Goal: Information Seeking & Learning: Learn about a topic

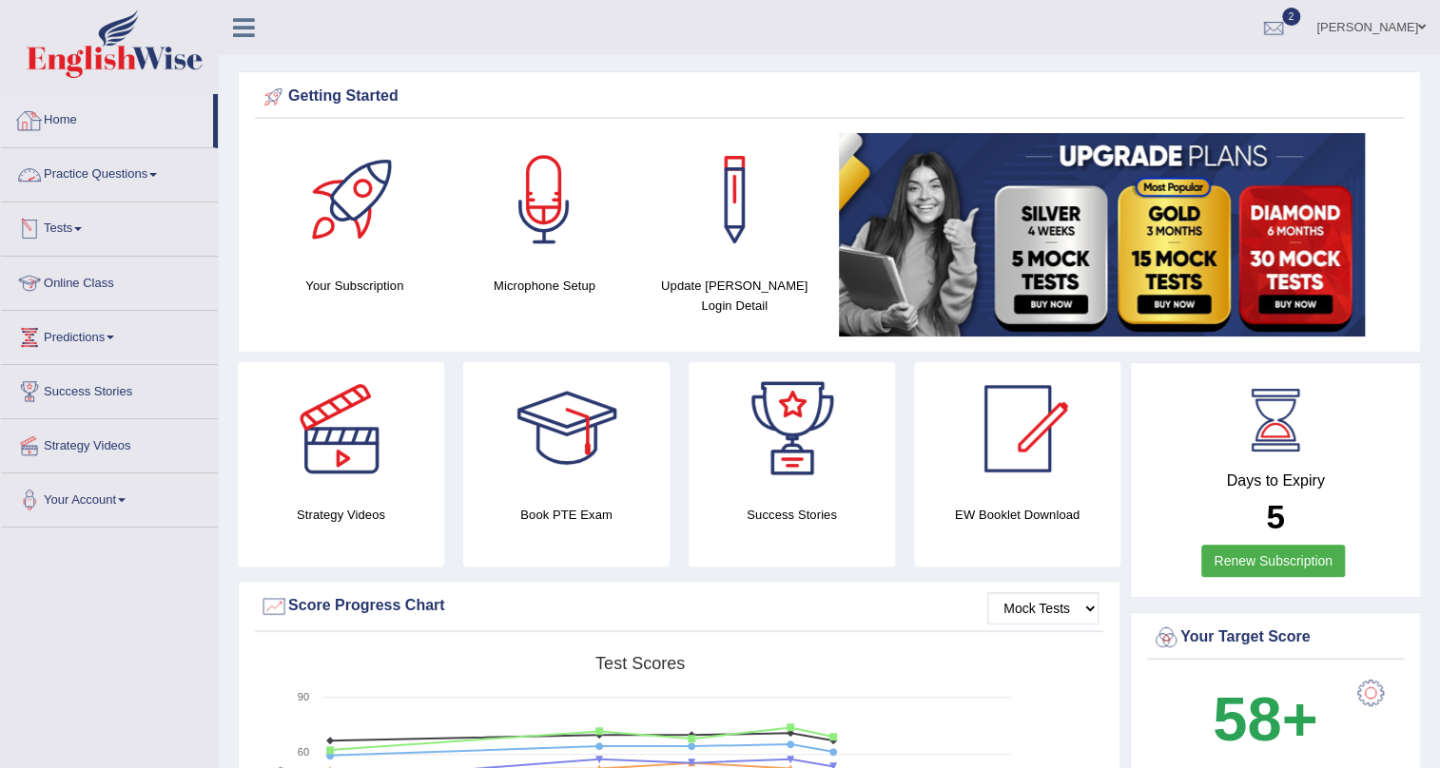
click at [64, 235] on link "Tests" at bounding box center [109, 227] width 217 height 48
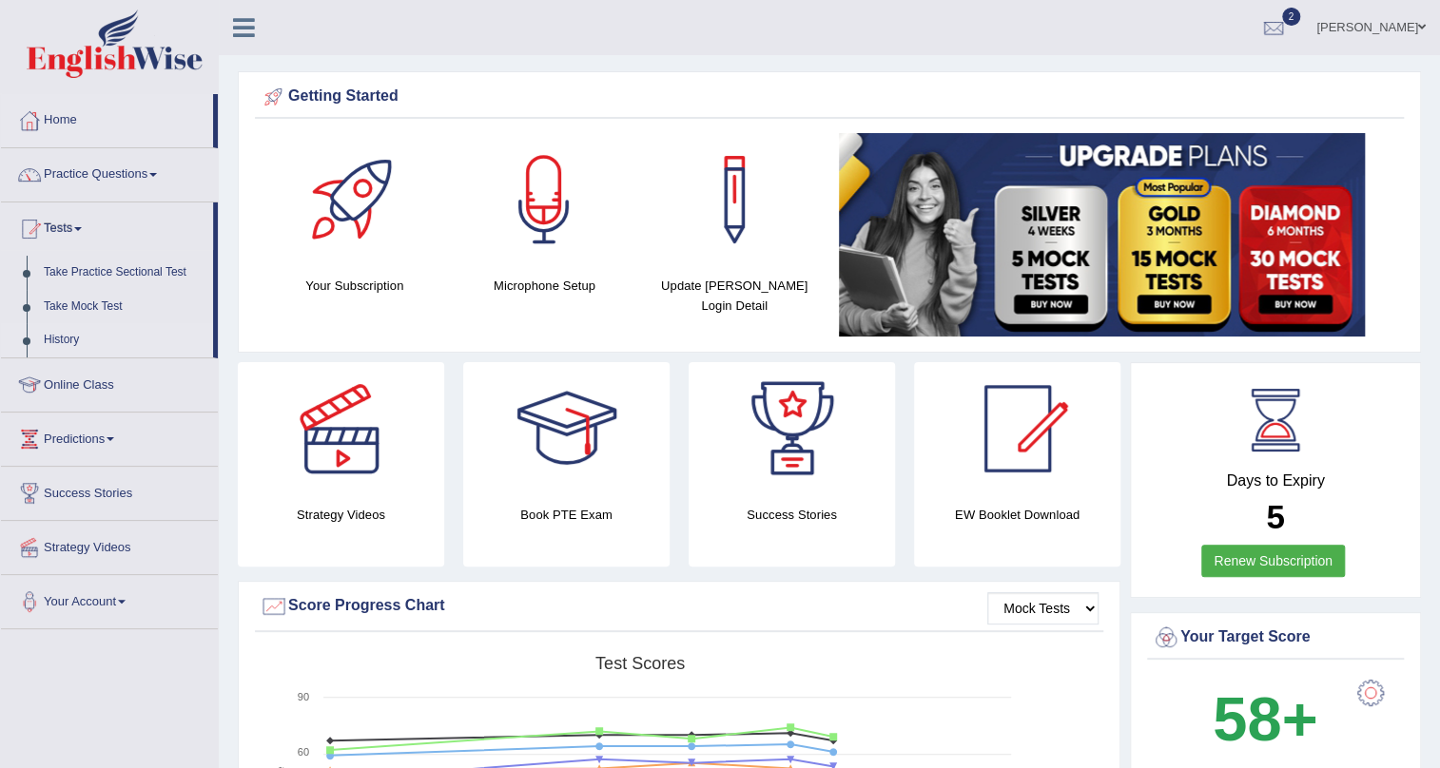
click at [62, 340] on link "History" at bounding box center [124, 340] width 178 height 34
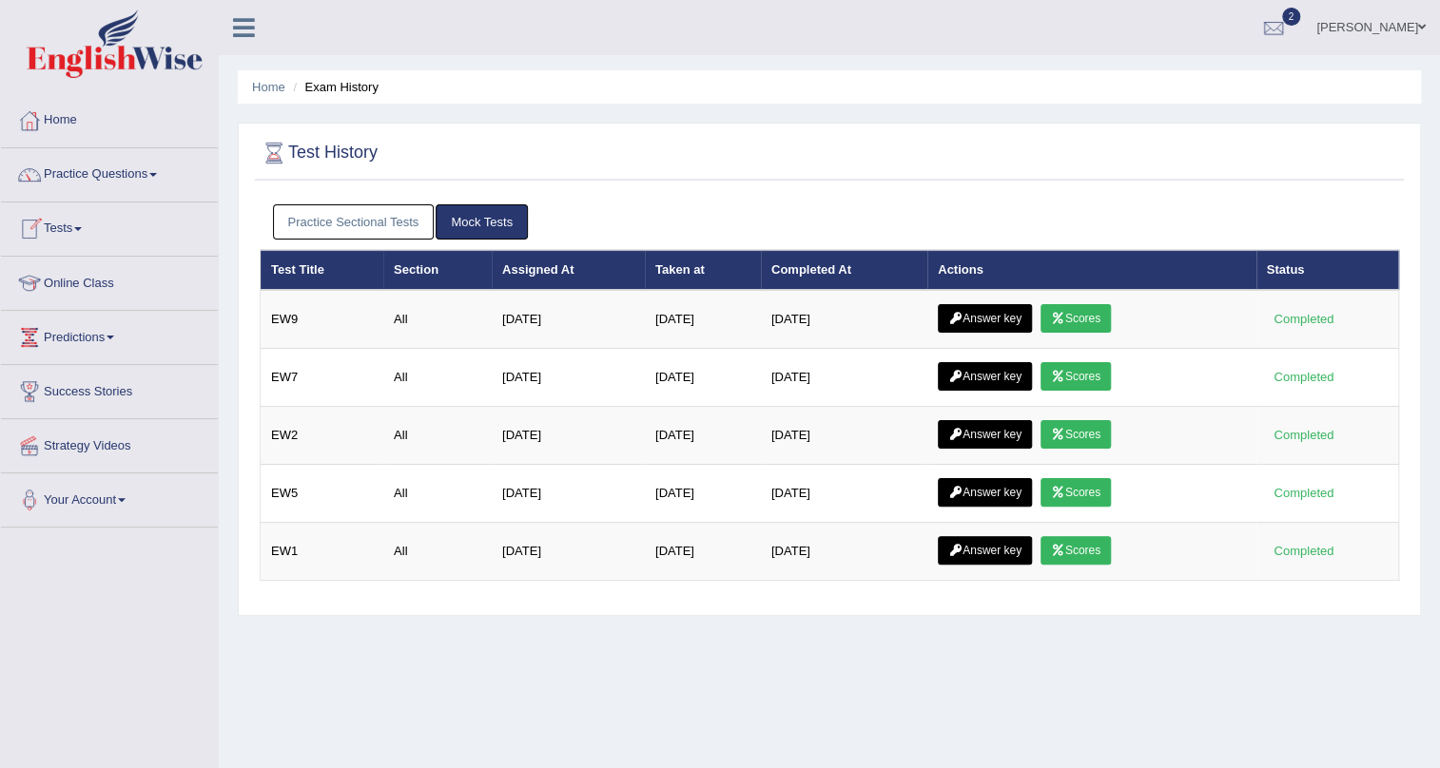
click at [85, 232] on link "Tests" at bounding box center [109, 227] width 217 height 48
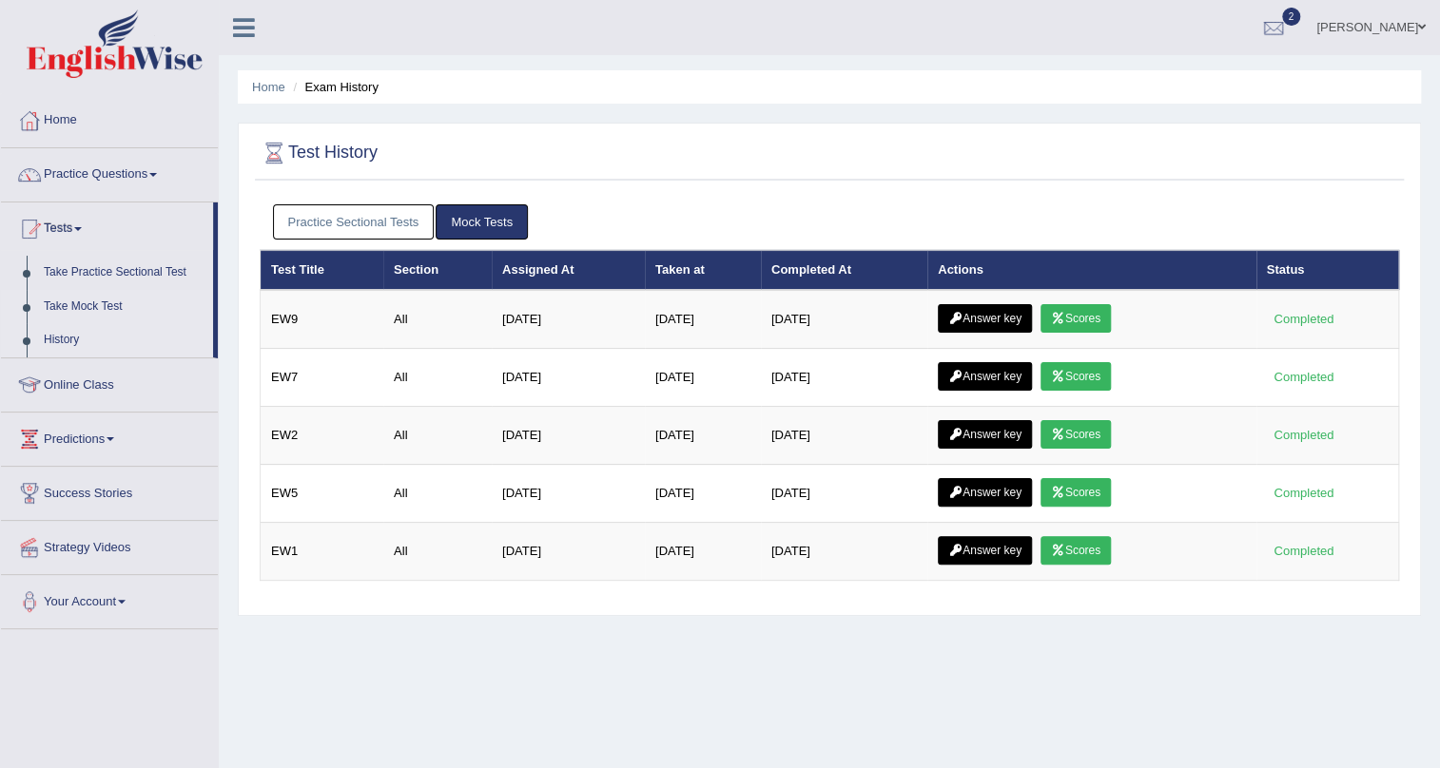
click at [82, 299] on link "Take Mock Test" at bounding box center [124, 307] width 178 height 34
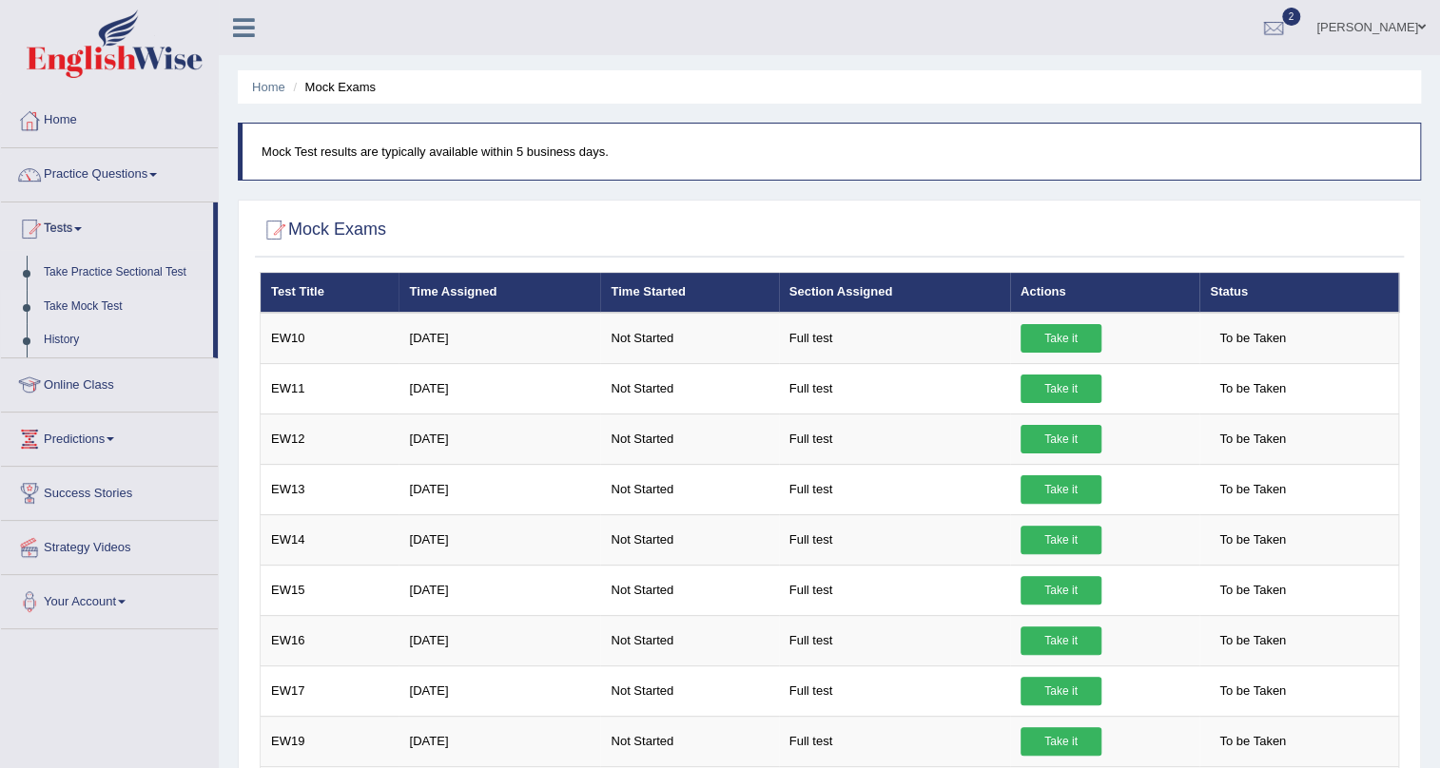
click at [62, 338] on link "History" at bounding box center [124, 340] width 178 height 34
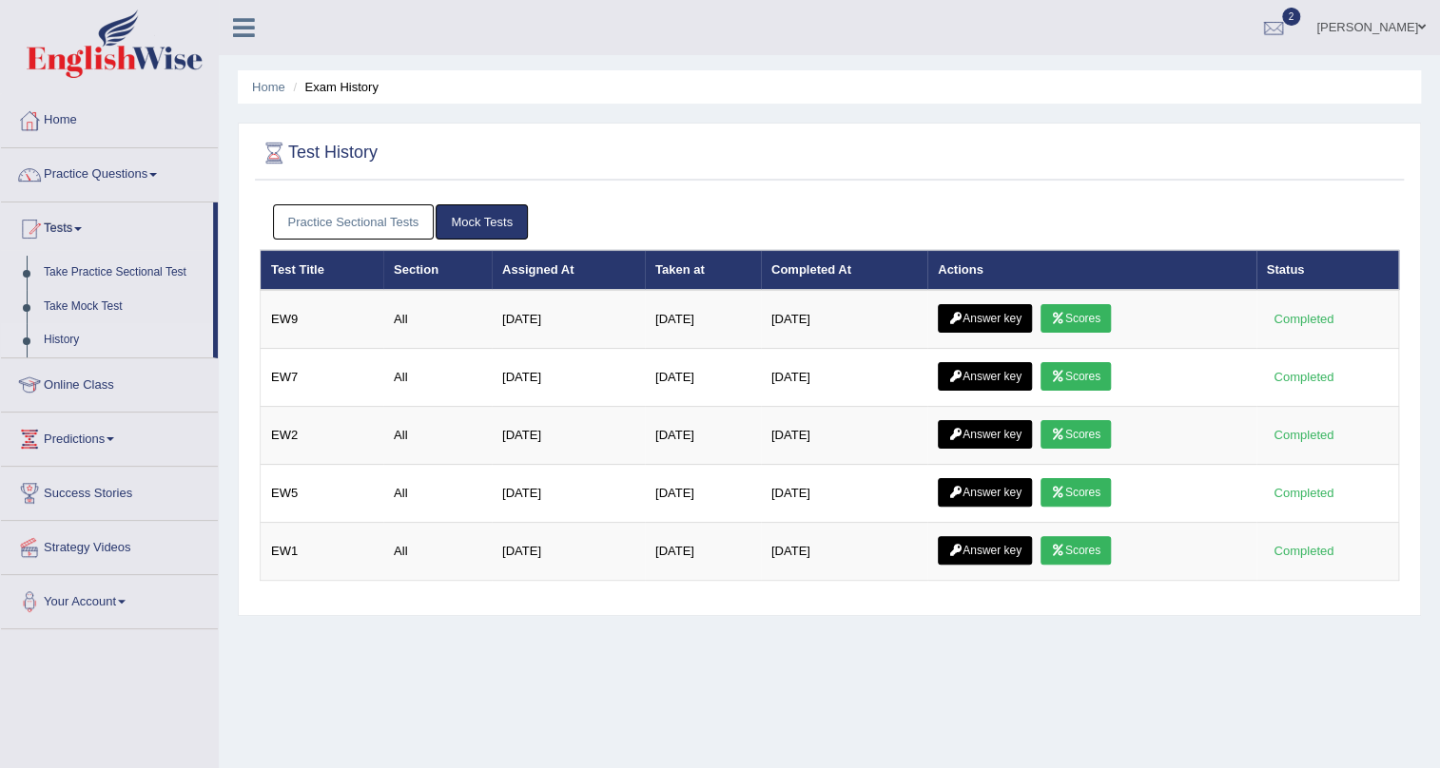
click at [1068, 323] on link "Scores" at bounding box center [1075, 318] width 70 height 29
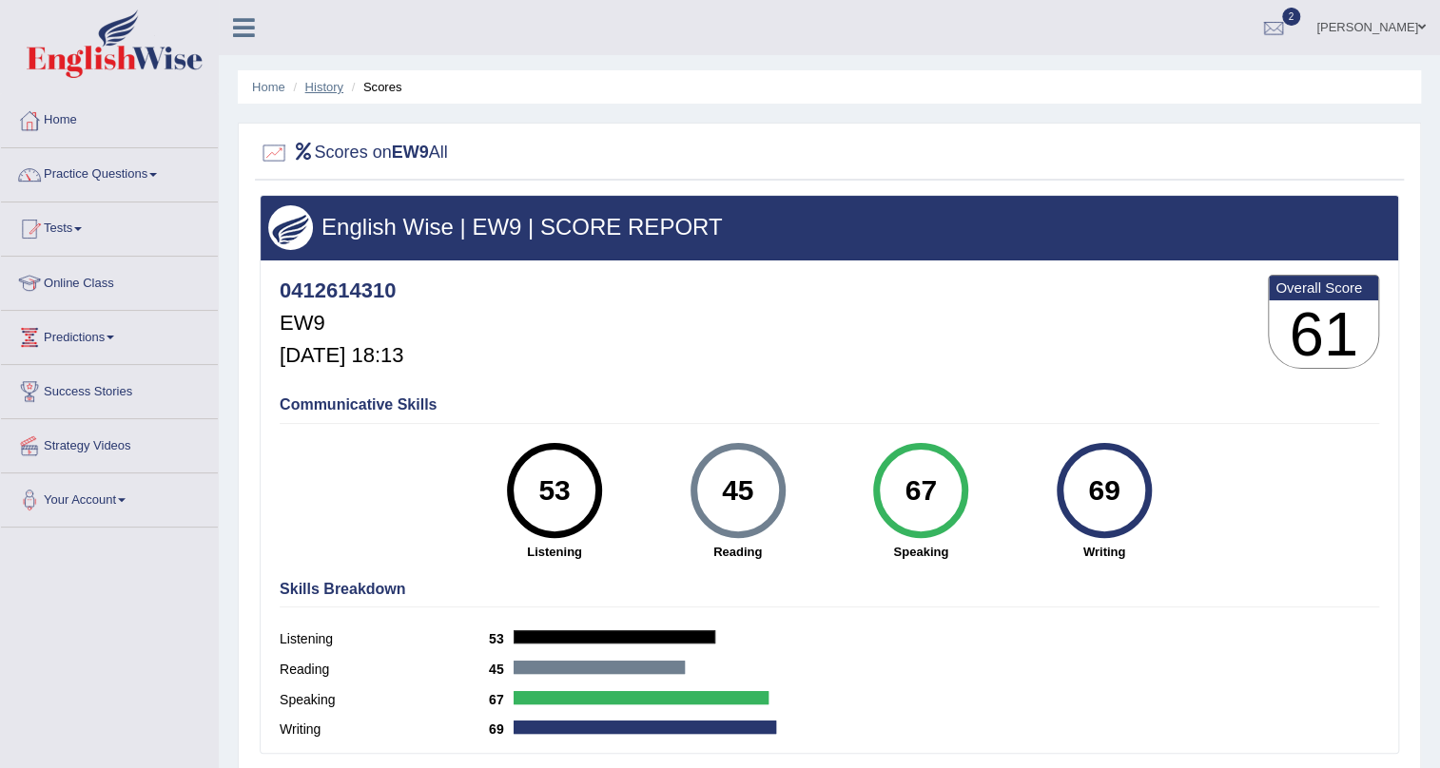
click at [323, 89] on link "History" at bounding box center [324, 87] width 38 height 14
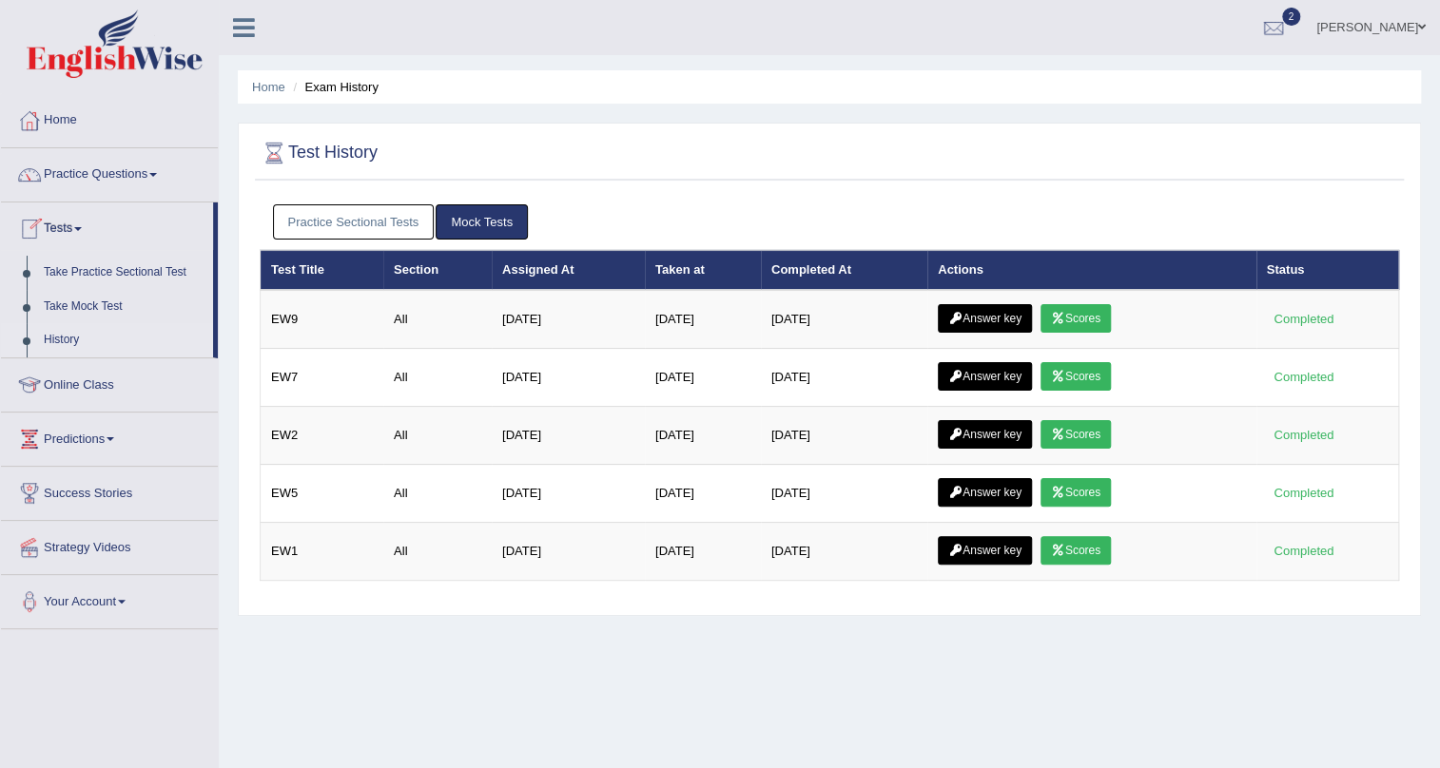
click at [71, 227] on link "Tests" at bounding box center [107, 227] width 212 height 48
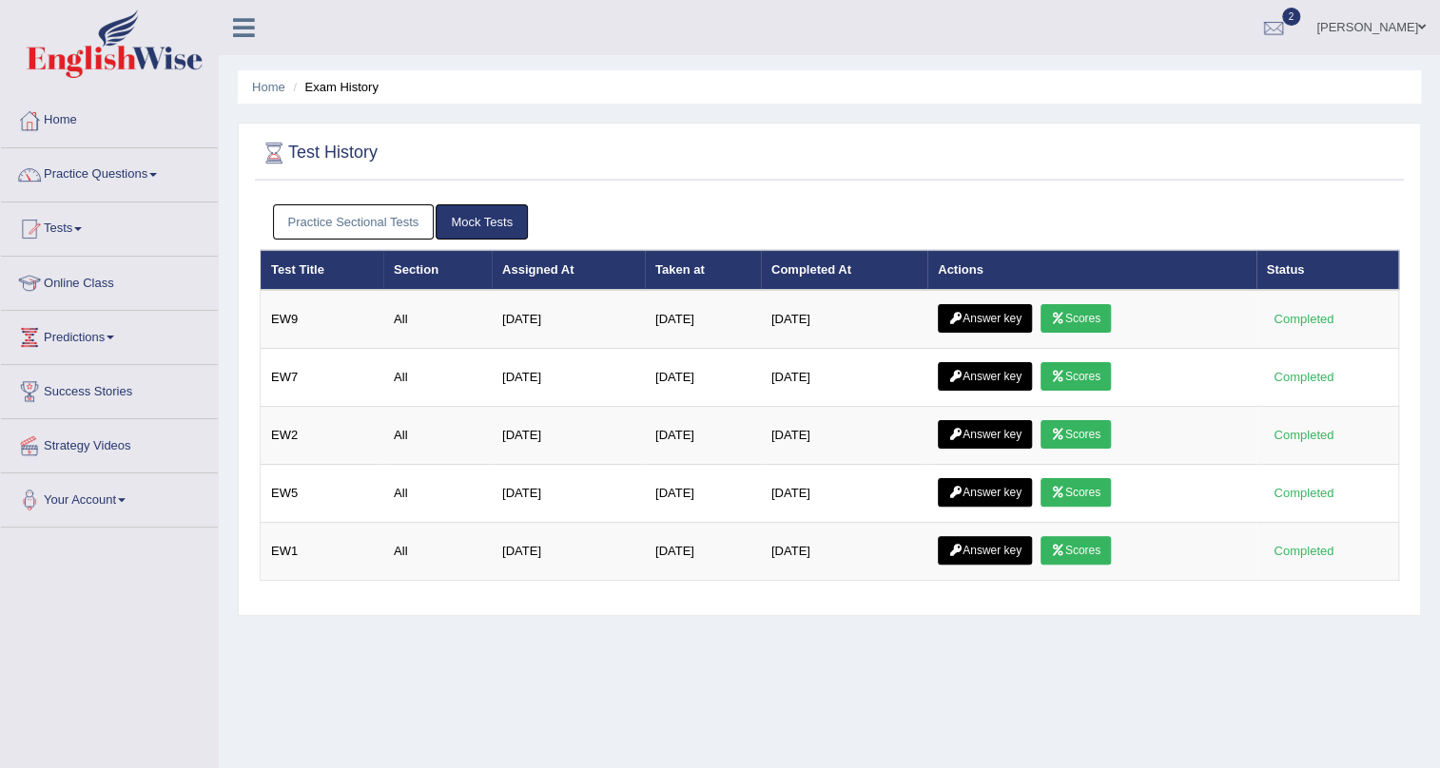
click at [71, 227] on link "Tests" at bounding box center [109, 227] width 217 height 48
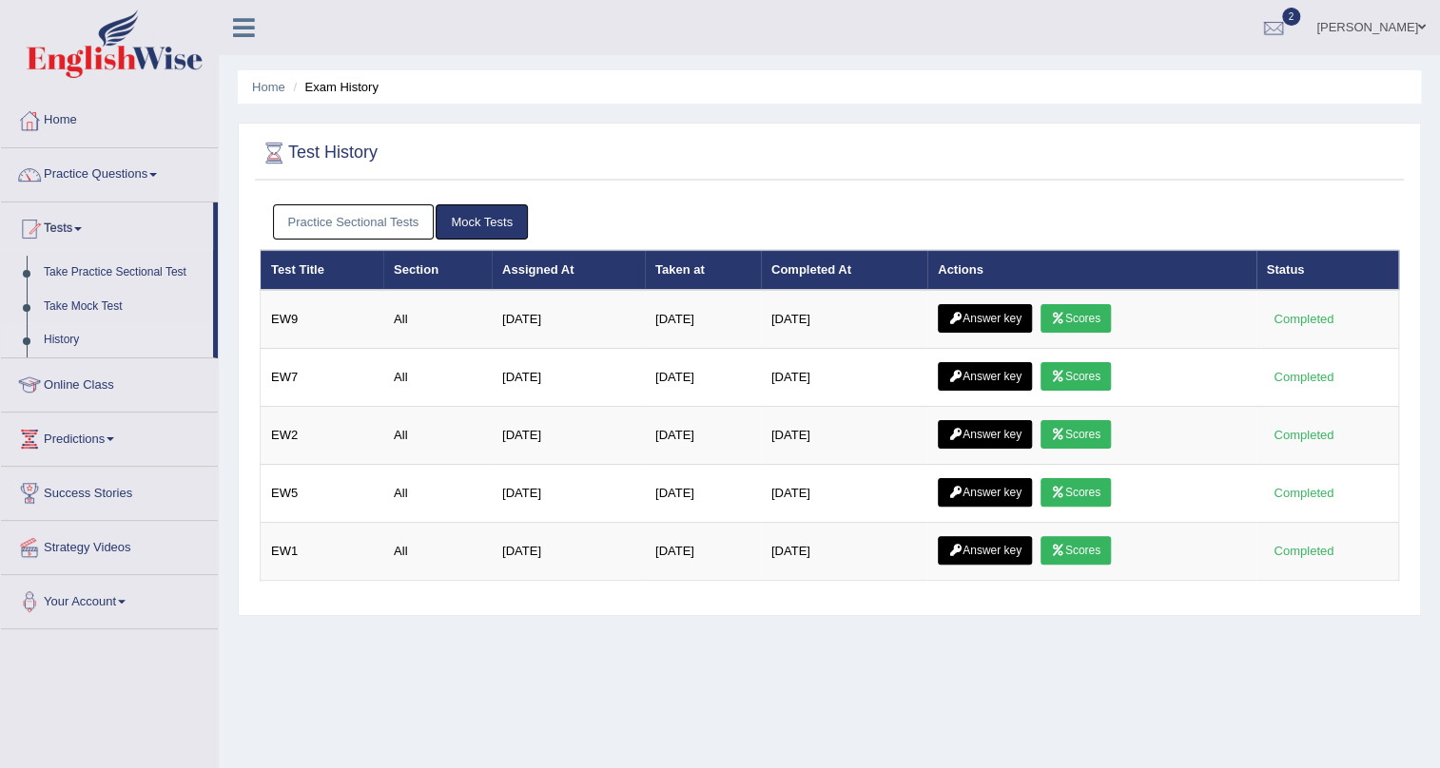
click at [372, 218] on link "Practice Sectional Tests" at bounding box center [354, 221] width 162 height 35
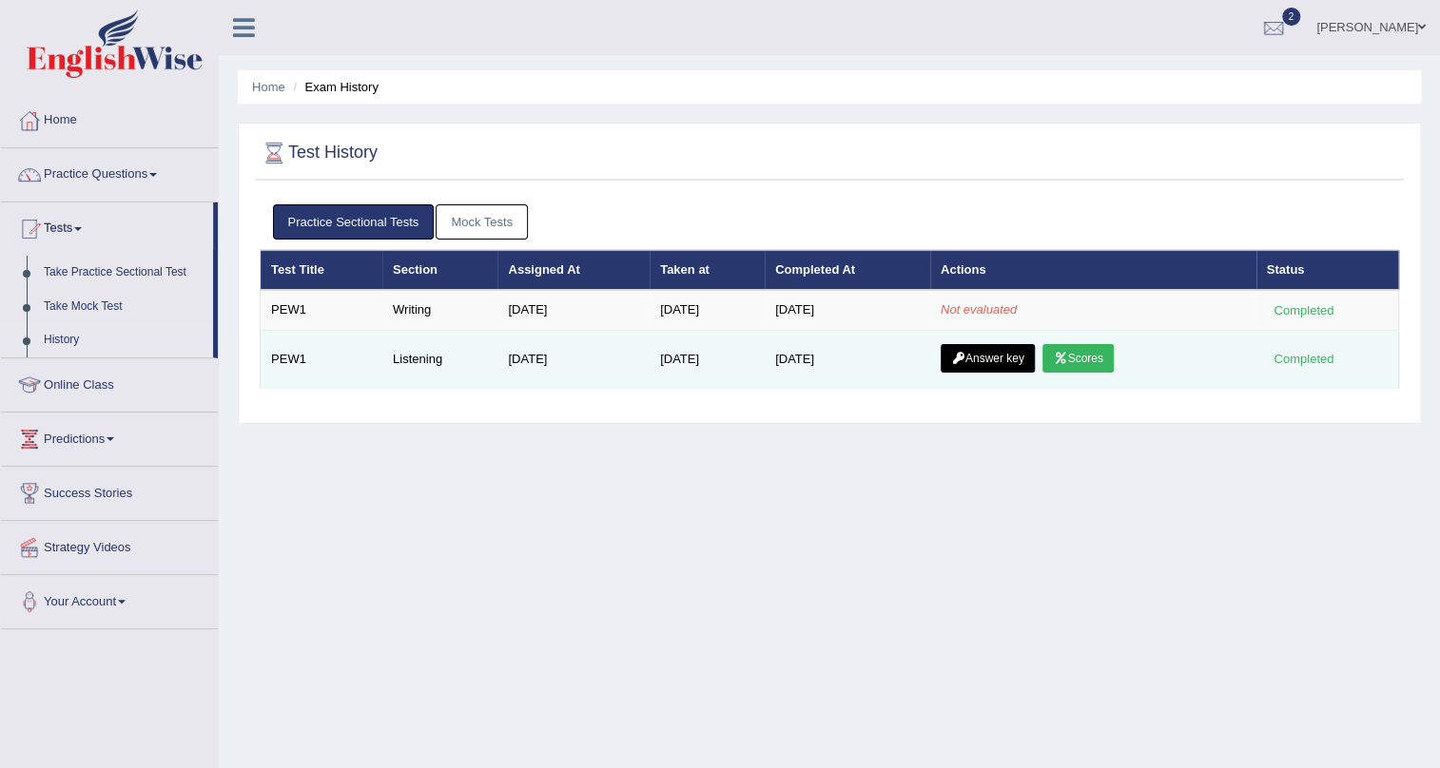
click at [1104, 357] on link "Scores" at bounding box center [1077, 358] width 70 height 29
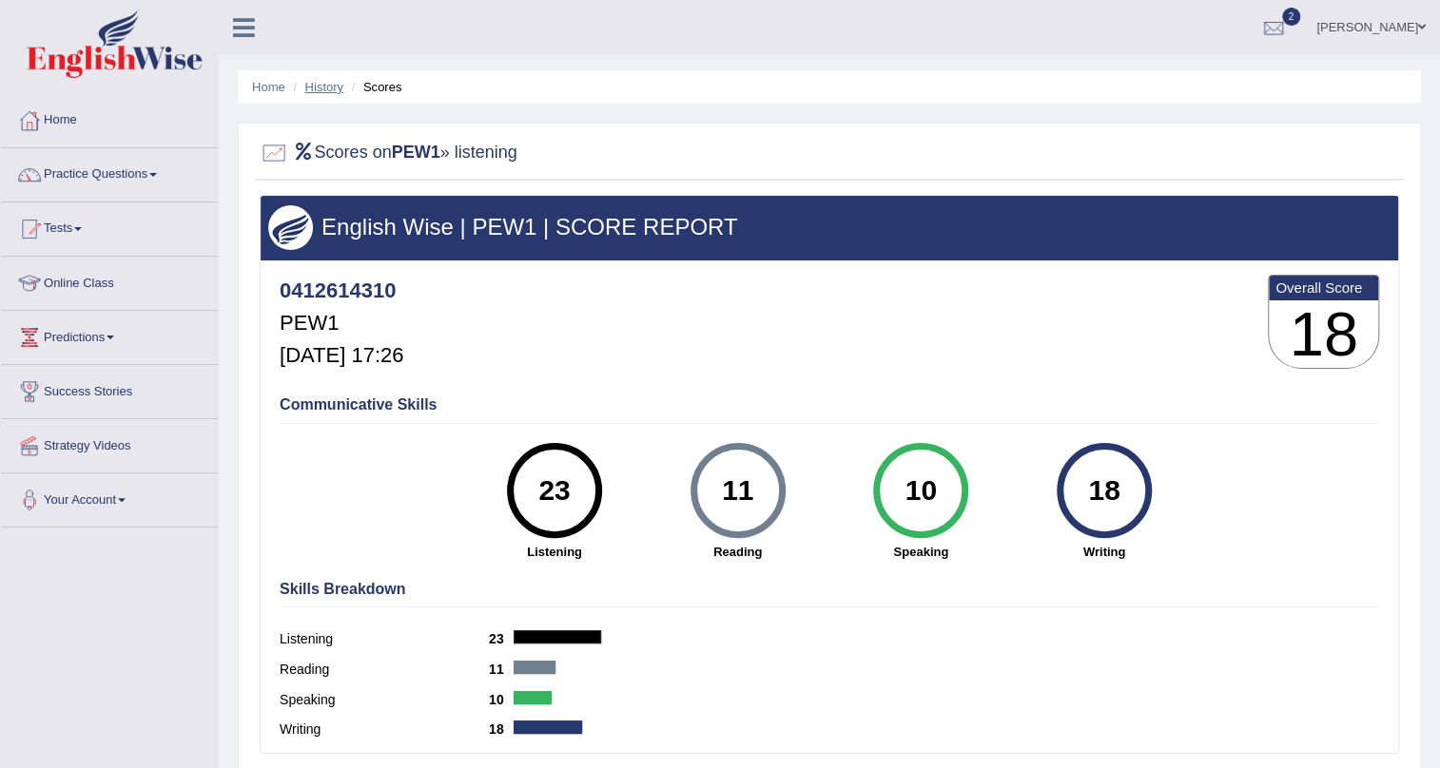
click at [315, 83] on link "History" at bounding box center [324, 87] width 38 height 14
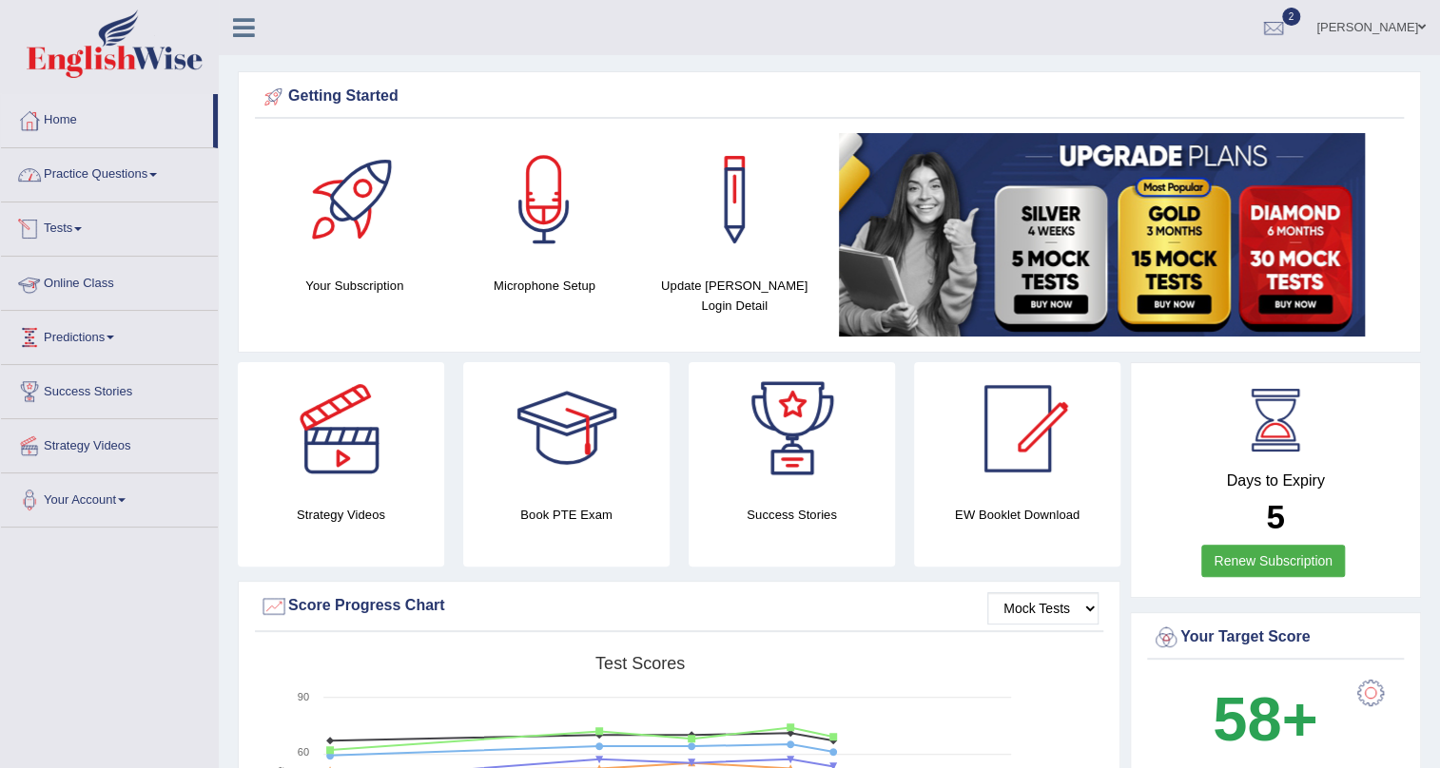
click at [68, 216] on link "Tests" at bounding box center [109, 227] width 217 height 48
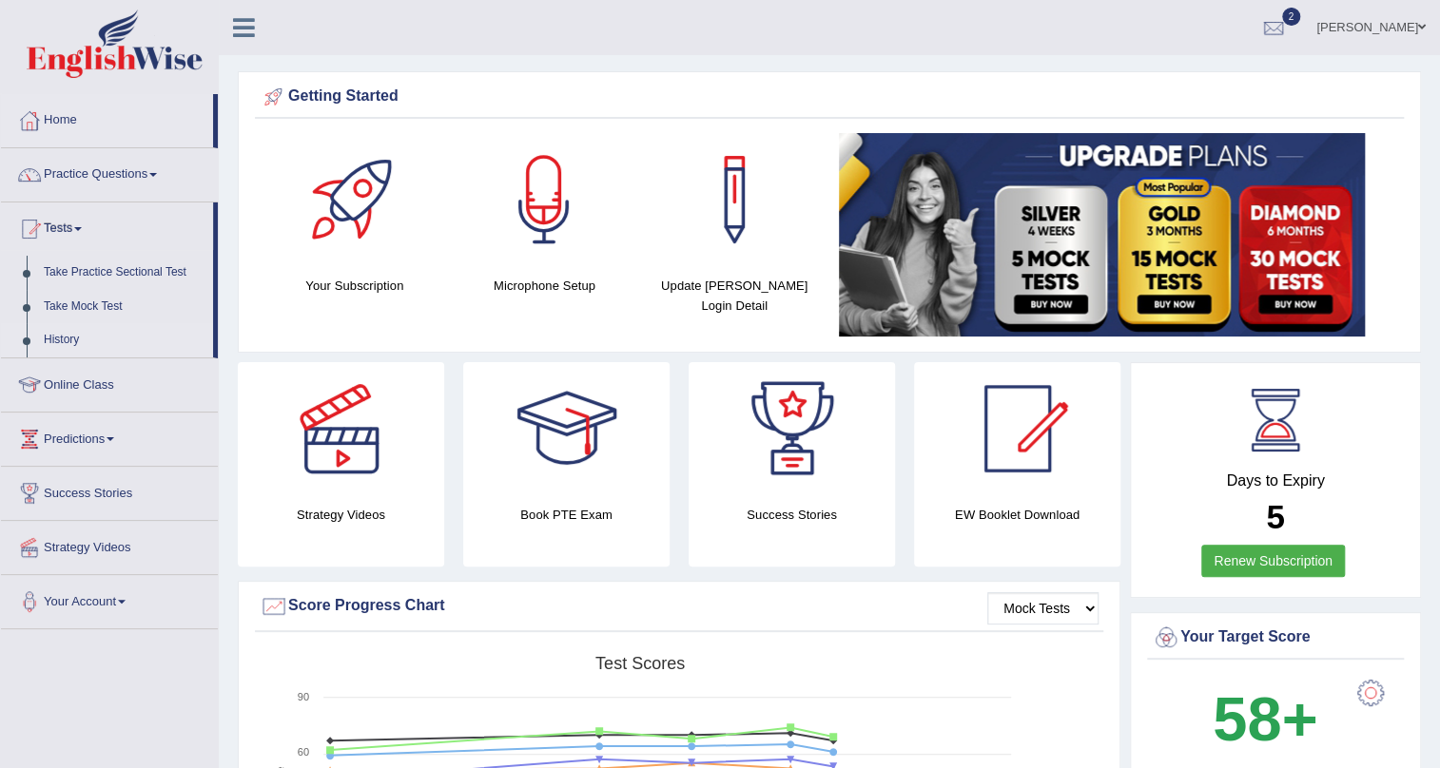
click at [65, 336] on link "History" at bounding box center [124, 340] width 178 height 34
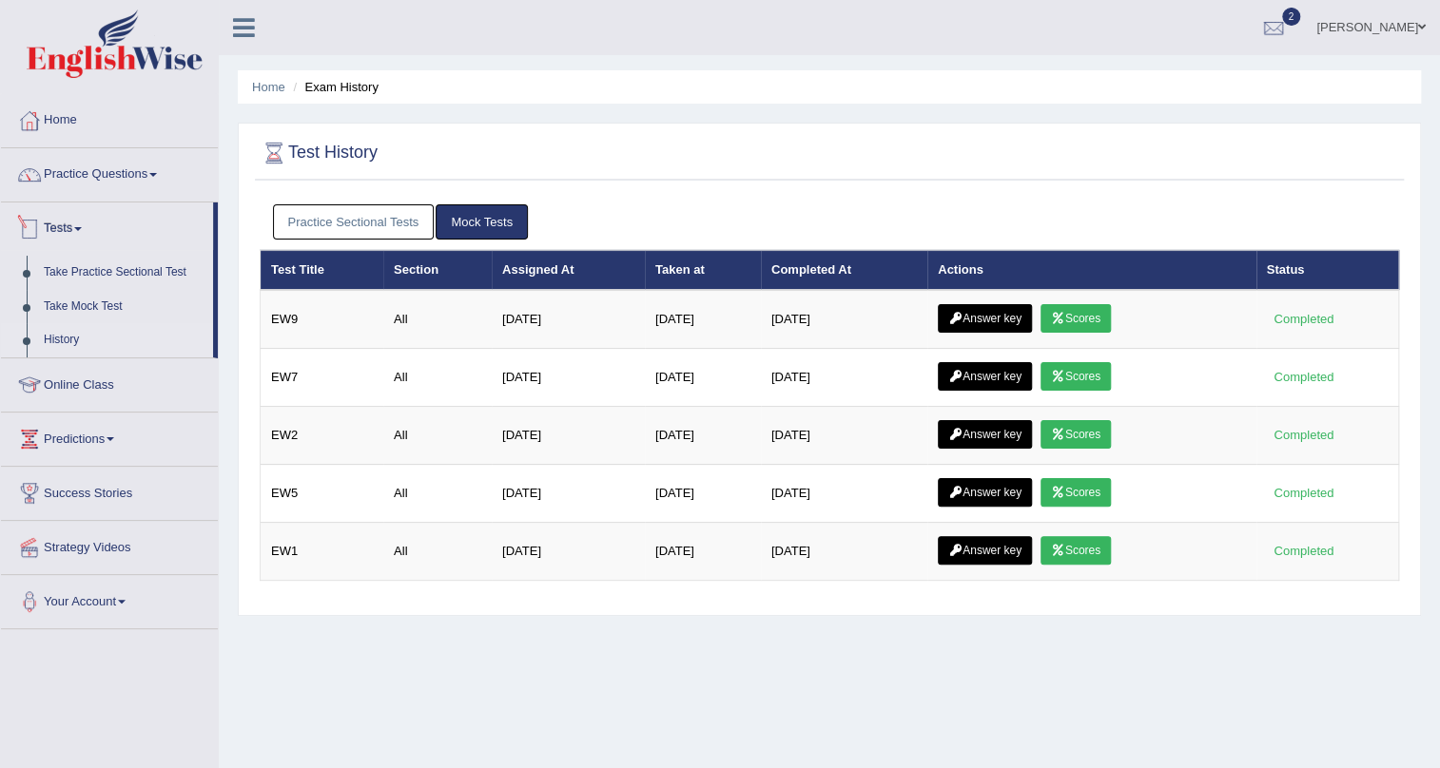
click at [291, 217] on link "Practice Sectional Tests" at bounding box center [354, 221] width 162 height 35
click at [379, 213] on link "Practice Sectional Tests" at bounding box center [354, 221] width 162 height 35
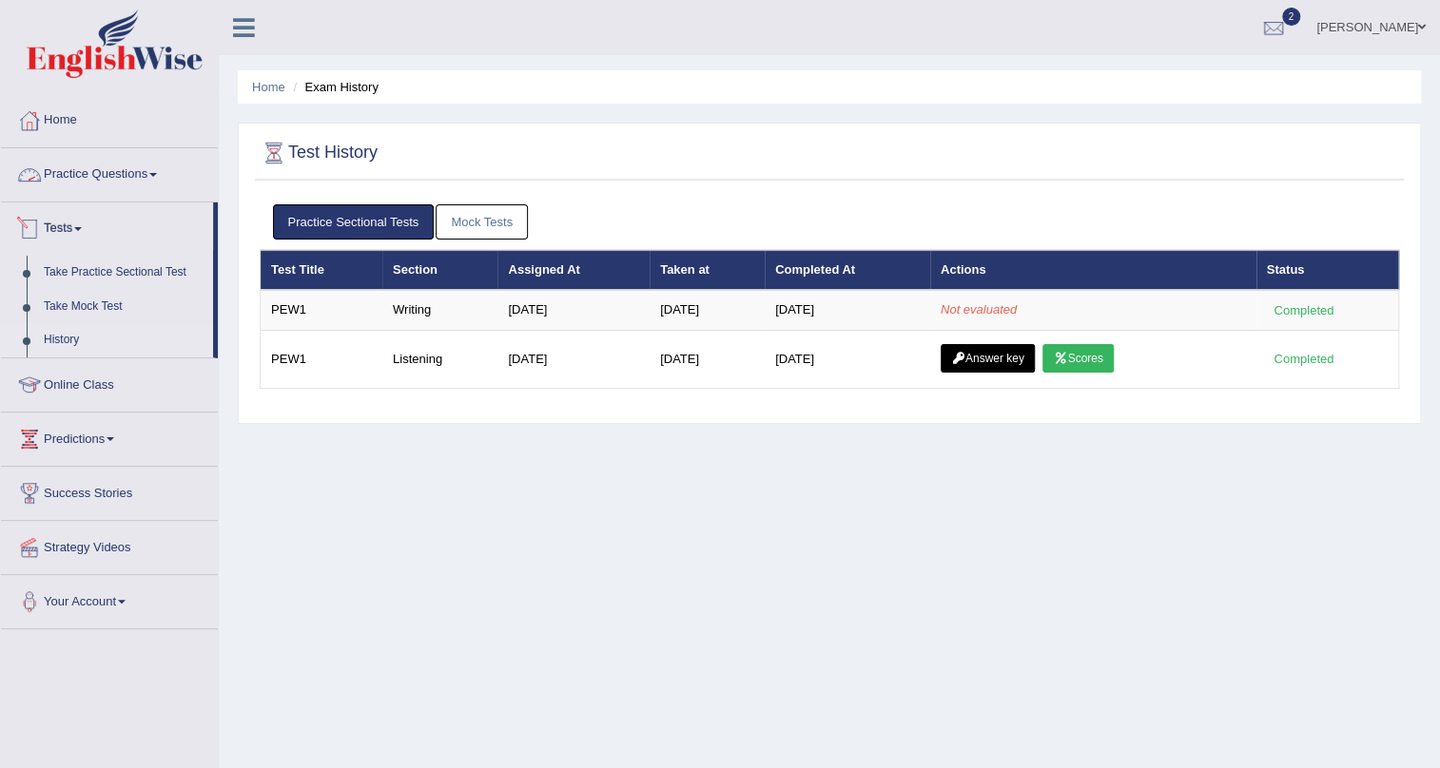
click at [99, 173] on link "Practice Questions" at bounding box center [109, 172] width 217 height 48
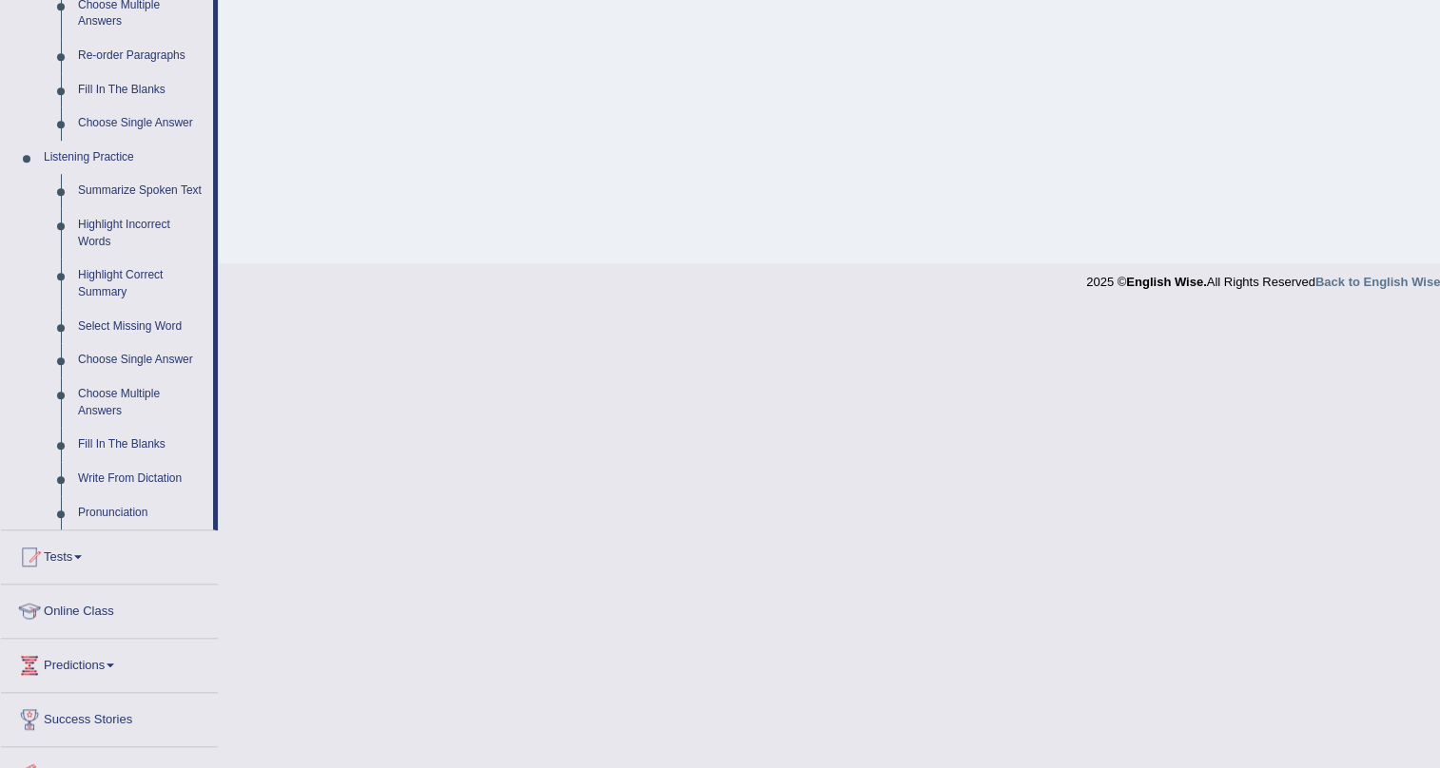
scroll to position [691, 0]
click at [131, 446] on link "Fill In The Blanks" at bounding box center [141, 441] width 144 height 34
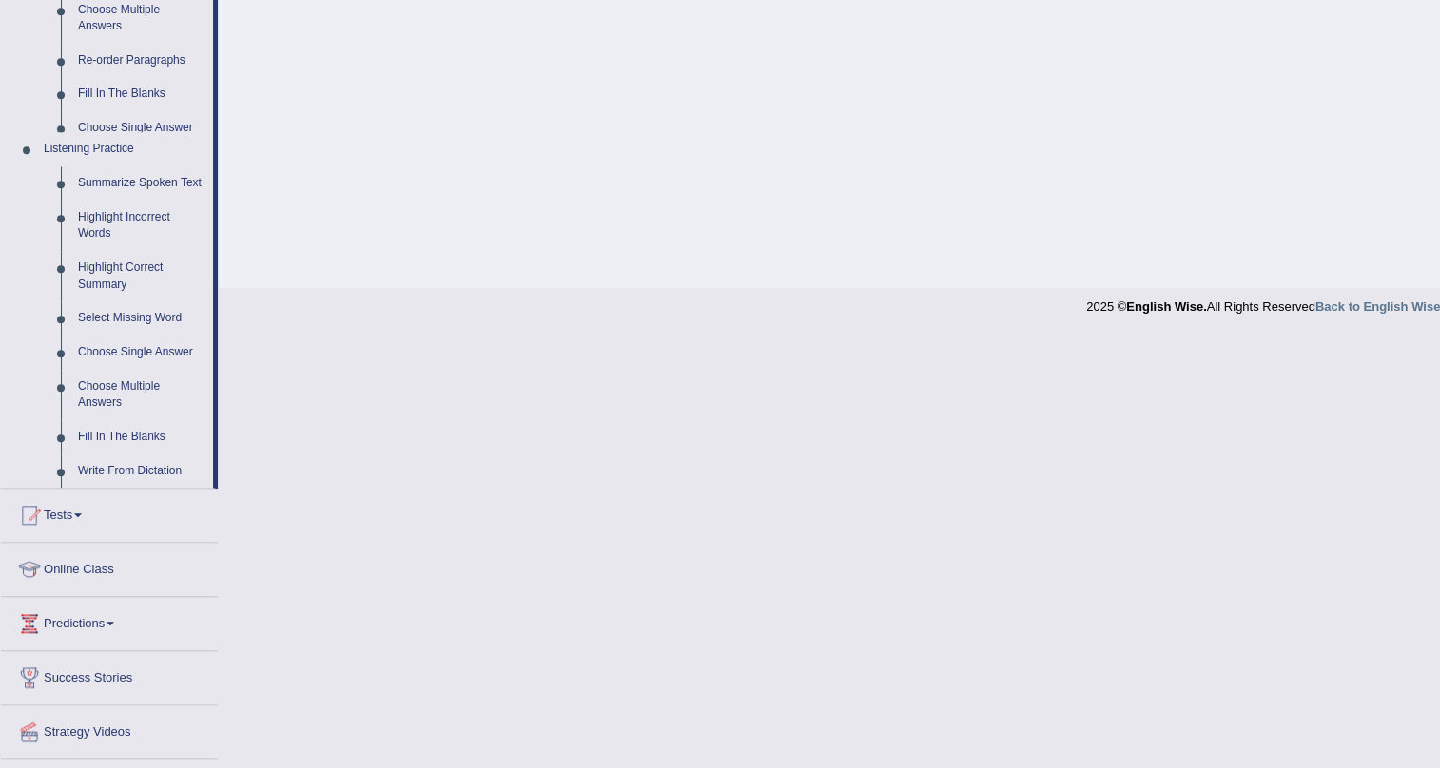
scroll to position [229, 0]
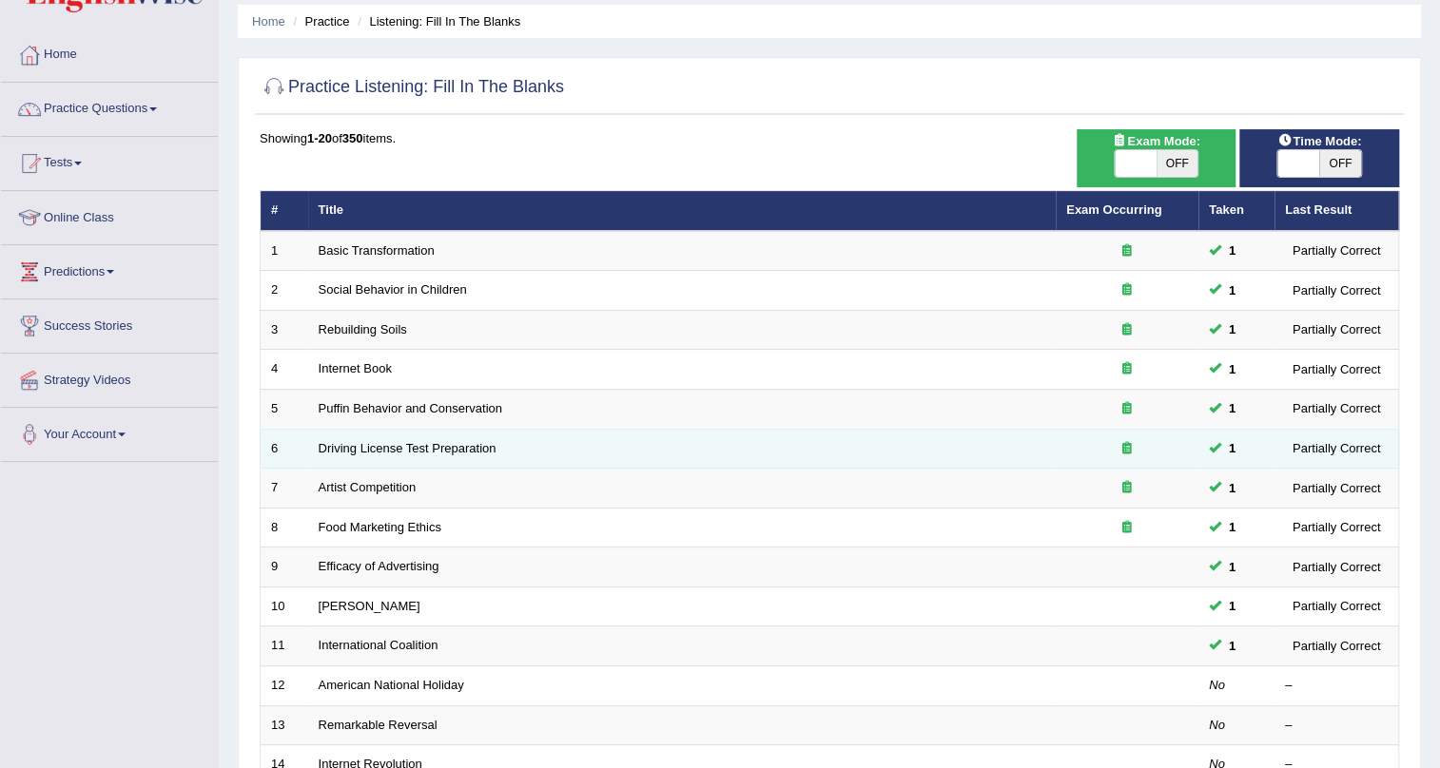
scroll to position [172, 0]
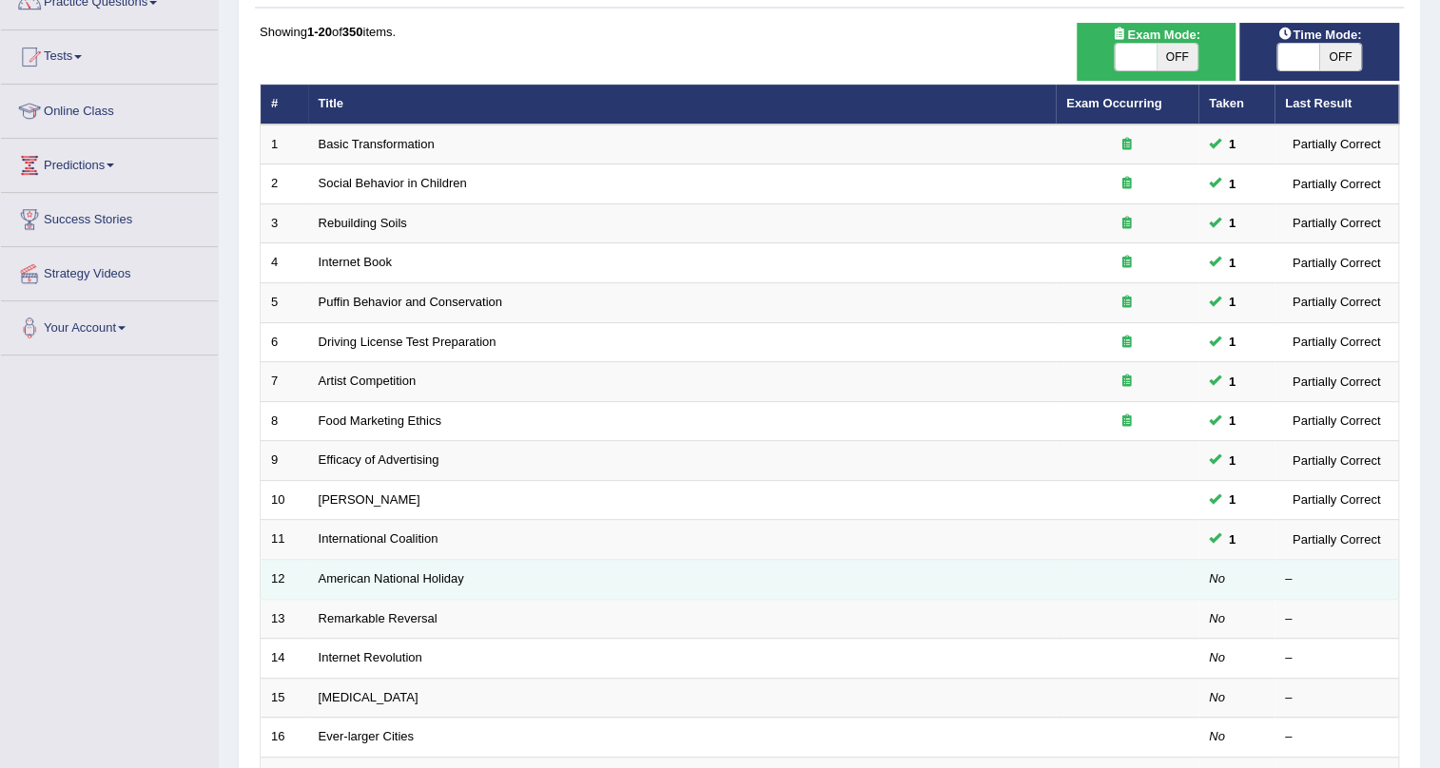
click at [1122, 572] on td at bounding box center [1127, 579] width 143 height 40
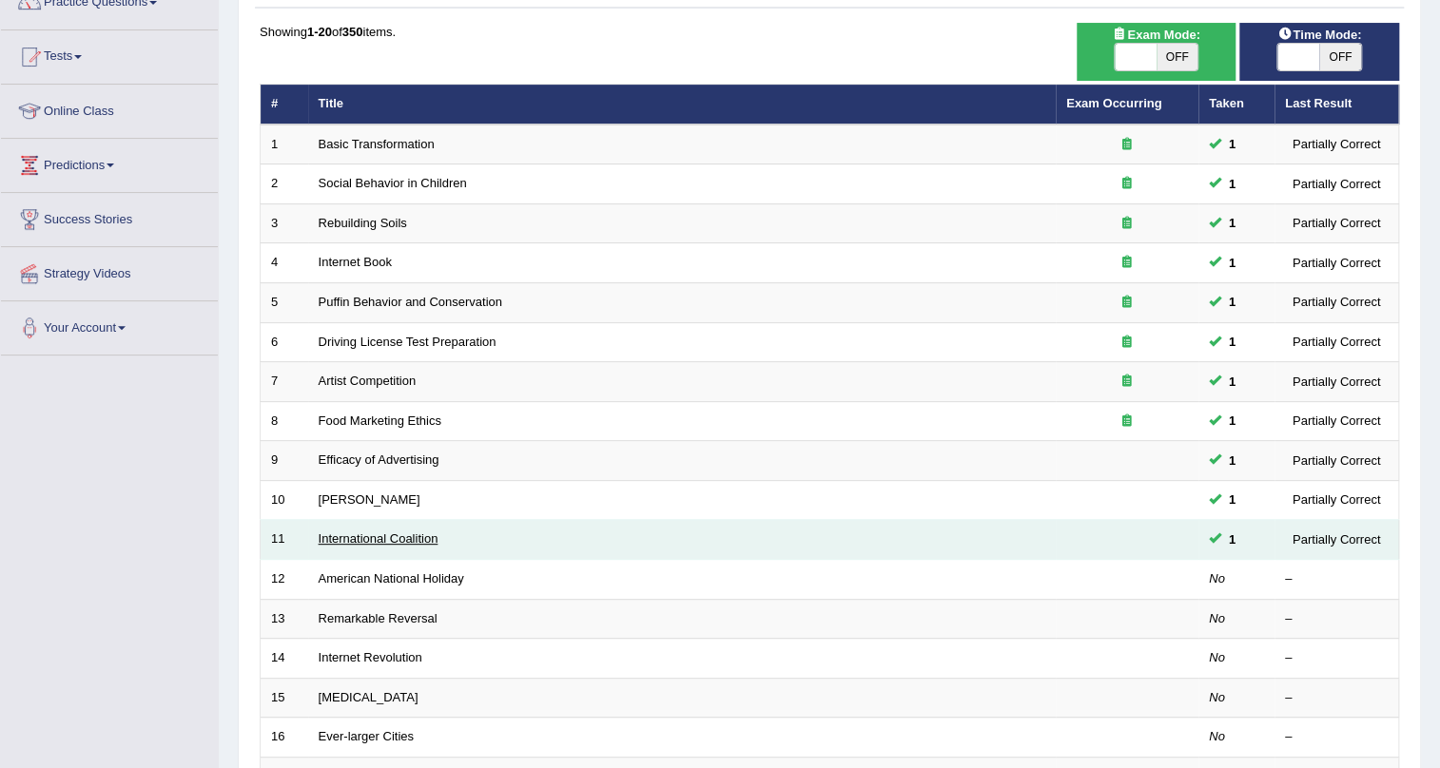
click at [409, 533] on link "International Coalition" at bounding box center [379, 539] width 120 height 14
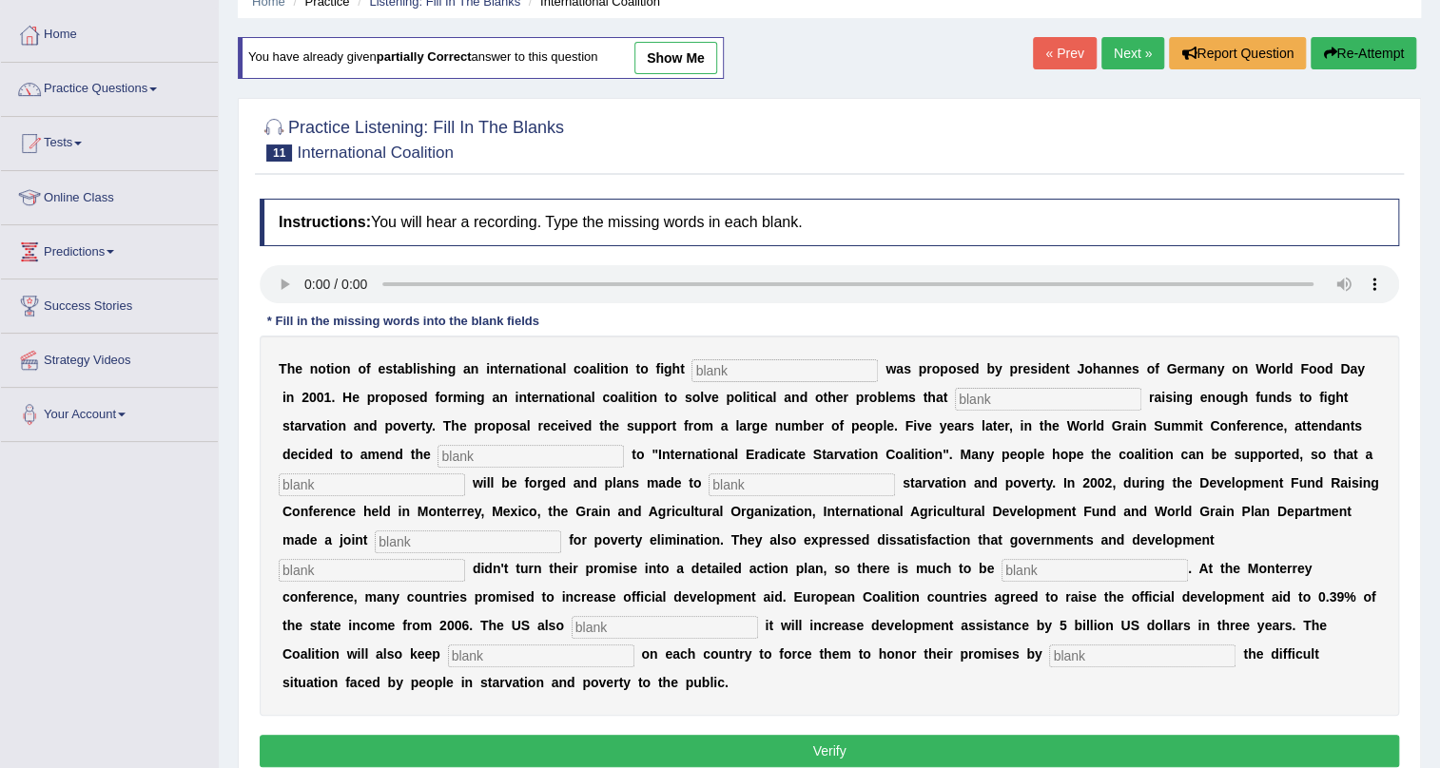
drag, startPoint x: 0, startPoint y: 0, endPoint x: 780, endPoint y: 375, distance: 865.2
click at [774, 373] on input "text" at bounding box center [784, 370] width 186 height 23
click at [742, 369] on input "text" at bounding box center [784, 370] width 186 height 23
type input "starvastion"
click at [1081, 398] on input "text" at bounding box center [1048, 399] width 186 height 23
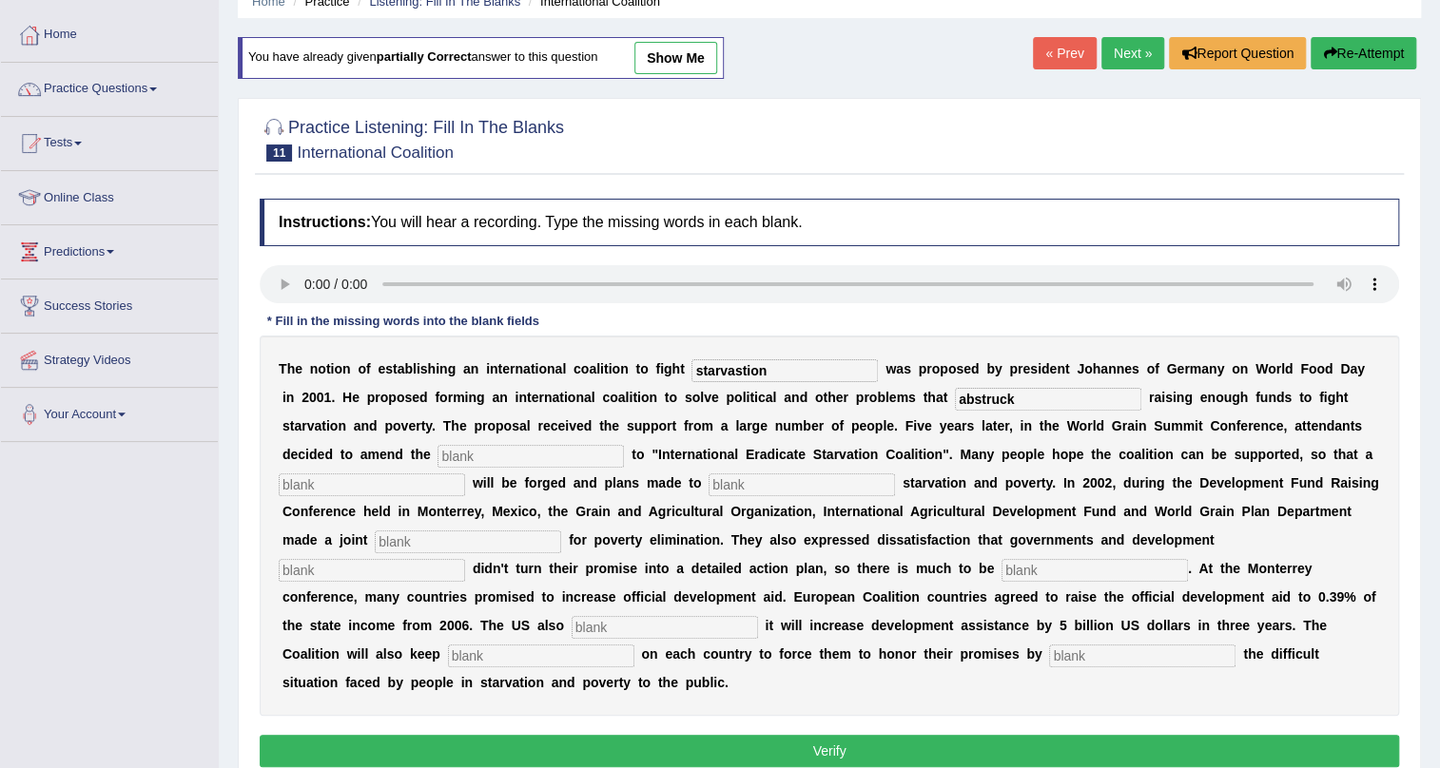
type input "abstruck"
click at [563, 458] on input "text" at bounding box center [530, 456] width 186 height 23
type input "menifesto"
click at [441, 483] on input "text" at bounding box center [372, 485] width 186 height 23
type input "revulution"
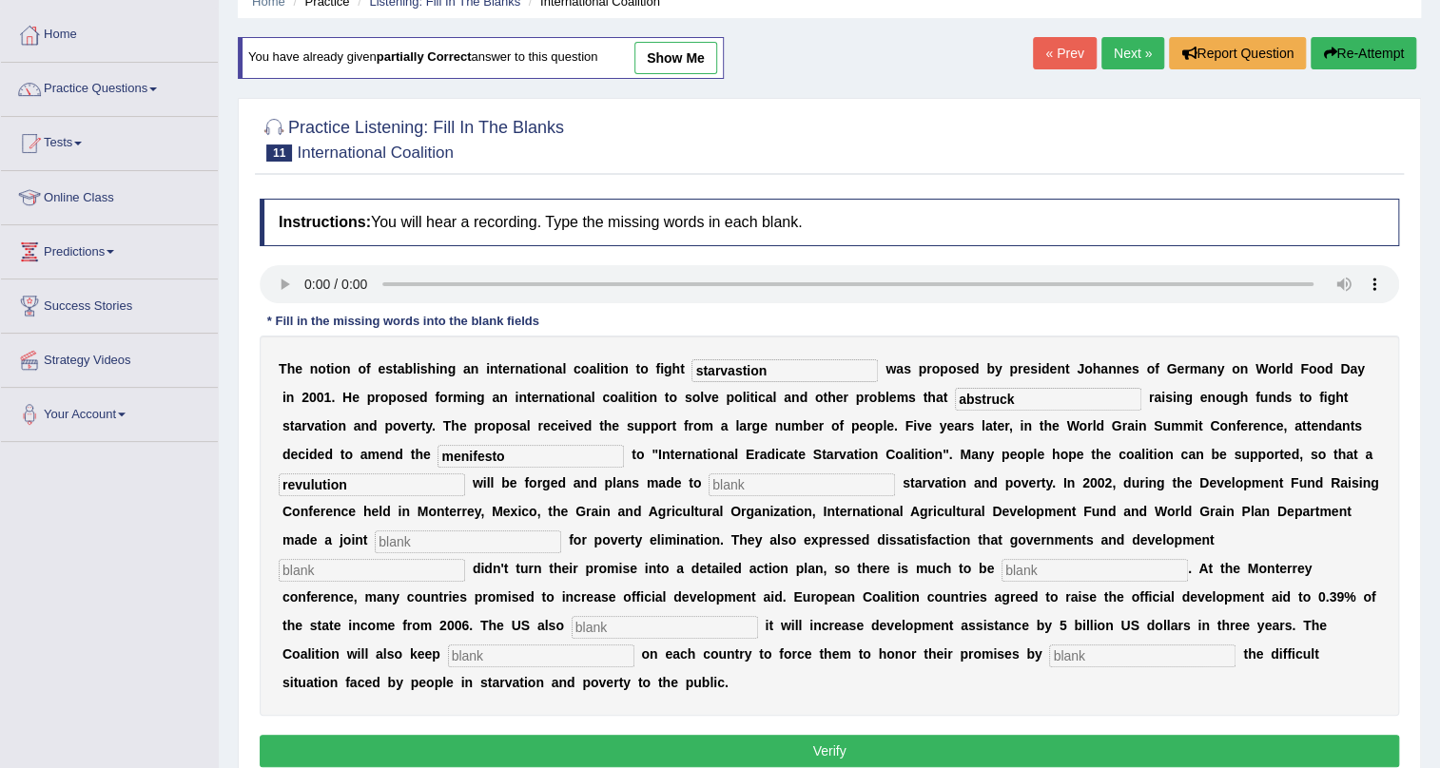
click at [745, 484] on input "text" at bounding box center [802, 485] width 186 height 23
click at [561, 546] on input "text" at bounding box center [468, 542] width 186 height 23
type input "appl"
click at [427, 571] on input "text" at bounding box center [372, 570] width 186 height 23
click at [1061, 566] on input "text" at bounding box center [1094, 570] width 186 height 23
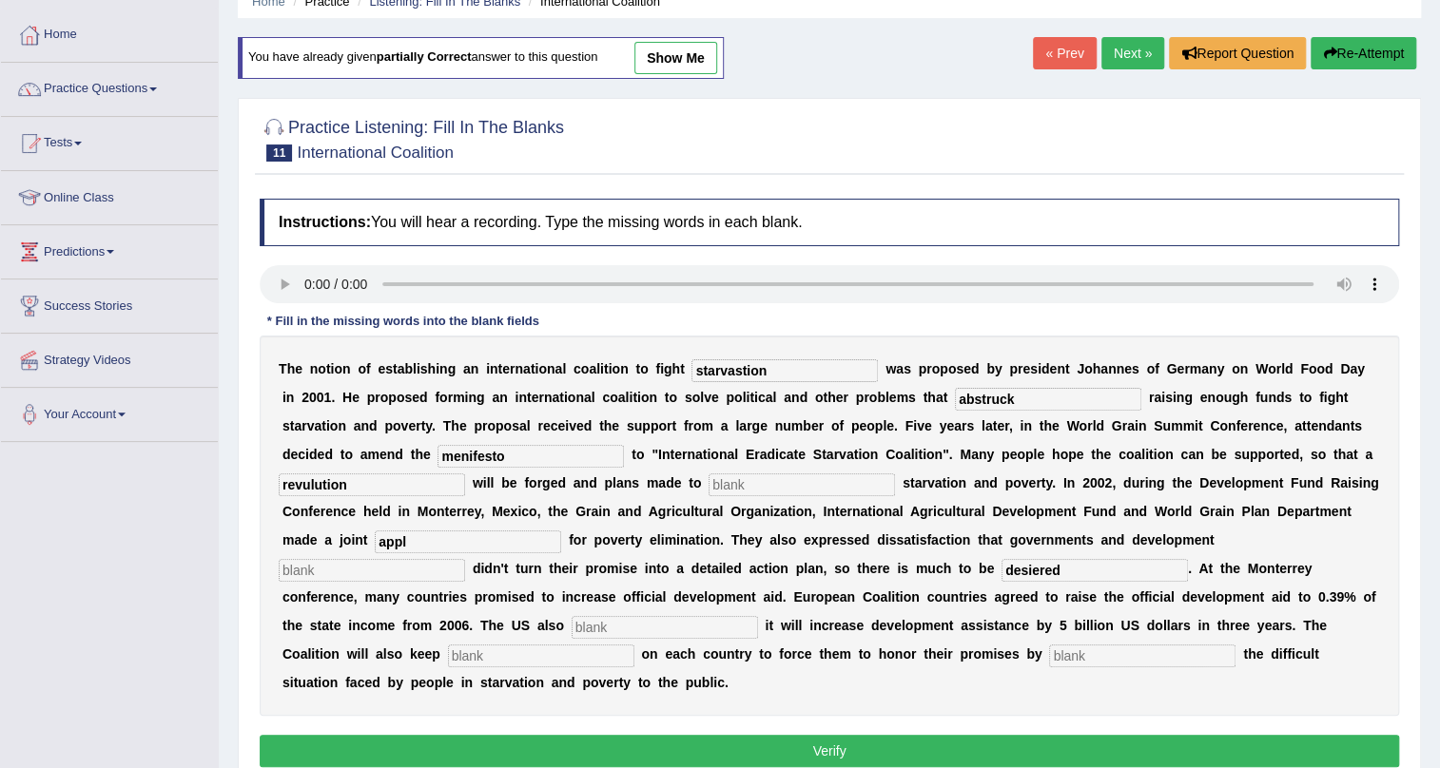
type input "desiered"
click at [666, 626] on input "text" at bounding box center [665, 627] width 186 height 23
type input "annownece"
click at [538, 656] on input "text" at bounding box center [541, 656] width 186 height 23
type input "pressureser"
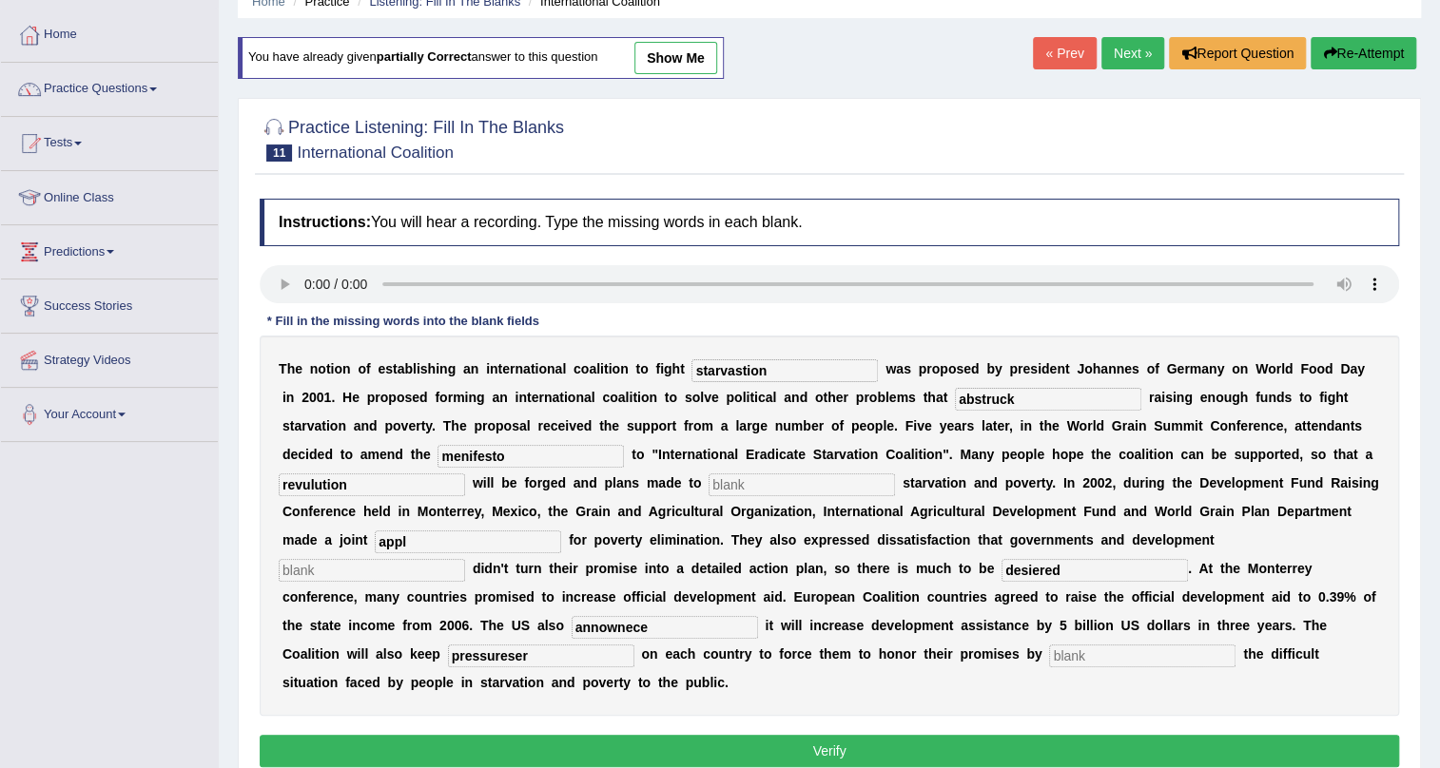
click at [1164, 663] on input "text" at bounding box center [1142, 656] width 186 height 23
type input "each countery"
click at [727, 375] on input "starvastion" at bounding box center [784, 370] width 186 height 23
click at [738, 376] on input "starvastion" at bounding box center [784, 370] width 186 height 23
type input "starvaistion"
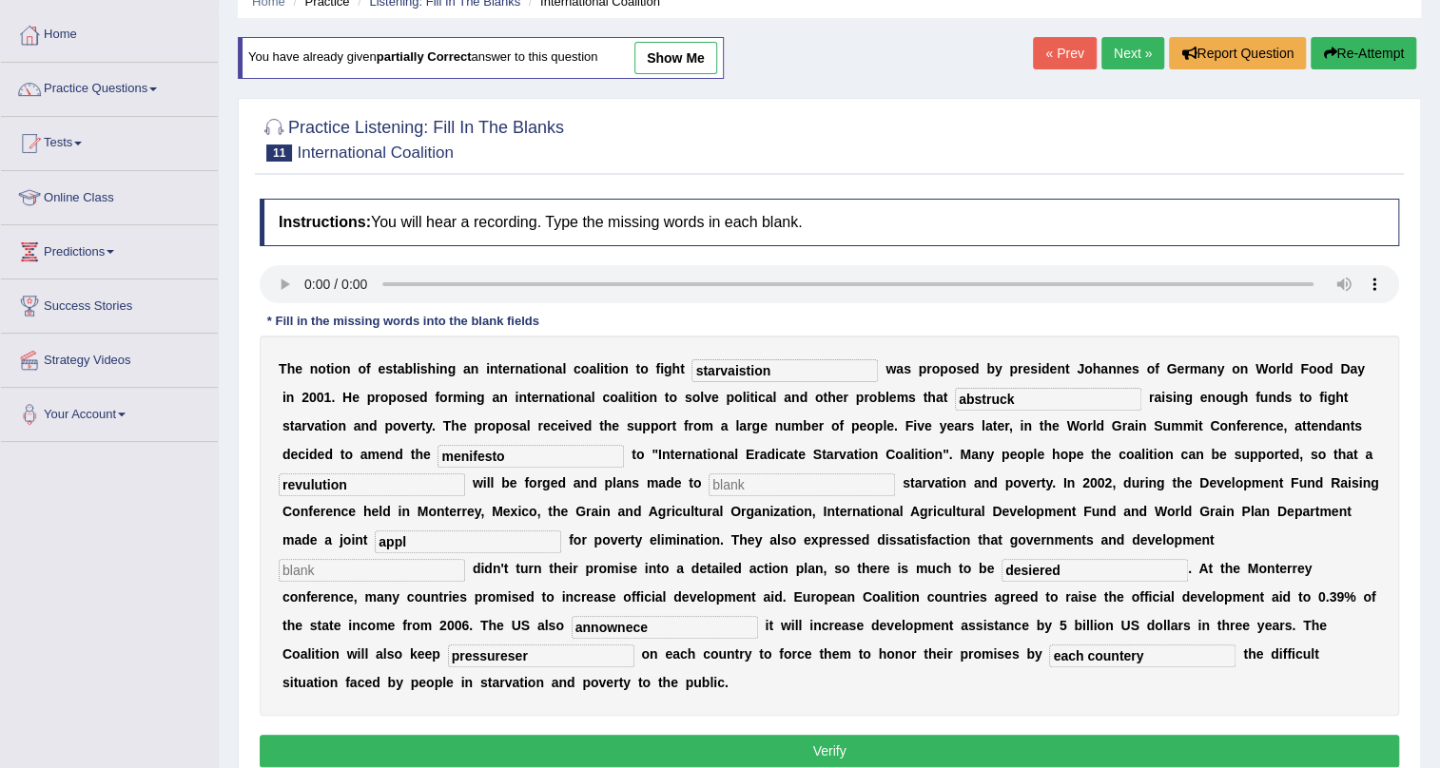
click at [318, 488] on input "revulution" at bounding box center [372, 485] width 186 height 23
click at [304, 488] on input "revulution" at bounding box center [372, 485] width 186 height 23
click at [321, 490] on input "revoulution" at bounding box center [372, 485] width 186 height 23
type input "revolution"
click at [513, 540] on input "appl" at bounding box center [468, 542] width 186 height 23
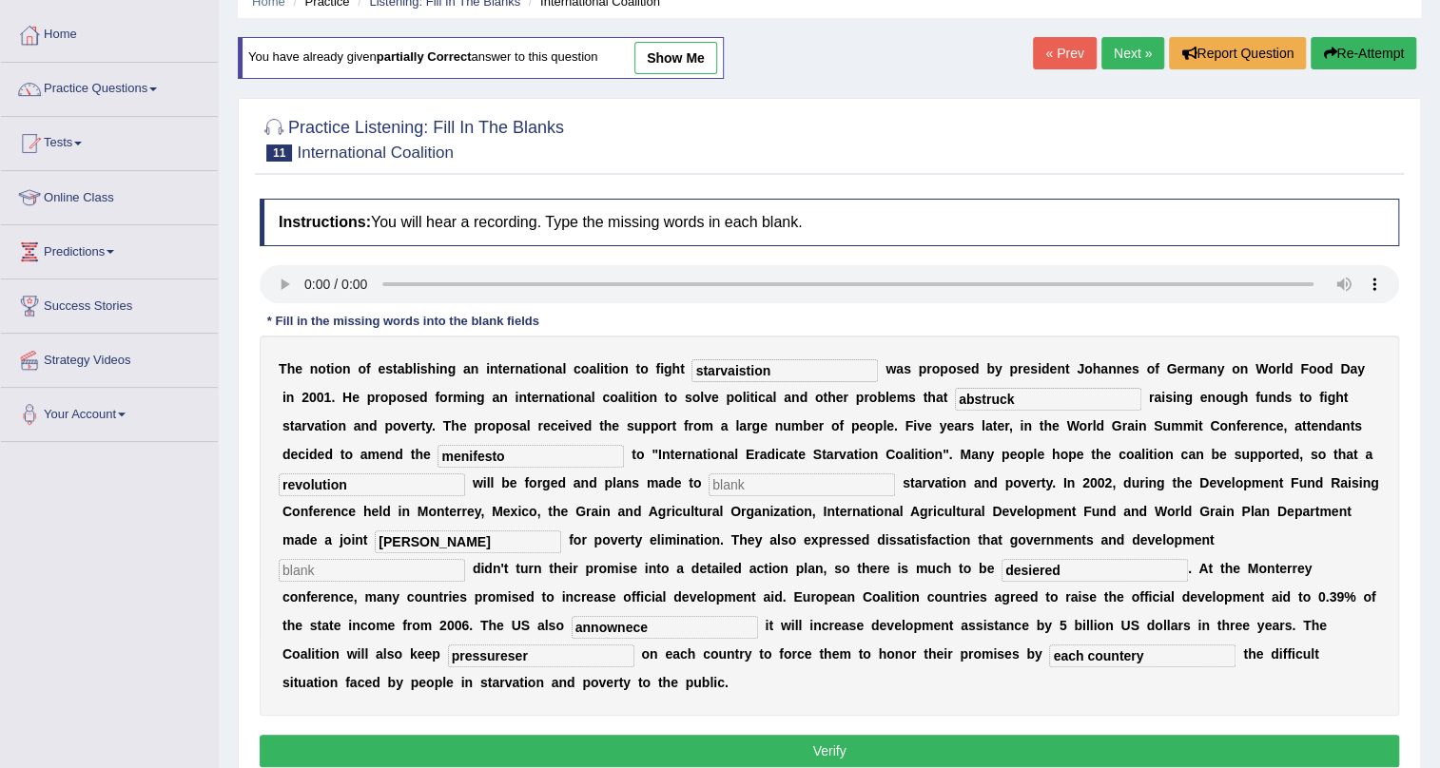
type input "appel"
click at [1082, 571] on input "desiered" at bounding box center [1094, 570] width 186 height 23
click at [1041, 571] on input "desiered" at bounding box center [1094, 570] width 186 height 23
click at [1028, 578] on input "desiared" at bounding box center [1094, 570] width 186 height 23
type input "deziared"
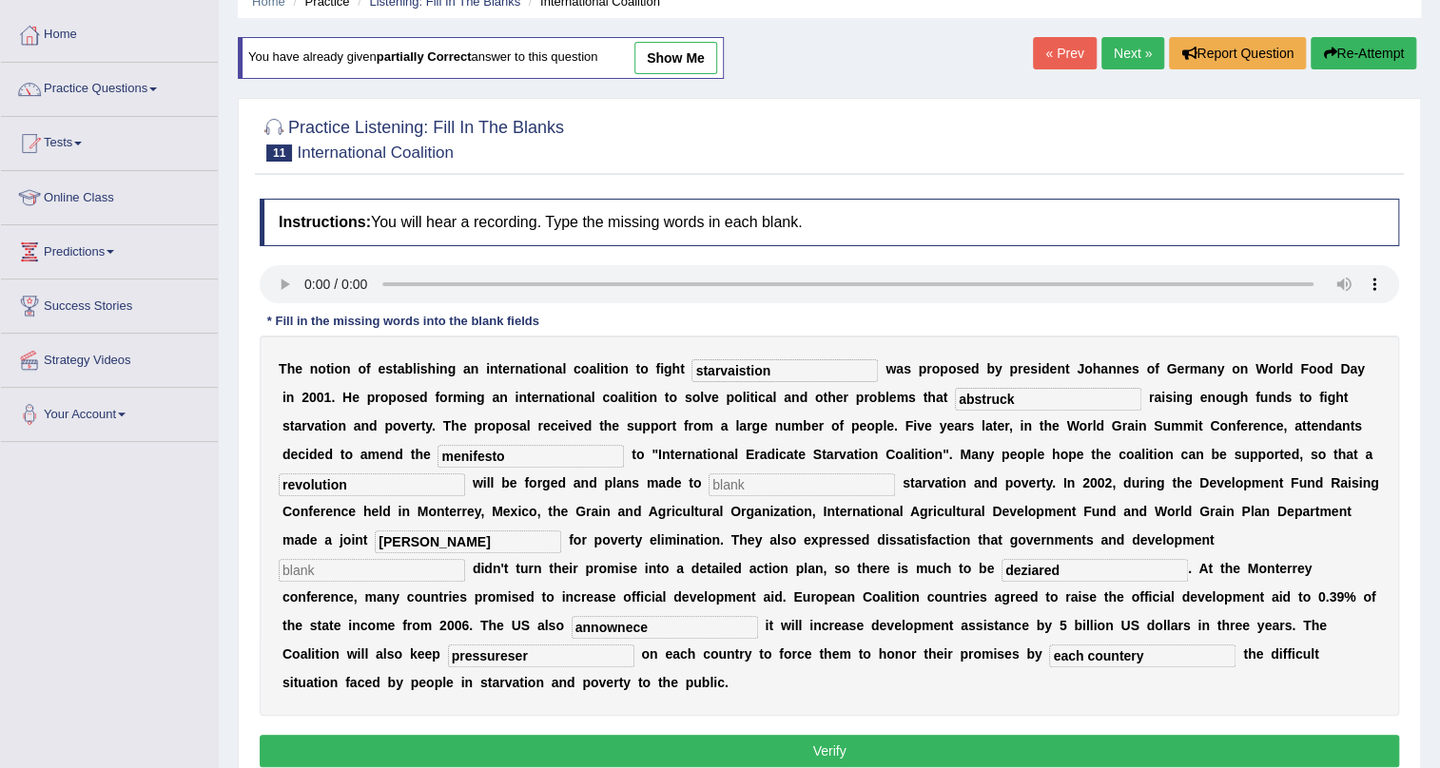
click at [673, 628] on input "annownece" at bounding box center [665, 627] width 186 height 23
type input "annowenece"
click at [535, 655] on input "pressureser" at bounding box center [541, 656] width 186 height 23
type input "pressure"
click at [745, 376] on input "starvaistion" at bounding box center [784, 370] width 186 height 23
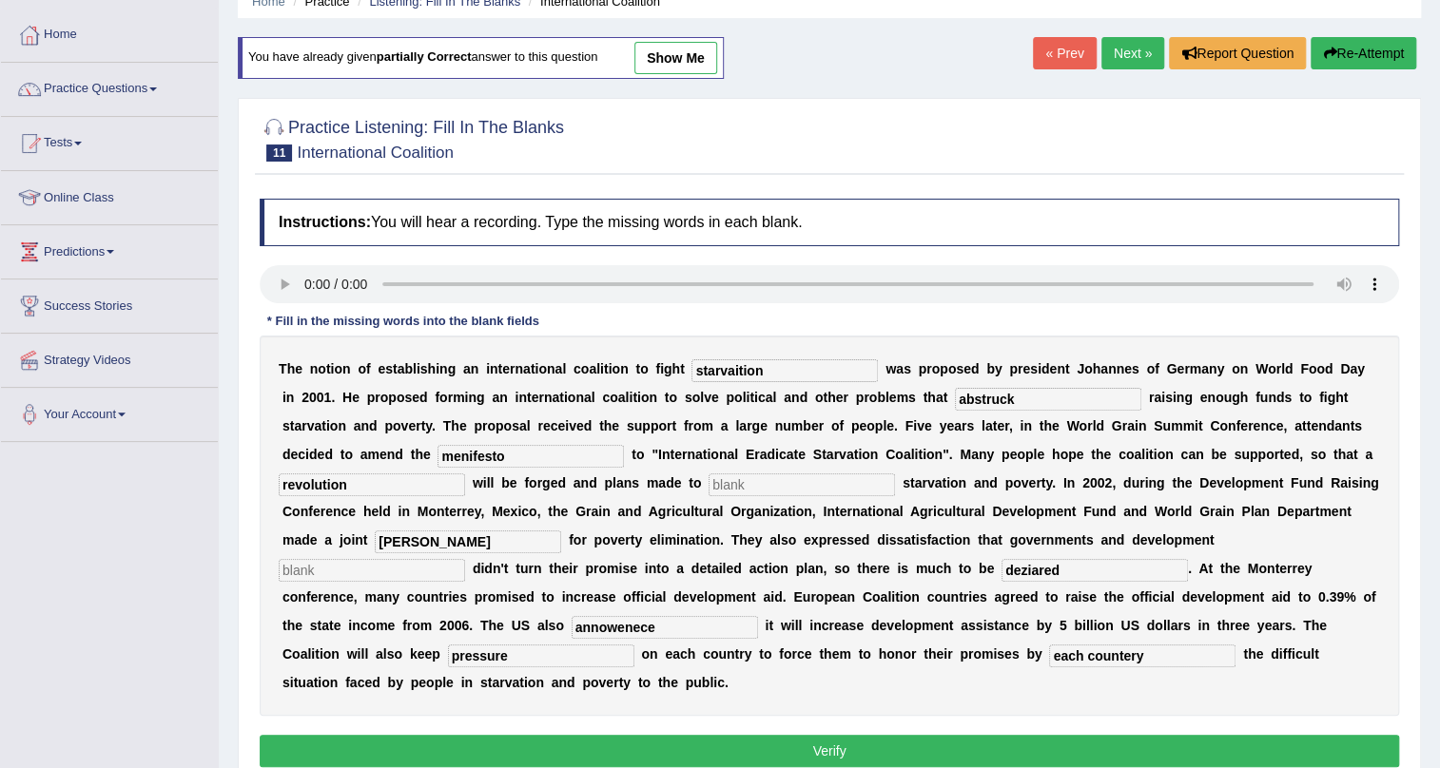
type input "starvaition"
click at [1020, 402] on input "abstruck" at bounding box center [1048, 399] width 186 height 23
type input "abstrack"
click at [517, 458] on input "menifesto" at bounding box center [530, 456] width 186 height 23
type input "menifestion"
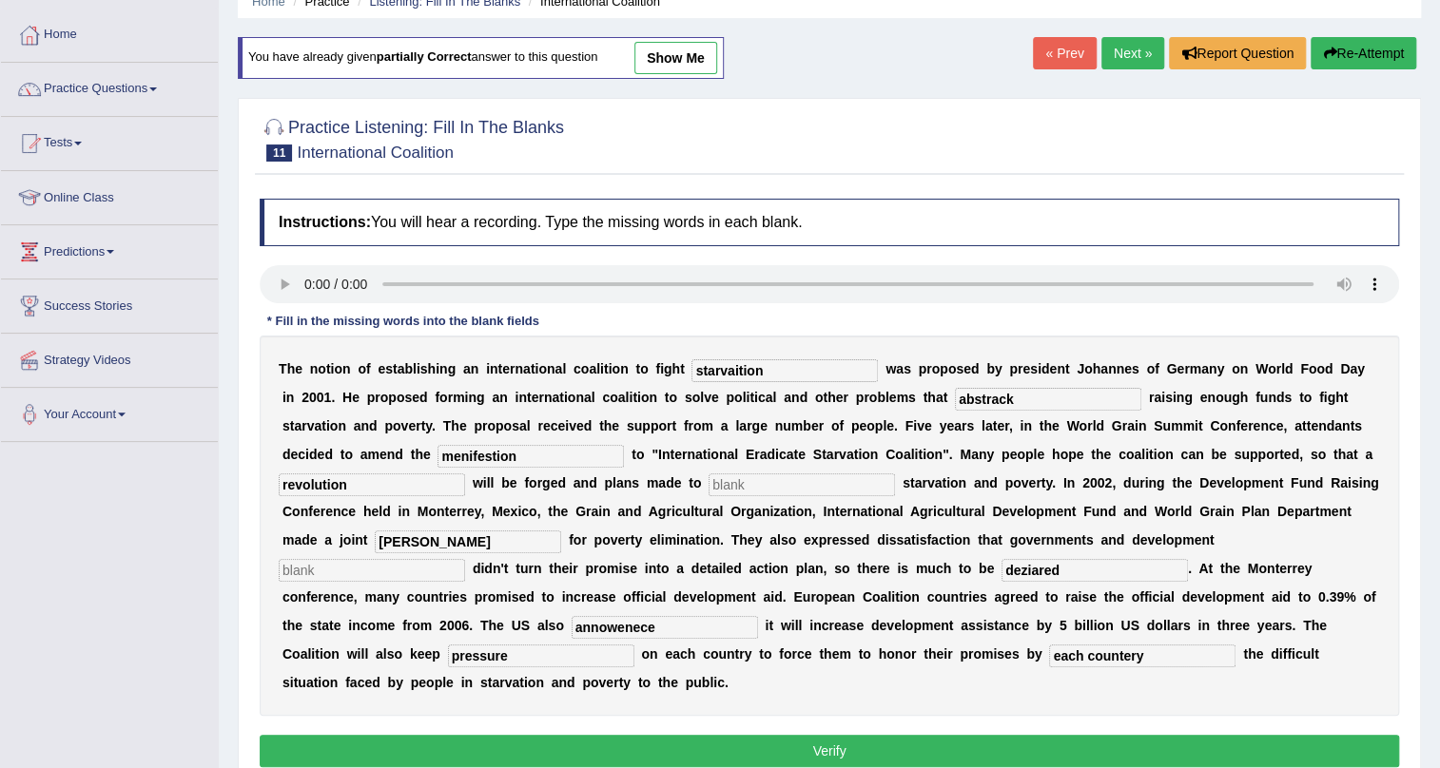
click at [307, 487] on input "revolution" at bounding box center [372, 485] width 186 height 23
click at [318, 490] on input "revolution" at bounding box center [372, 485] width 186 height 23
type input "revoloution"
click at [796, 748] on button "Verify" at bounding box center [829, 751] width 1139 height 32
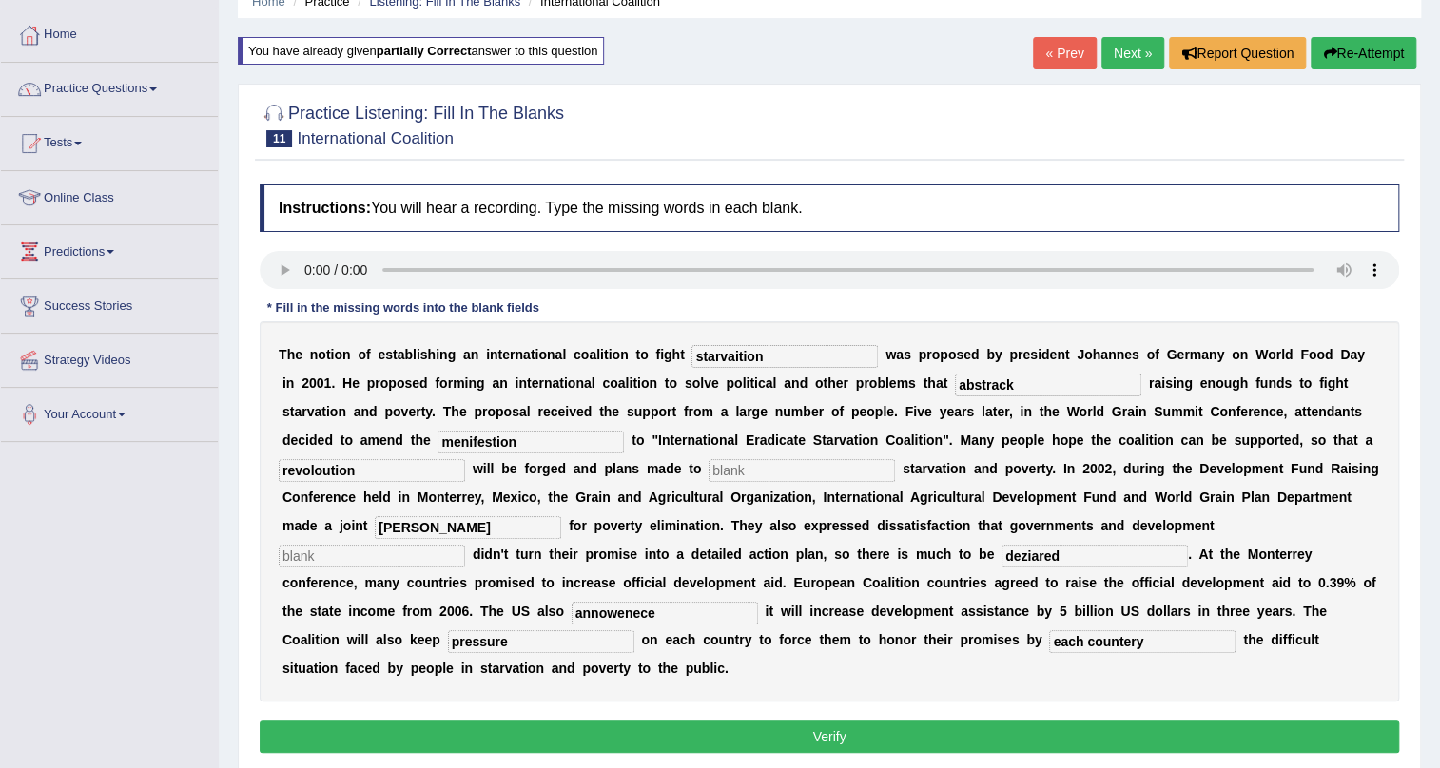
click at [769, 469] on input "text" at bounding box center [802, 470] width 186 height 23
type input "t"
click at [419, 569] on div "T h e n o t i o n o f e s t a b l i s h i n g a n i n t e r n a t i o n a l c o…" at bounding box center [829, 511] width 1139 height 380
click at [417, 561] on input "text" at bounding box center [372, 556] width 186 height 23
type input "ft"
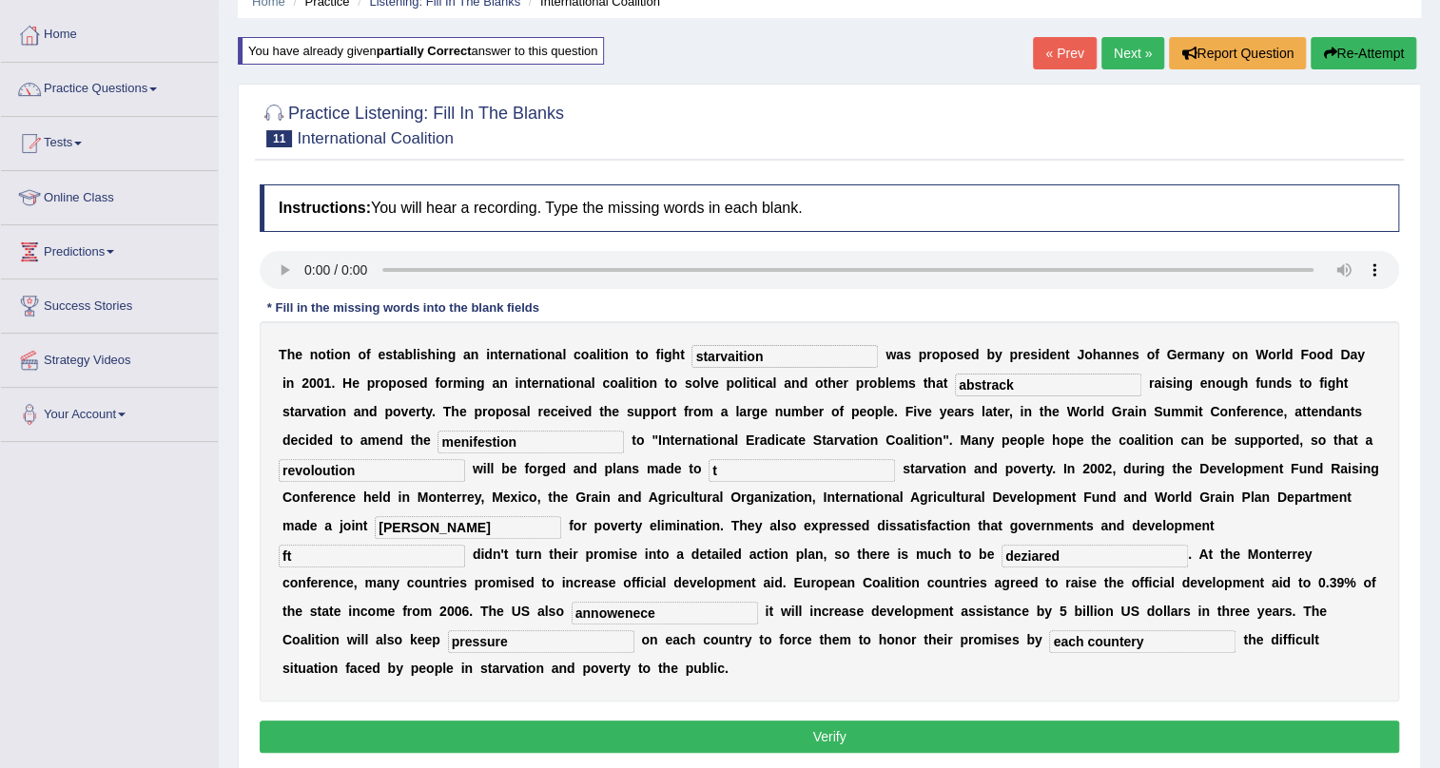
click at [776, 735] on button "Verify" at bounding box center [829, 737] width 1139 height 32
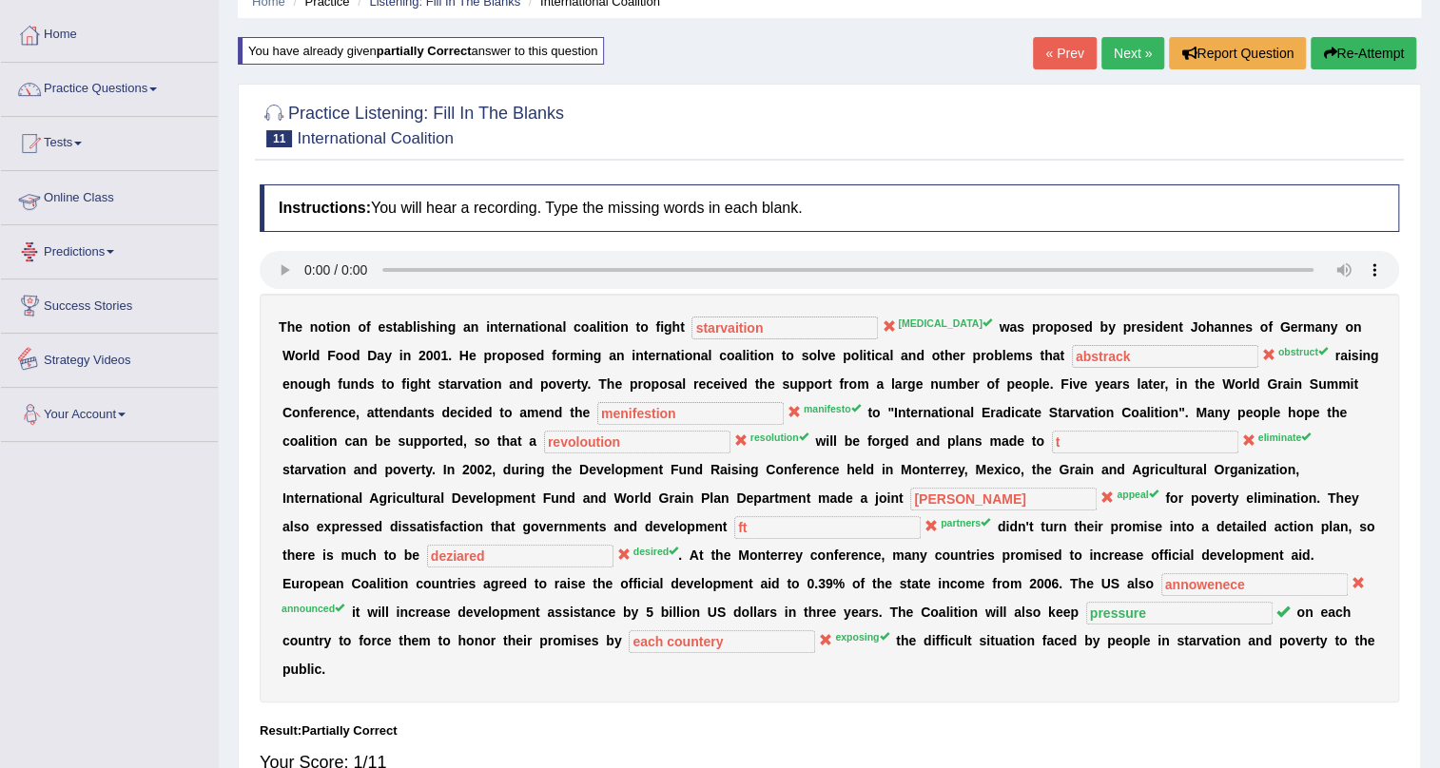
click at [80, 138] on link "Tests" at bounding box center [109, 141] width 217 height 48
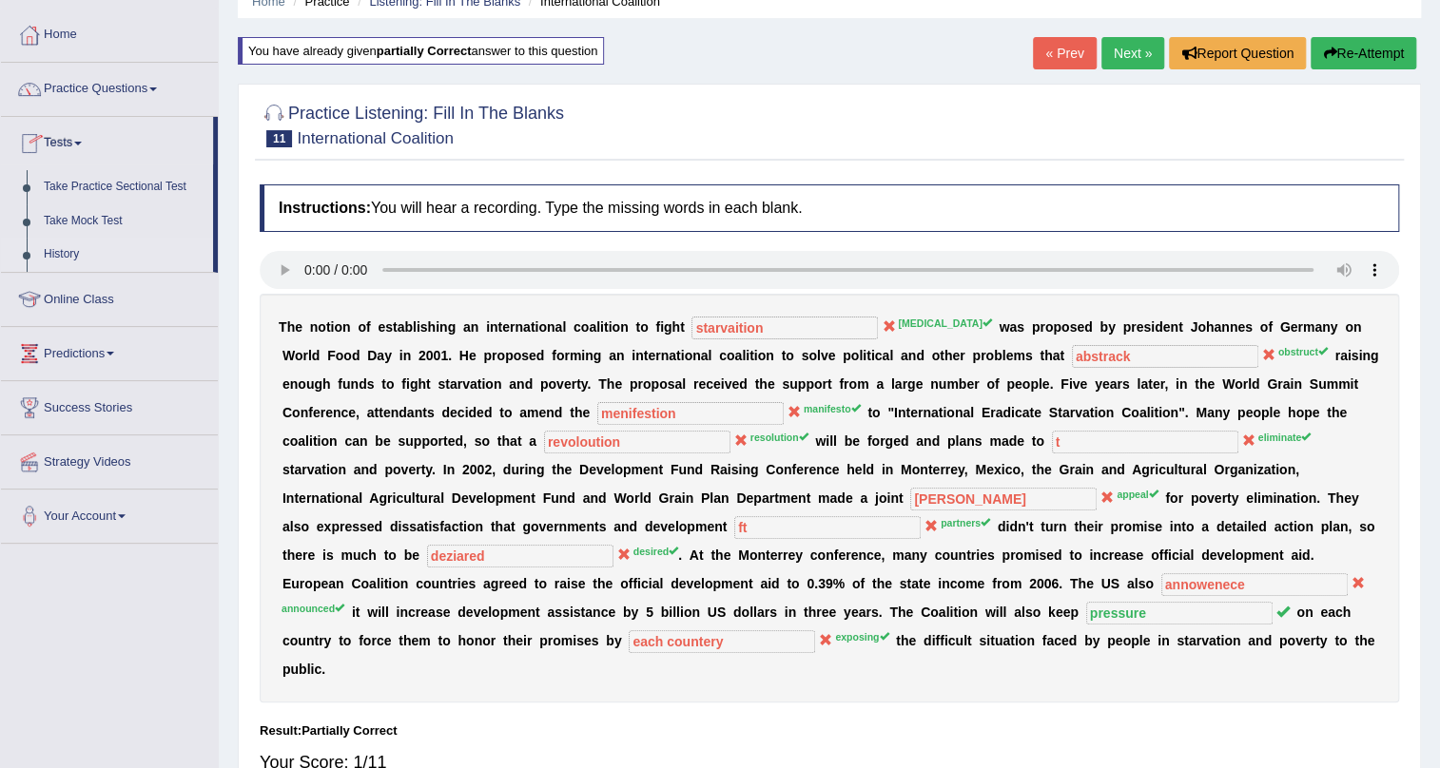
click at [56, 249] on link "History" at bounding box center [124, 255] width 178 height 34
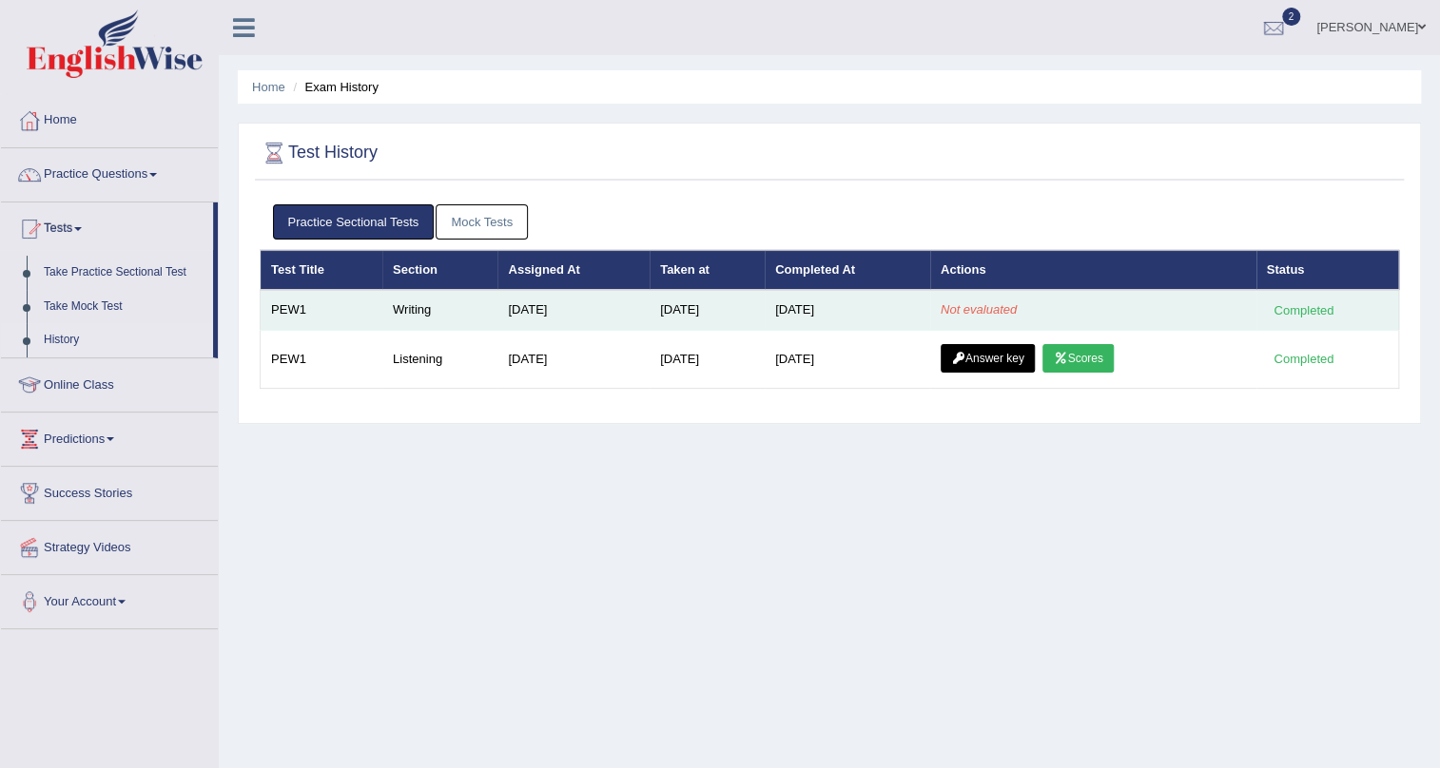
click at [484, 321] on tr "PEW1 Writing [DATE] [DATE] [DATE] Not evaluated Completed" at bounding box center [830, 310] width 1138 height 40
click at [497, 314] on td "[DATE]" at bounding box center [573, 310] width 152 height 40
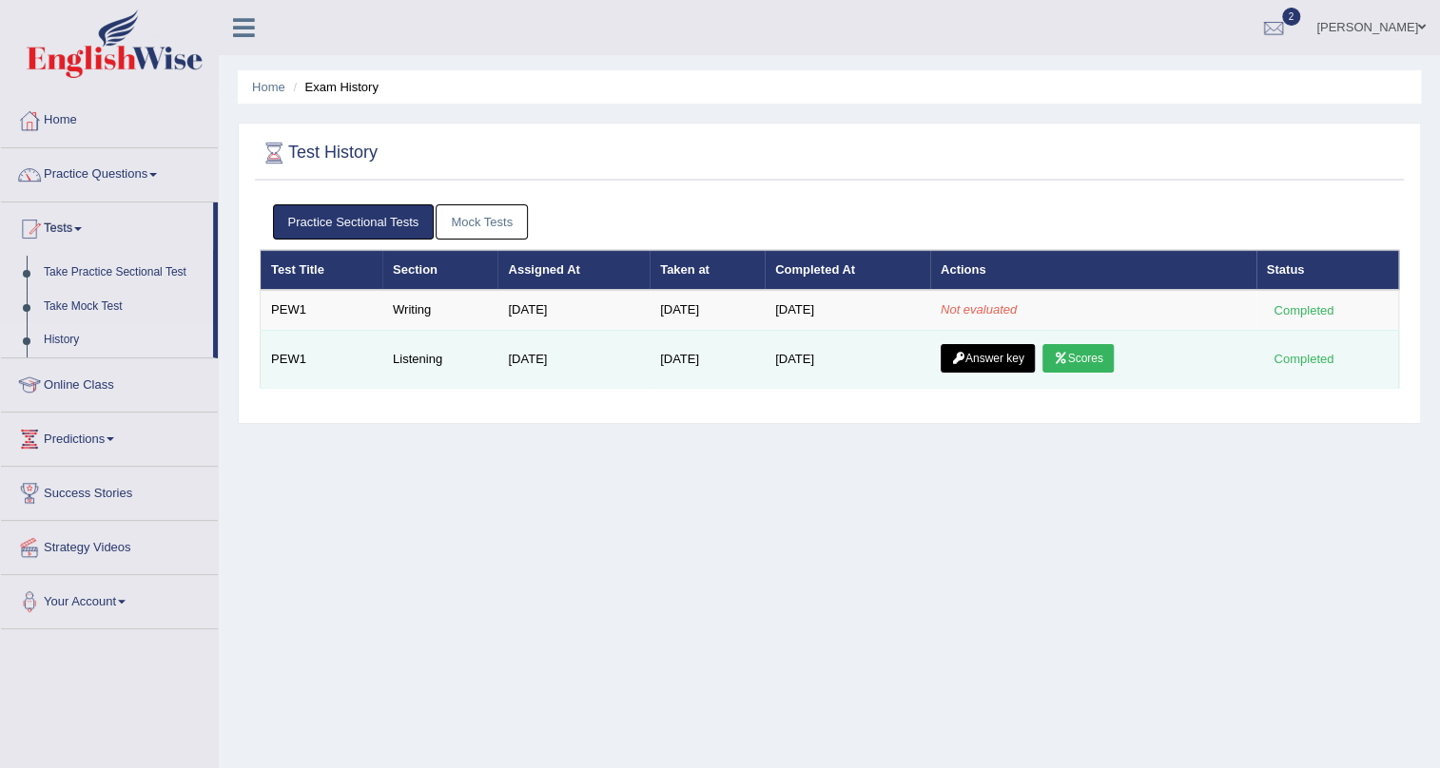
drag, startPoint x: 531, startPoint y: 347, endPoint x: 555, endPoint y: 356, distance: 26.2
click at [533, 347] on td "Aug 30, 2025" at bounding box center [573, 359] width 152 height 58
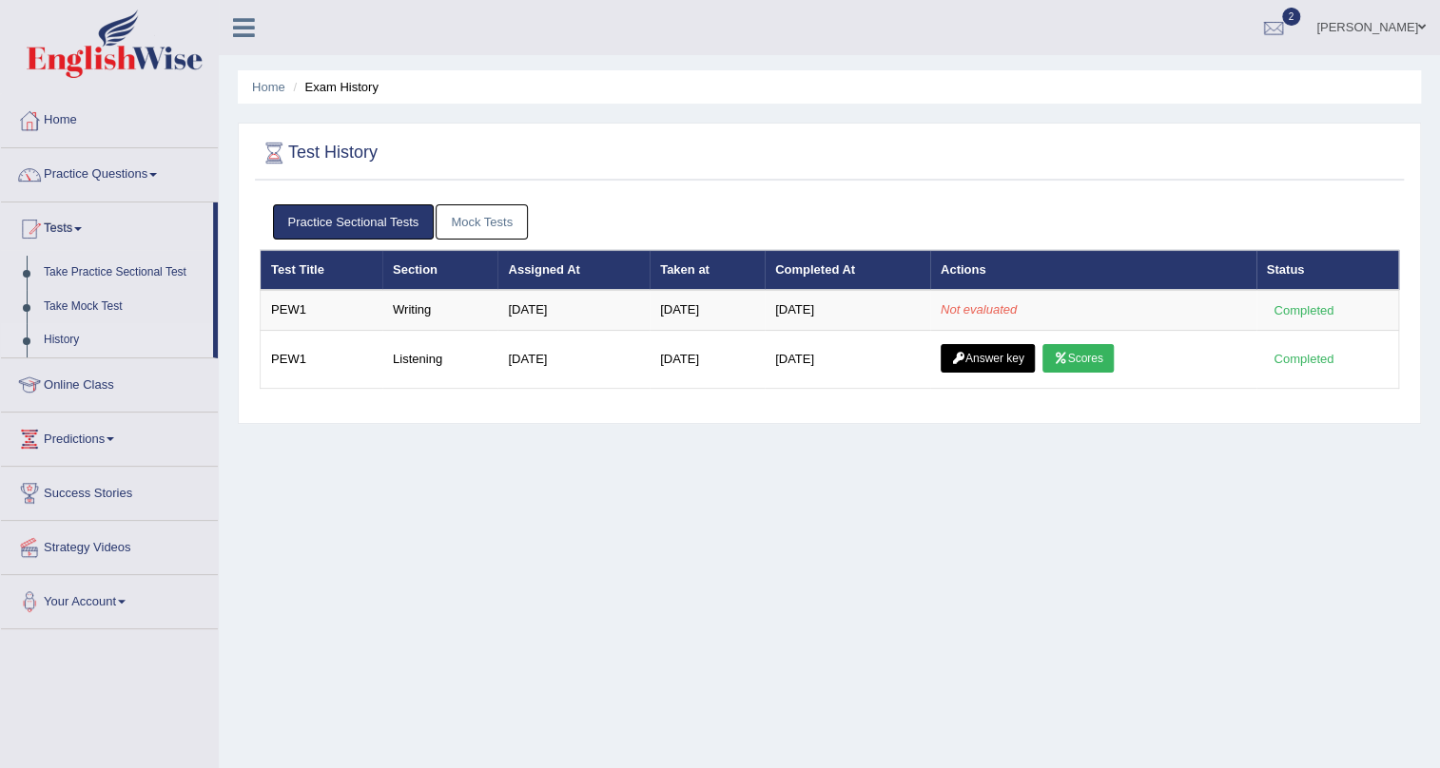
click at [638, 476] on div "Home Exam History Test History Practice Sectional Tests Mock Tests Test Title S…" at bounding box center [829, 475] width 1221 height 951
click at [67, 225] on link "Tests" at bounding box center [107, 227] width 212 height 48
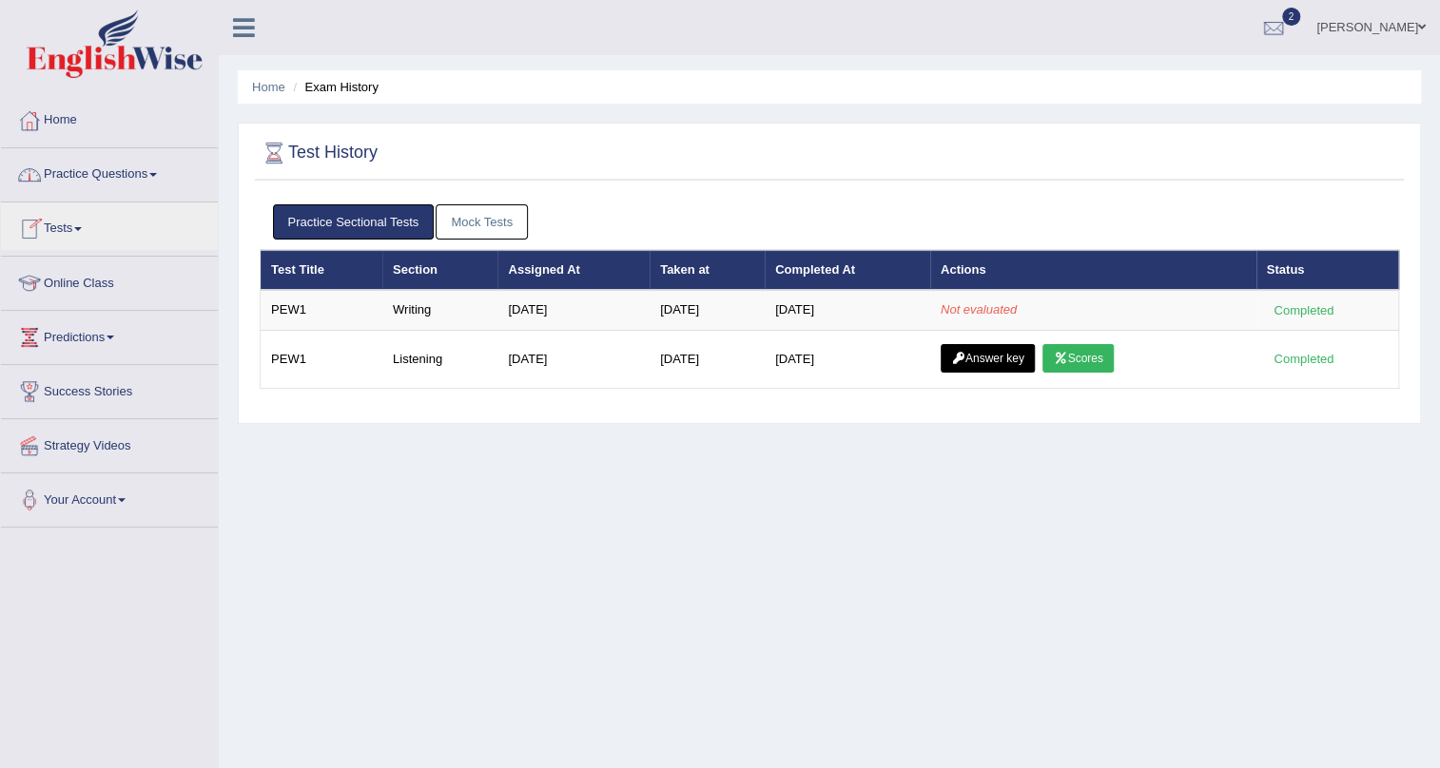
click at [76, 179] on link "Practice Questions" at bounding box center [109, 172] width 217 height 48
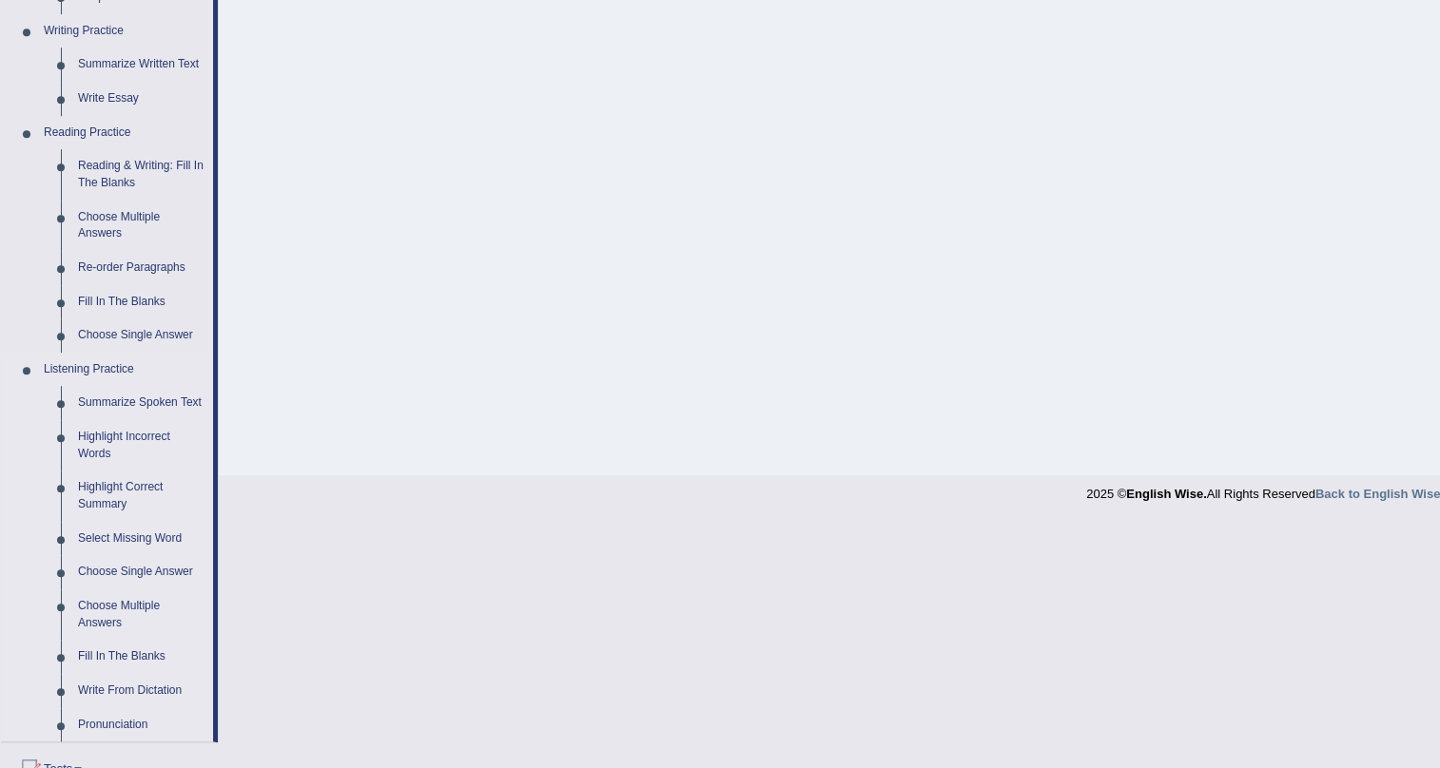
scroll to position [518, 0]
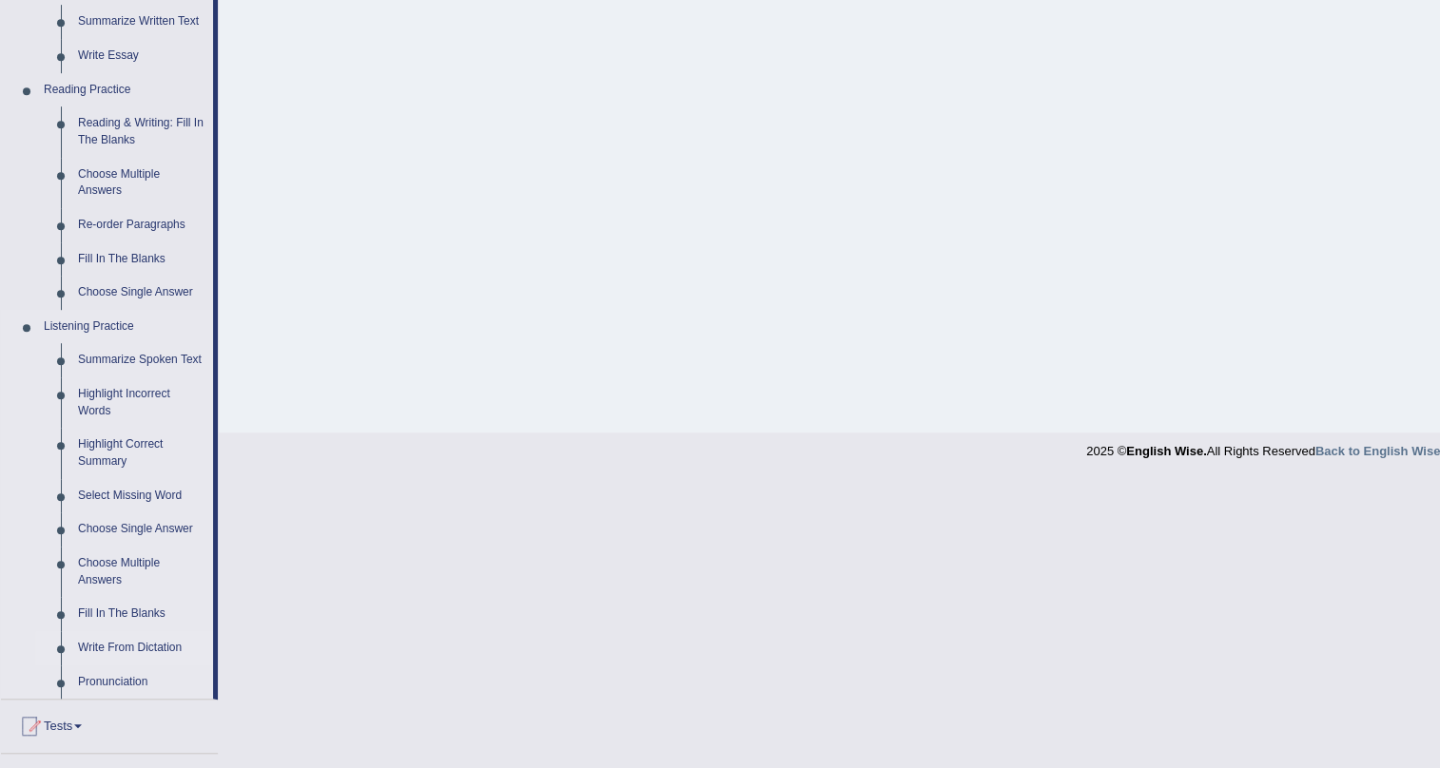
click at [165, 637] on link "Write From Dictation" at bounding box center [141, 649] width 144 height 34
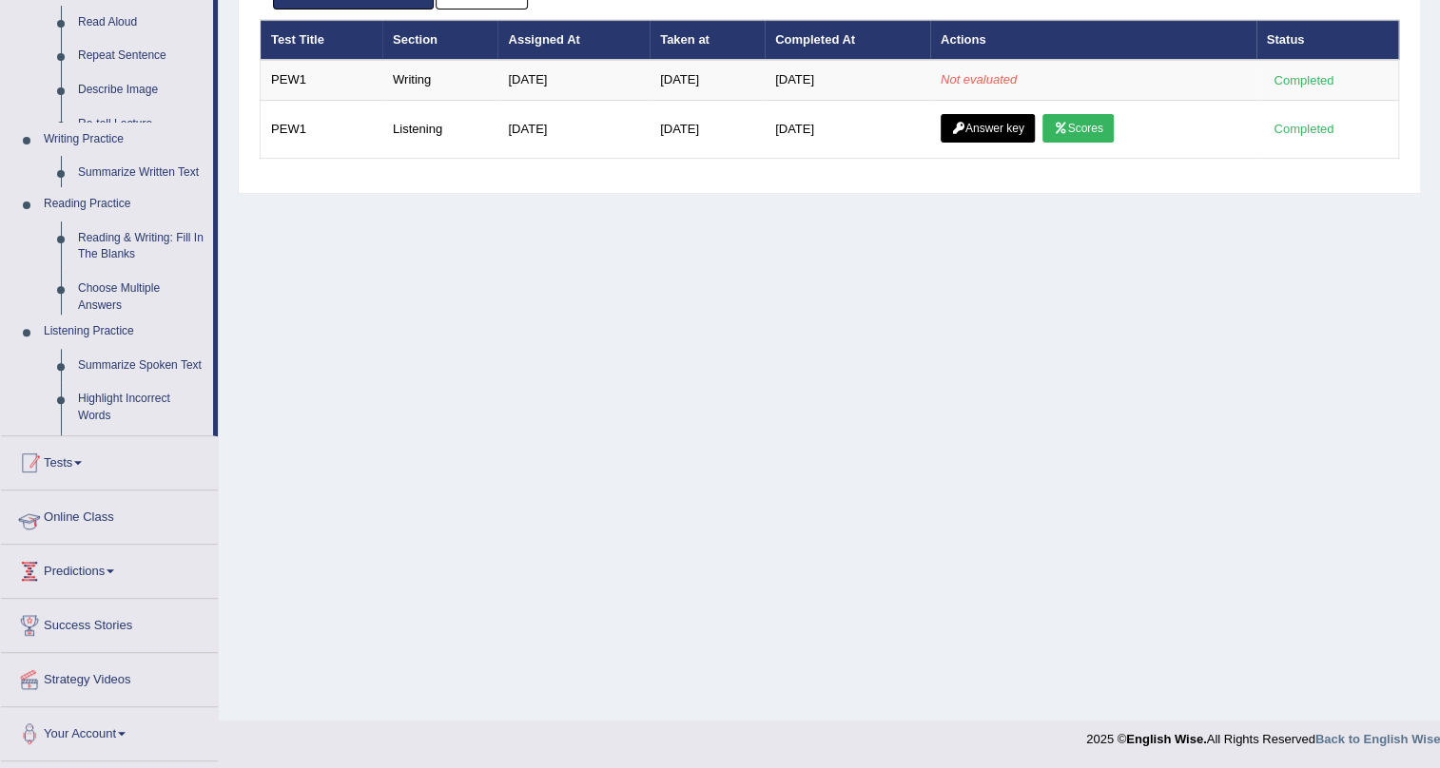
scroll to position [229, 0]
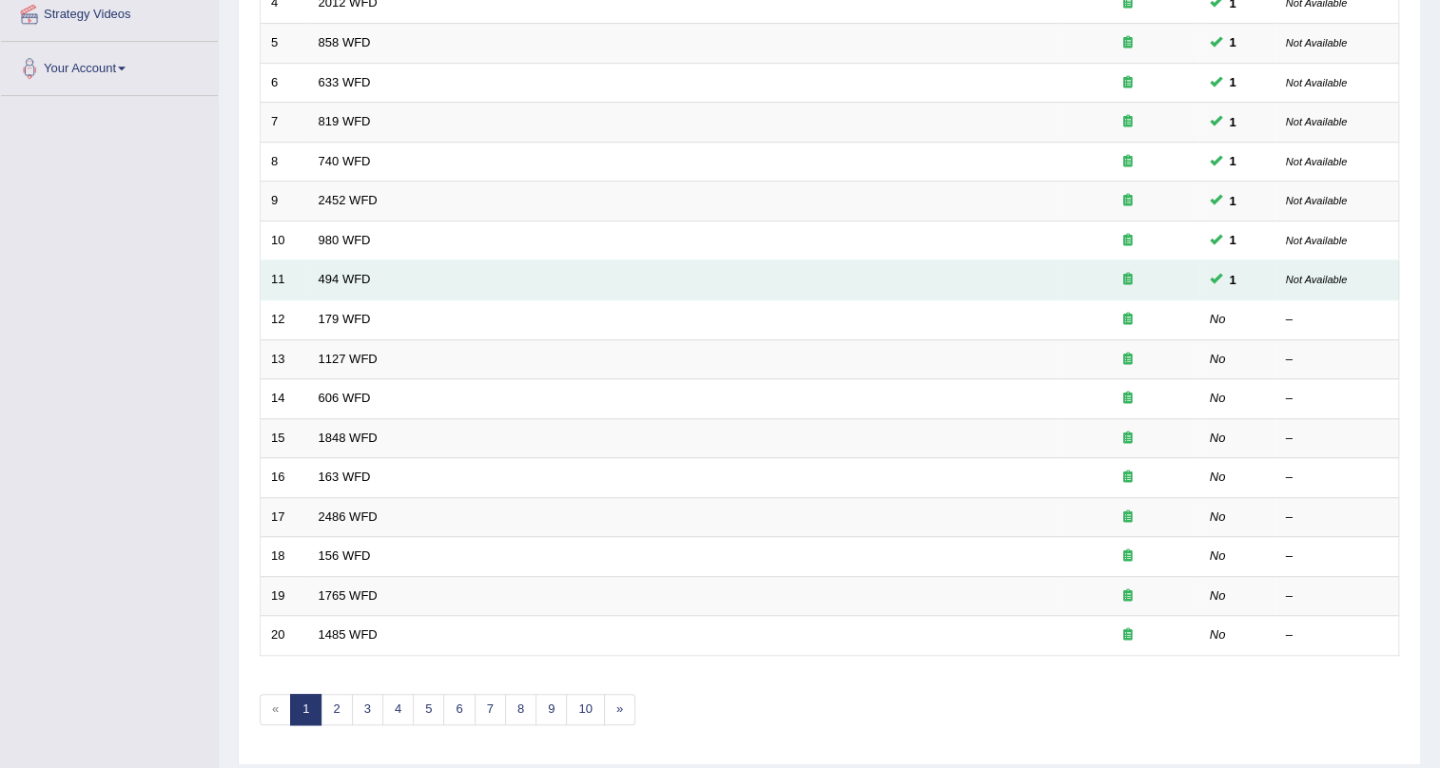
scroll to position [432, 0]
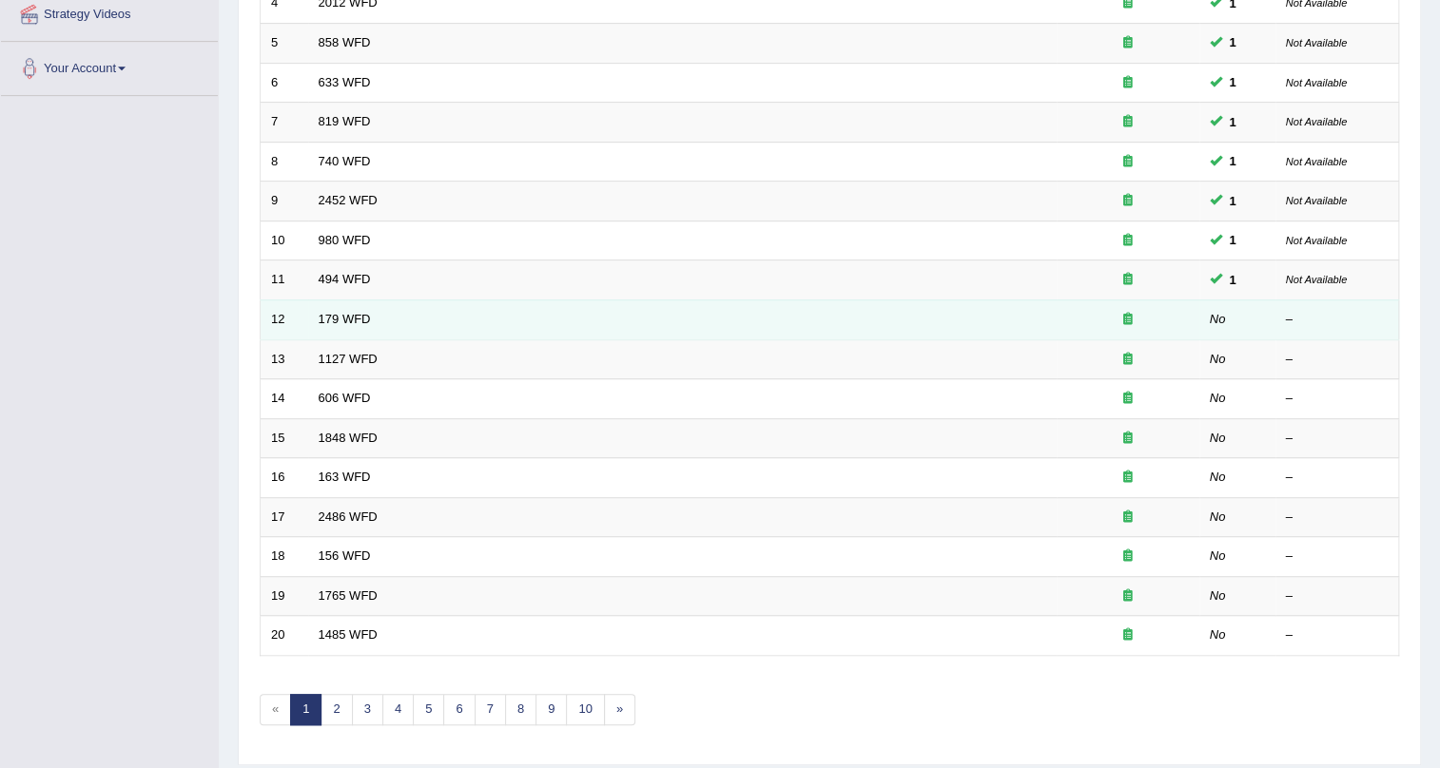
click at [371, 303] on td "179 WFD" at bounding box center [682, 320] width 748 height 40
click at [360, 312] on link "179 WFD" at bounding box center [345, 319] width 52 height 14
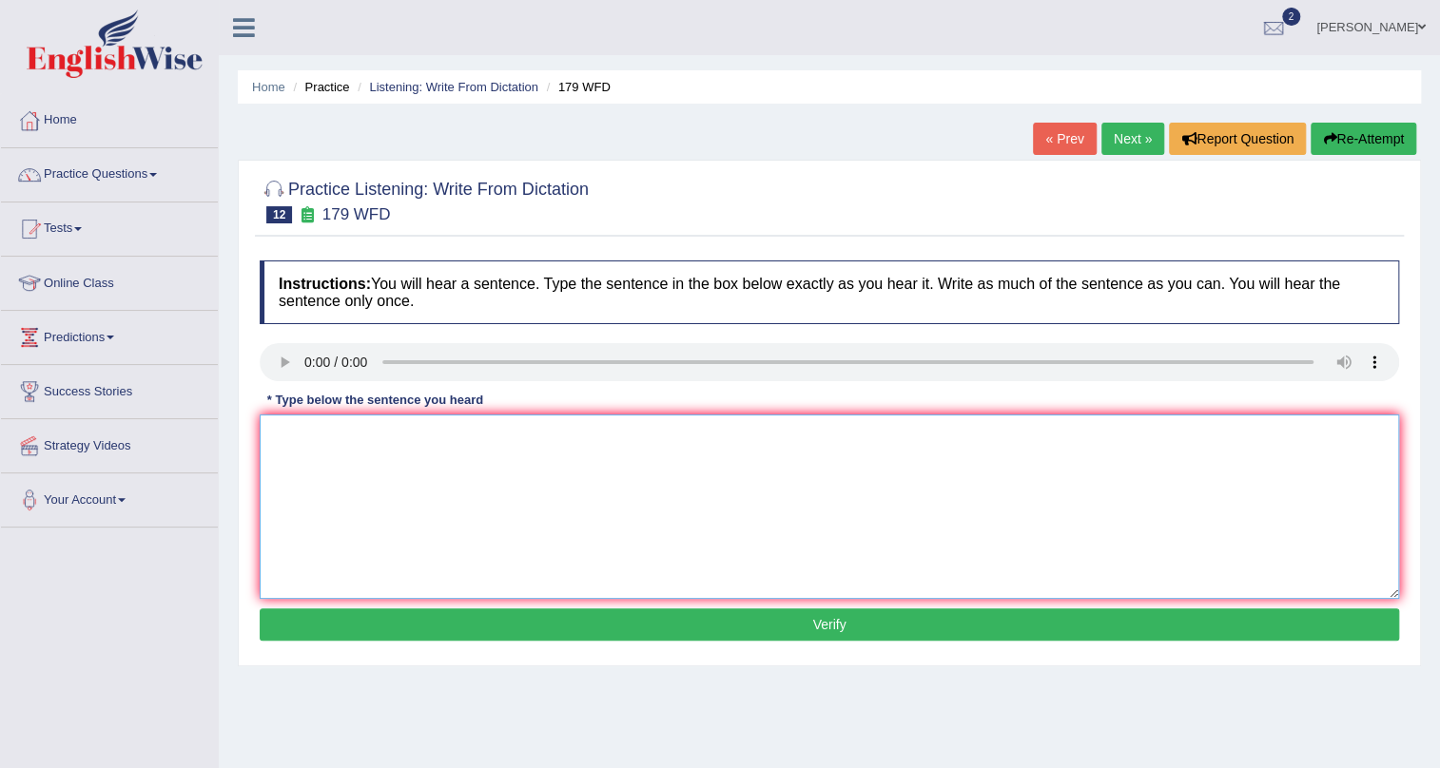
drag, startPoint x: 488, startPoint y: 571, endPoint x: 523, endPoint y: 545, distance: 43.6
click at [496, 564] on textarea at bounding box center [829, 507] width 1139 height 185
click at [301, 440] on textarea "lectu are is oled and teching method of the university." at bounding box center [829, 507] width 1139 height 185
click at [352, 443] on textarea "lecture are is oled and teching method of the university." at bounding box center [829, 507] width 1139 height 185
click at [357, 439] on textarea "lecture are theoldest and teching method of the university." at bounding box center [829, 507] width 1139 height 185
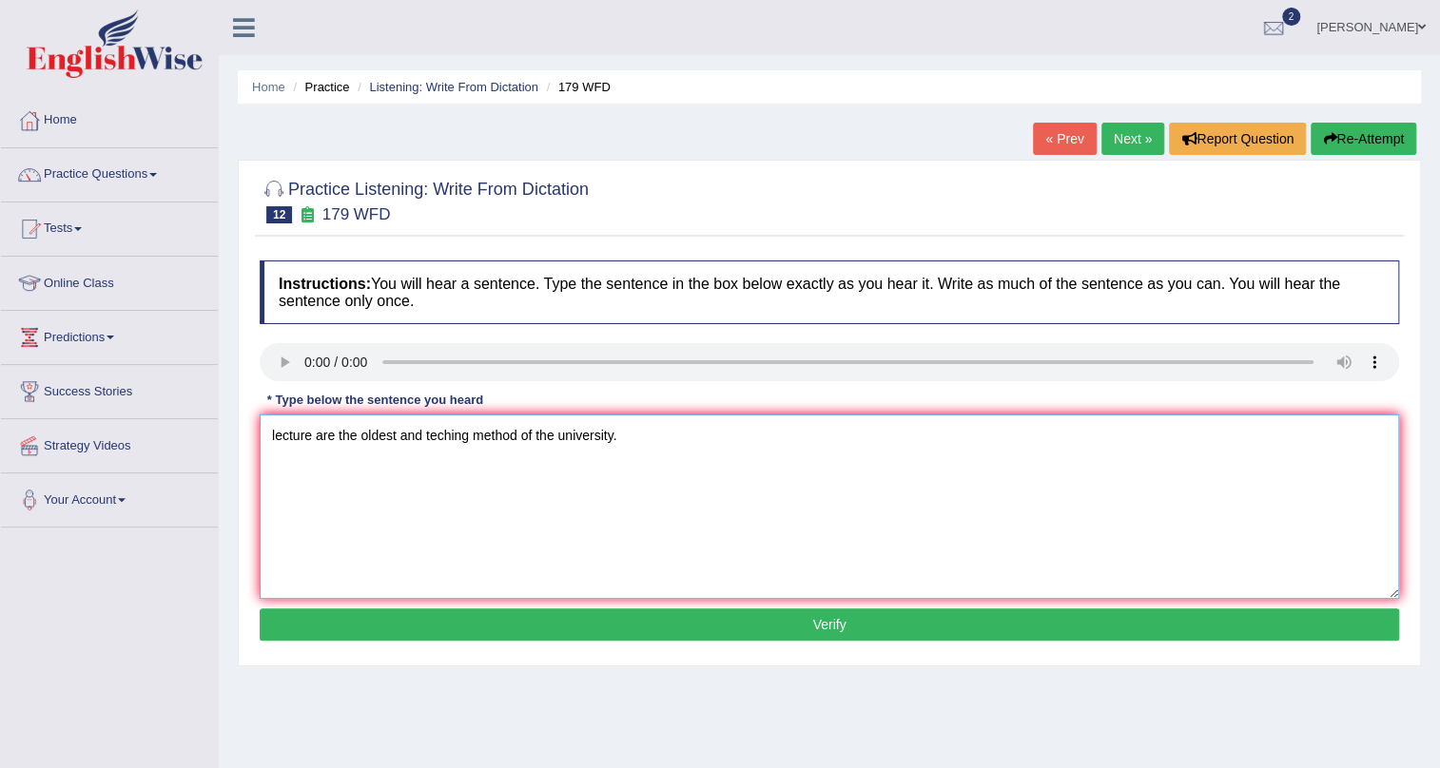
click at [399, 444] on textarea "lecture are the oldest and teching method of the university." at bounding box center [829, 507] width 1139 height 185
click at [273, 441] on textarea "lecture are the oldest and nice teching method of the university." at bounding box center [829, 507] width 1139 height 185
click at [603, 438] on textarea "Lecture are the oldest and nice teching method of the university." at bounding box center [829, 507] width 1139 height 185
click at [657, 446] on textarea "Lecture are the oldest and nice teching method of the university." at bounding box center [829, 507] width 1139 height 185
click at [436, 446] on textarea "Lecture are the oldest and nice teching method of the university University." at bounding box center [829, 507] width 1139 height 185
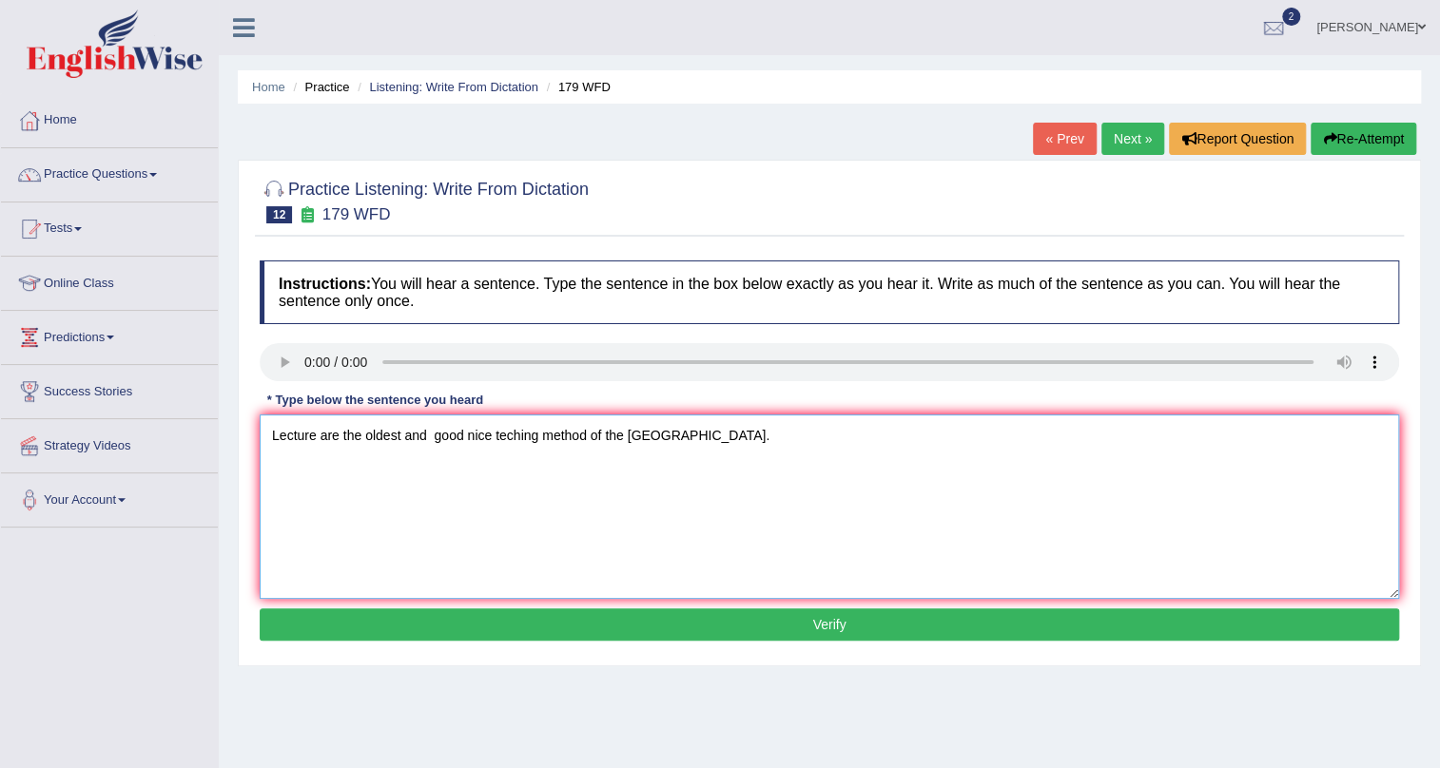
type textarea "Lecture are the oldest and good nice teching method of the university Universit…"
click at [640, 628] on button "Verify" at bounding box center [829, 625] width 1139 height 32
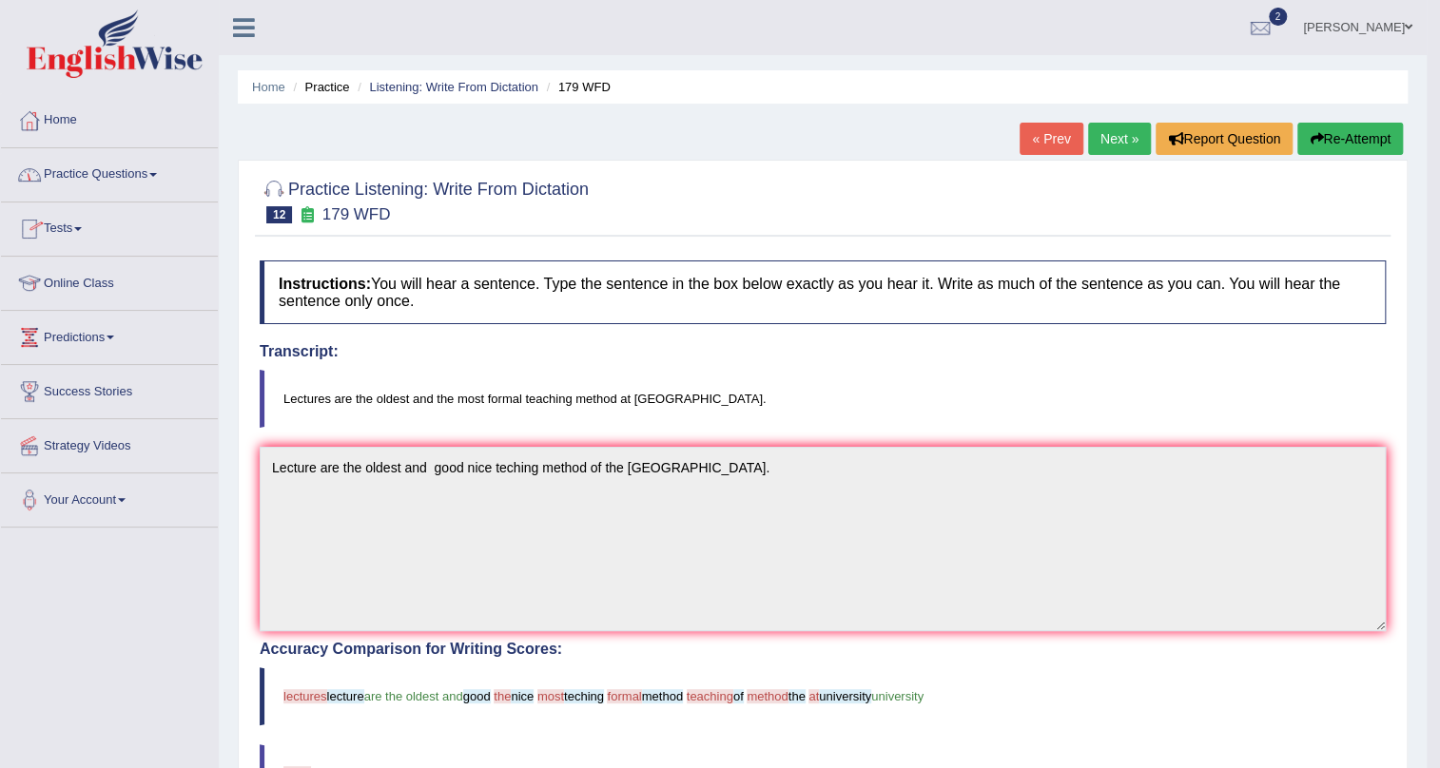
click at [1117, 129] on link "Next »" at bounding box center [1119, 139] width 63 height 32
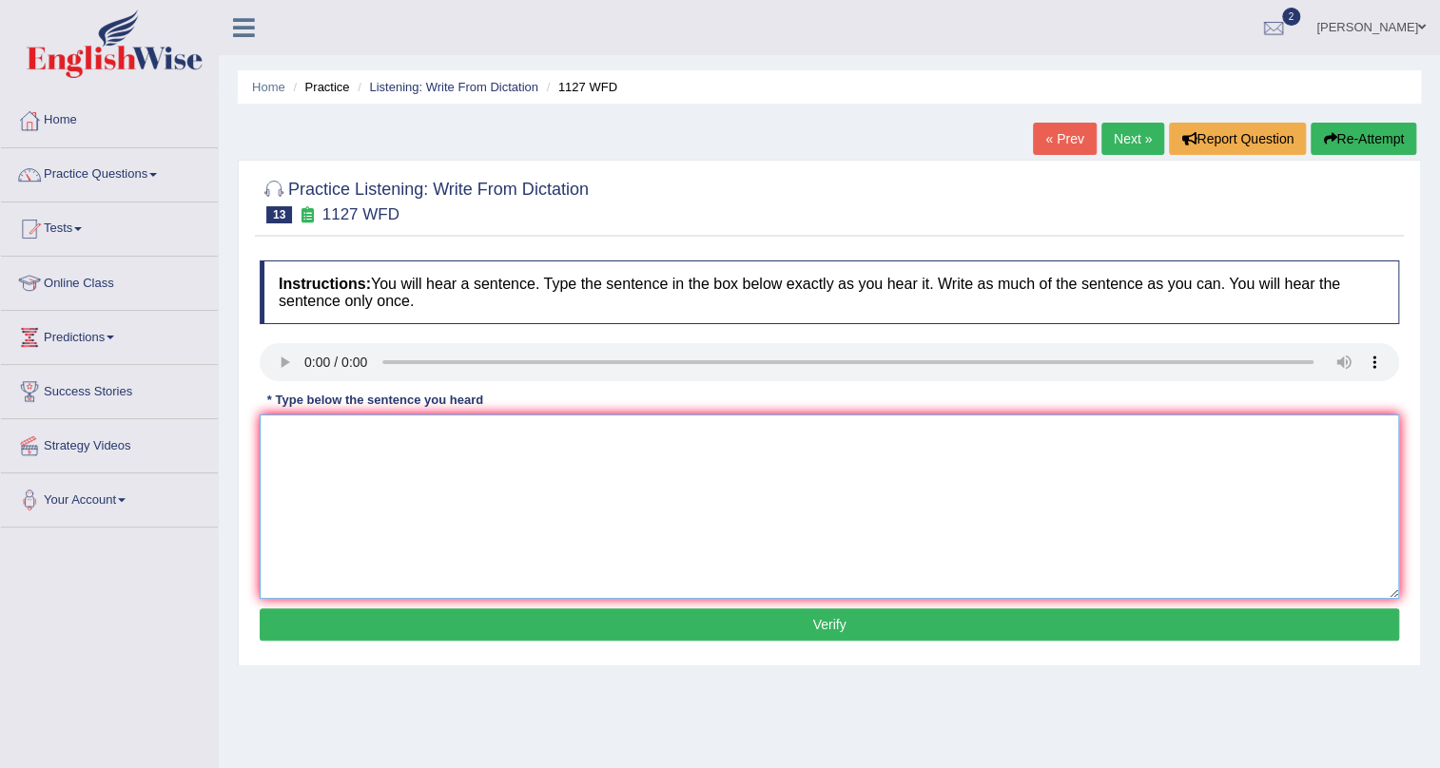
drag, startPoint x: 371, startPoint y: 474, endPoint x: 400, endPoint y: 470, distance: 29.7
click at [376, 472] on textarea at bounding box center [829, 507] width 1139 height 185
click at [277, 439] on textarea "a uni degree is requirement in many profession." at bounding box center [829, 507] width 1139 height 185
click at [386, 440] on textarea "A university degree is requirement in many profession." at bounding box center [829, 507] width 1139 height 185
click at [449, 441] on textarea "A university degree degrees is requirement in many profession." at bounding box center [829, 507] width 1139 height 185
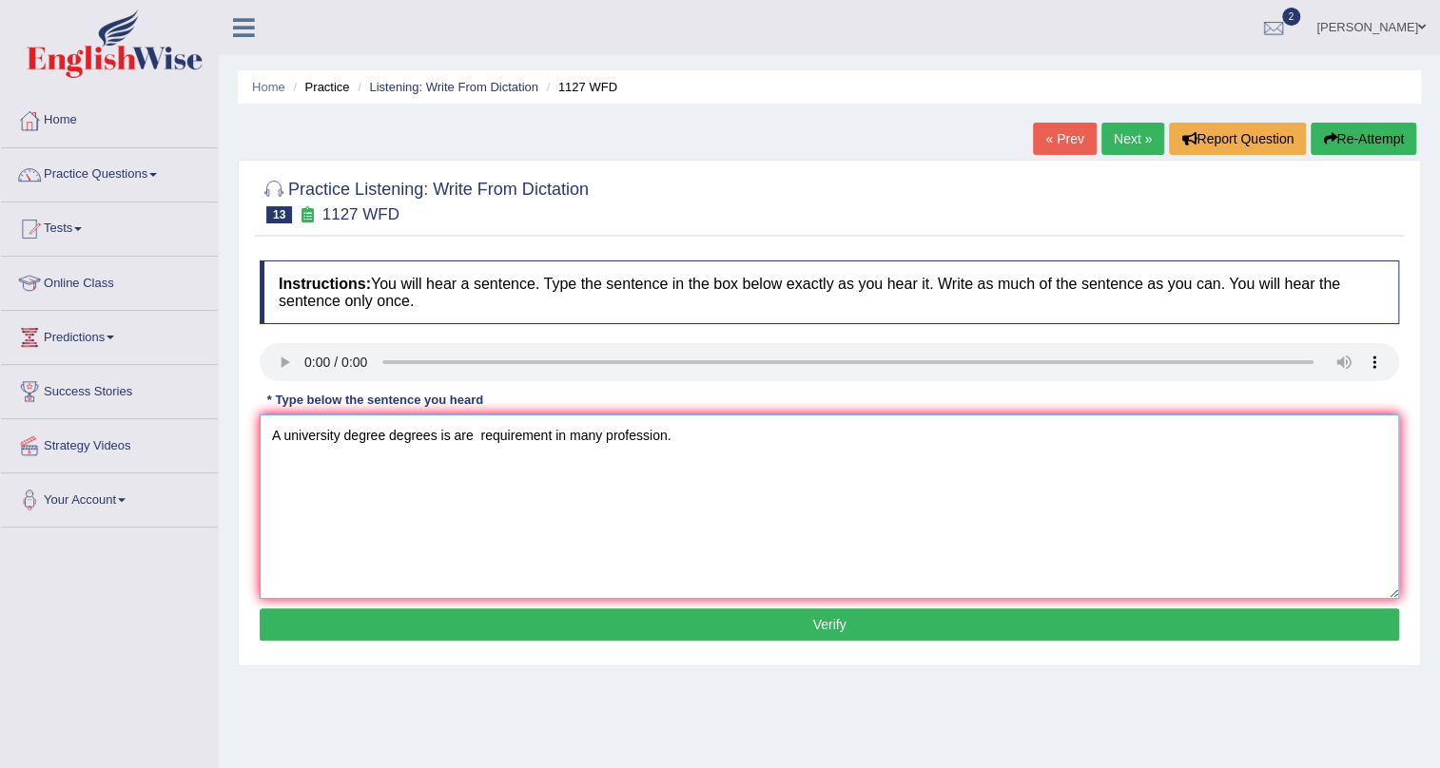
click at [664, 438] on textarea "A university degree degrees is are requirement in many profession." at bounding box center [829, 507] width 1139 height 185
type textarea "A university degree degrees is are requirement in many profession profassion."
click at [630, 628] on button "Verify" at bounding box center [829, 625] width 1139 height 32
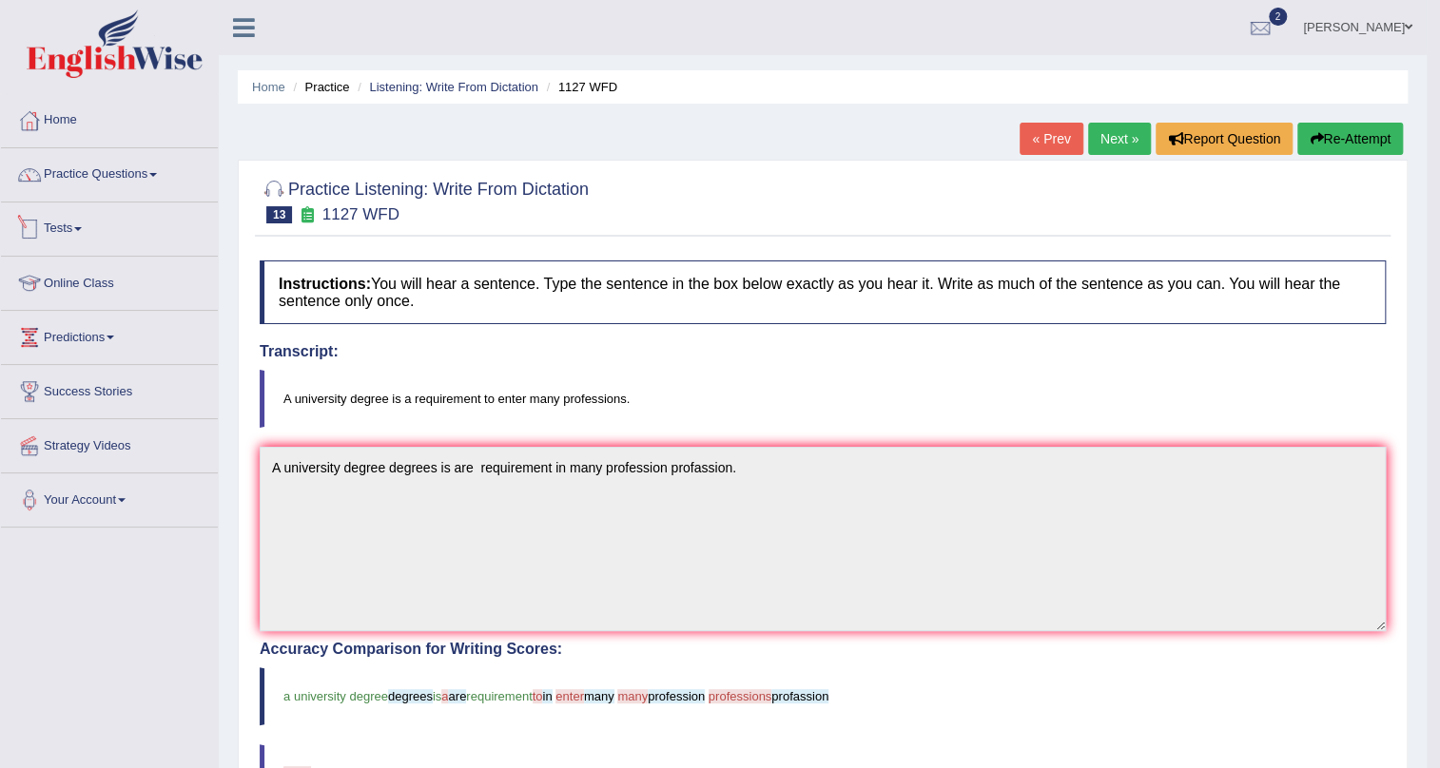
click at [46, 231] on link "Tests" at bounding box center [109, 227] width 217 height 48
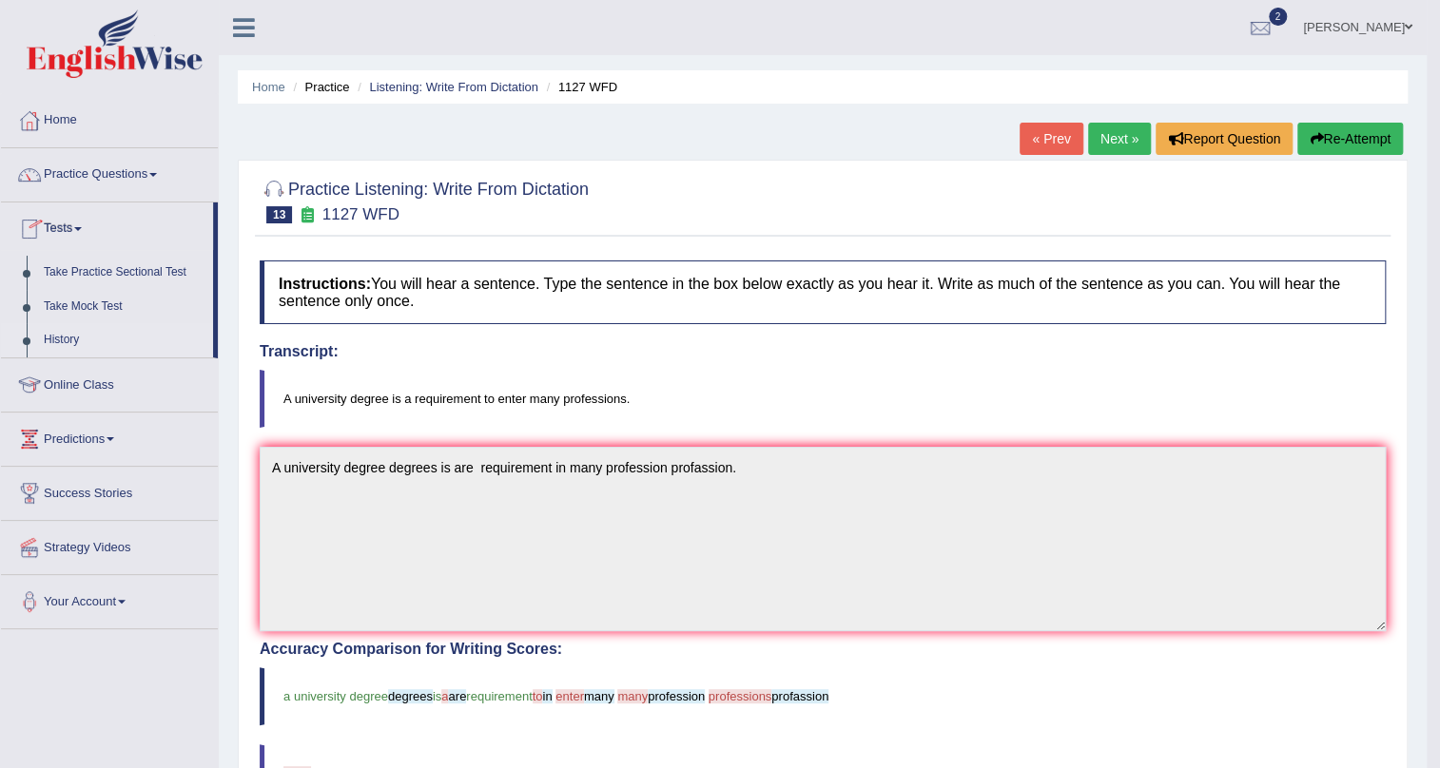
click at [79, 337] on link "History" at bounding box center [124, 340] width 178 height 34
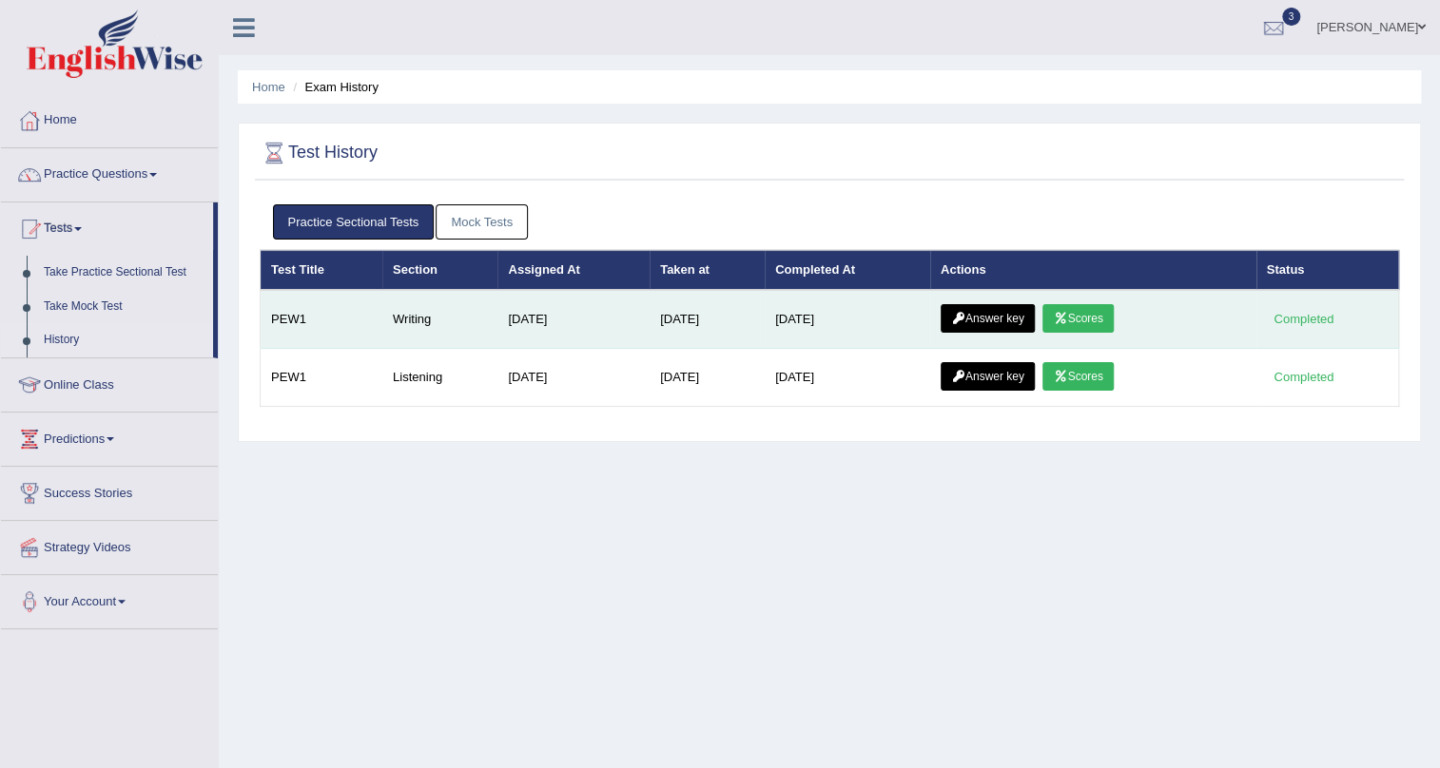
click at [1017, 317] on link "Answer key" at bounding box center [988, 318] width 94 height 29
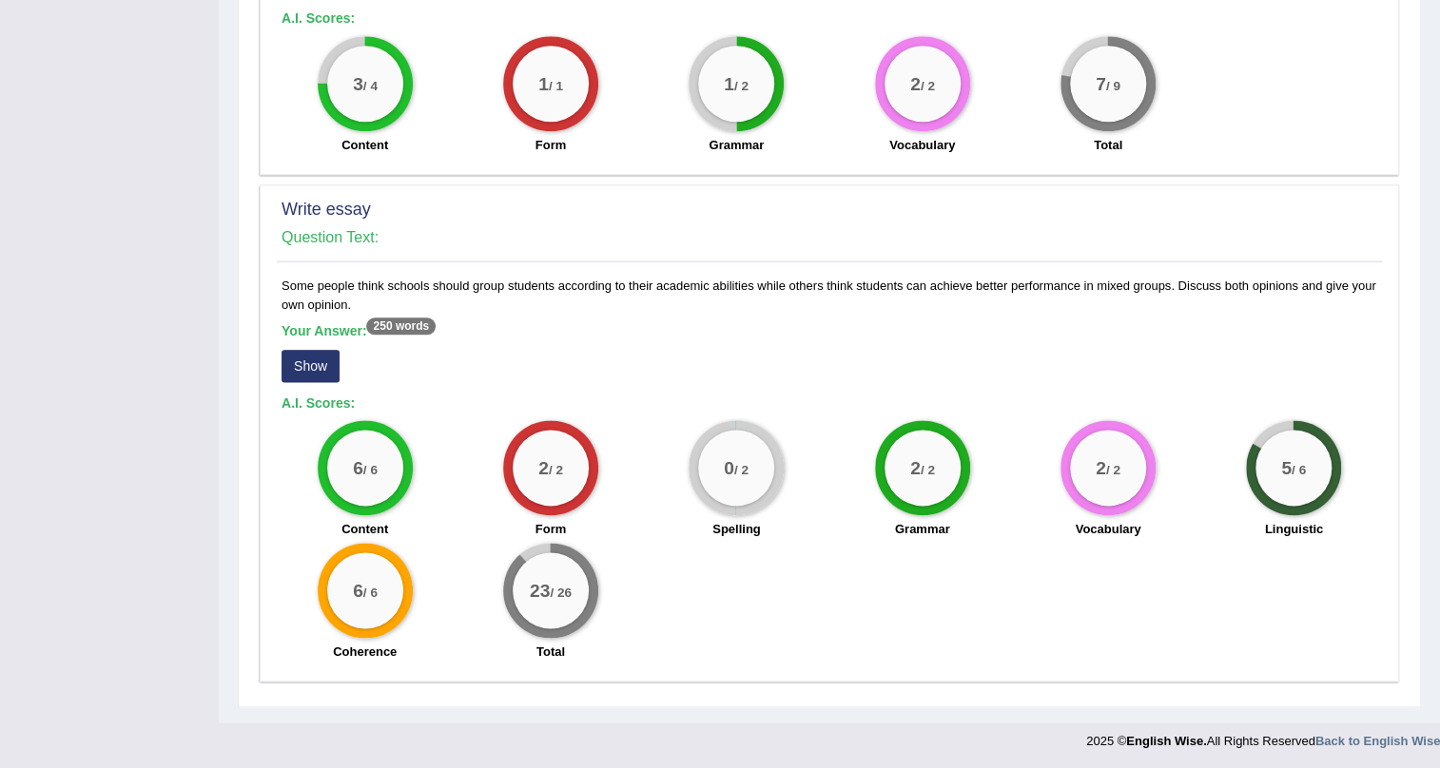
scroll to position [846, 0]
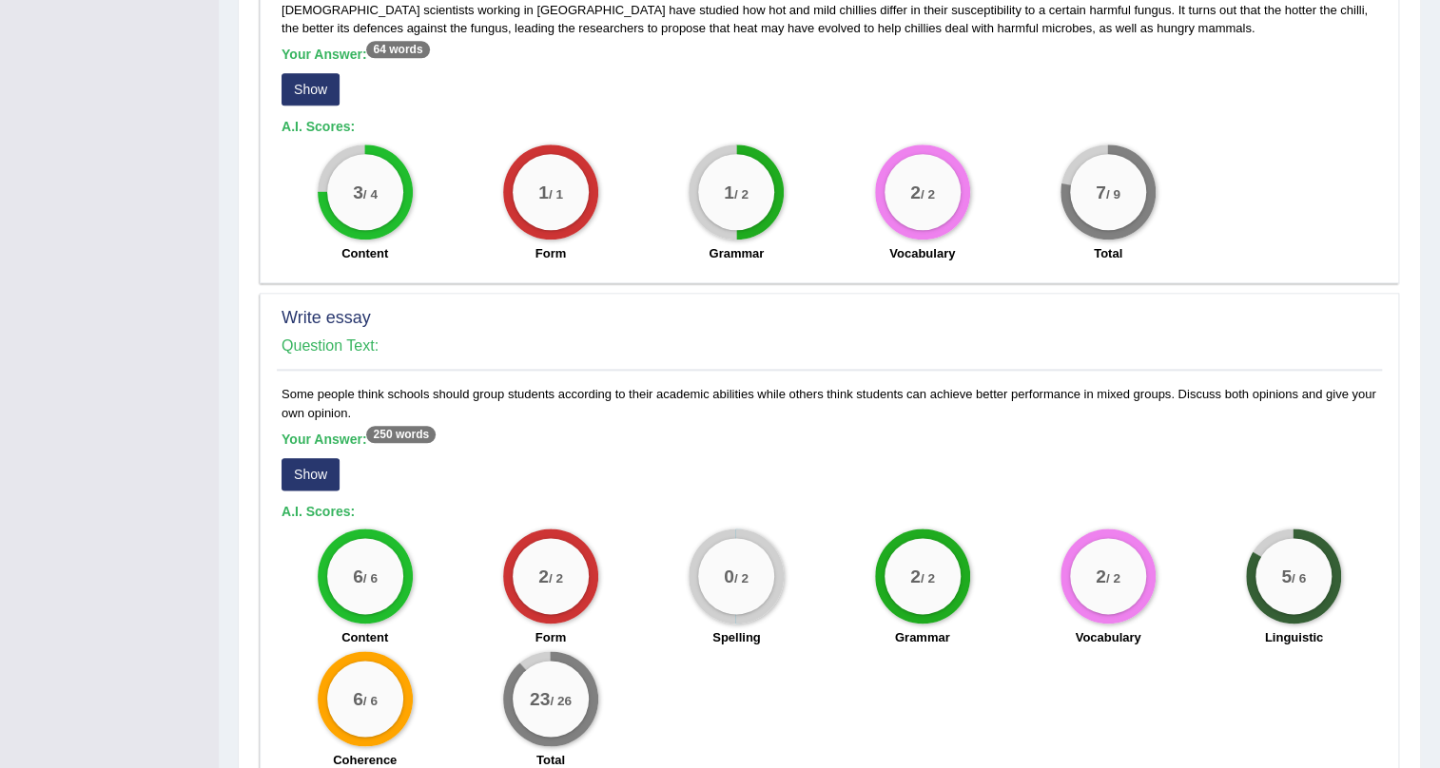
drag, startPoint x: 941, startPoint y: 372, endPoint x: 945, endPoint y: 360, distance: 12.4
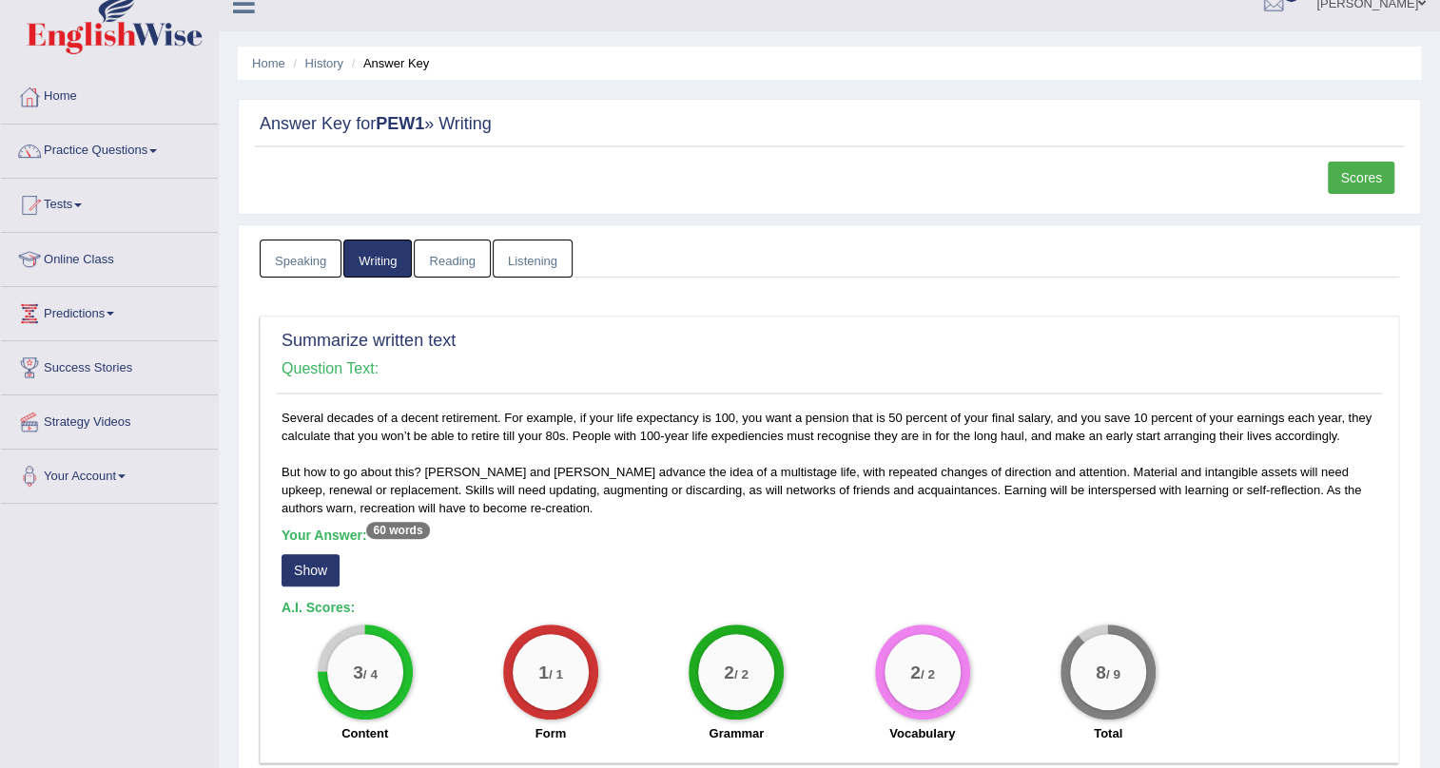
scroll to position [0, 0]
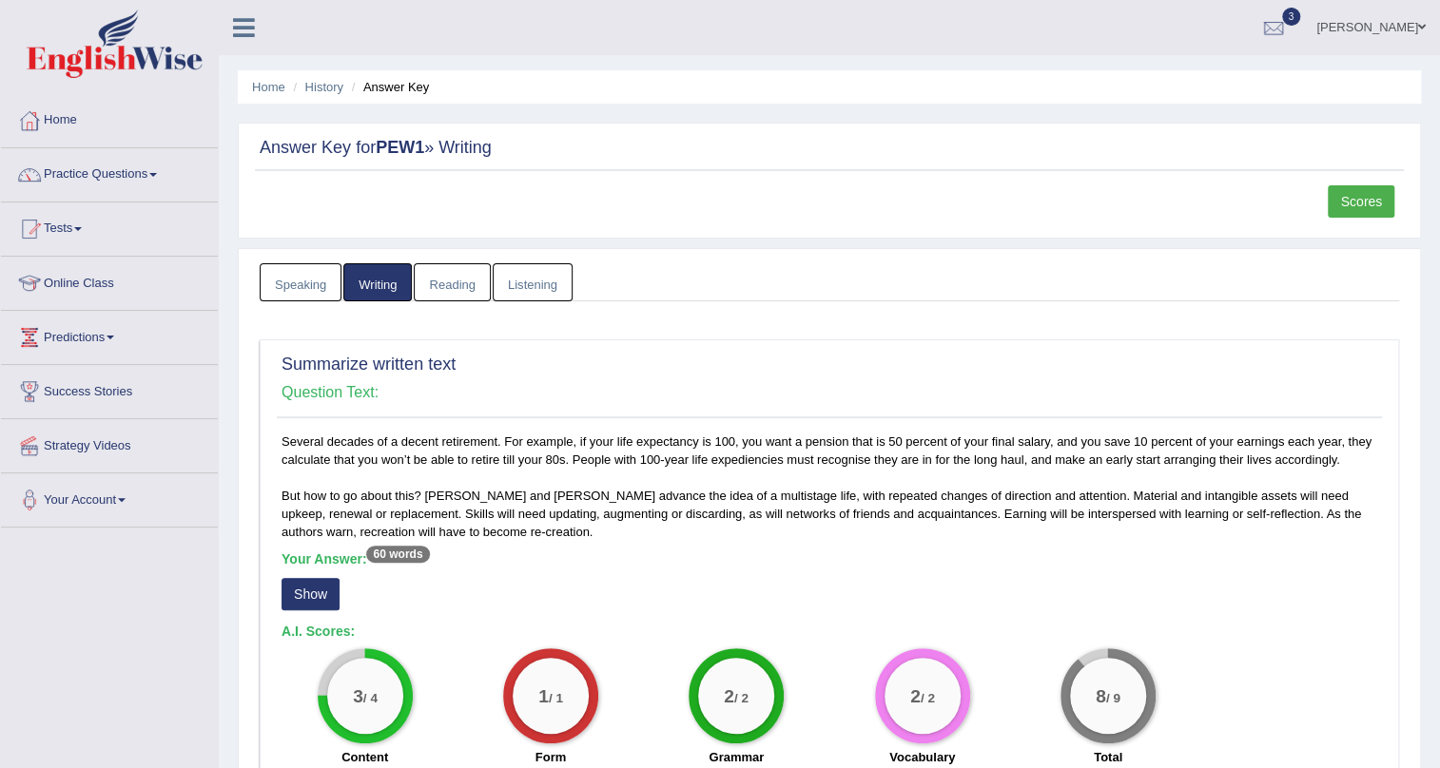
click at [1358, 200] on link "Scores" at bounding box center [1361, 201] width 67 height 32
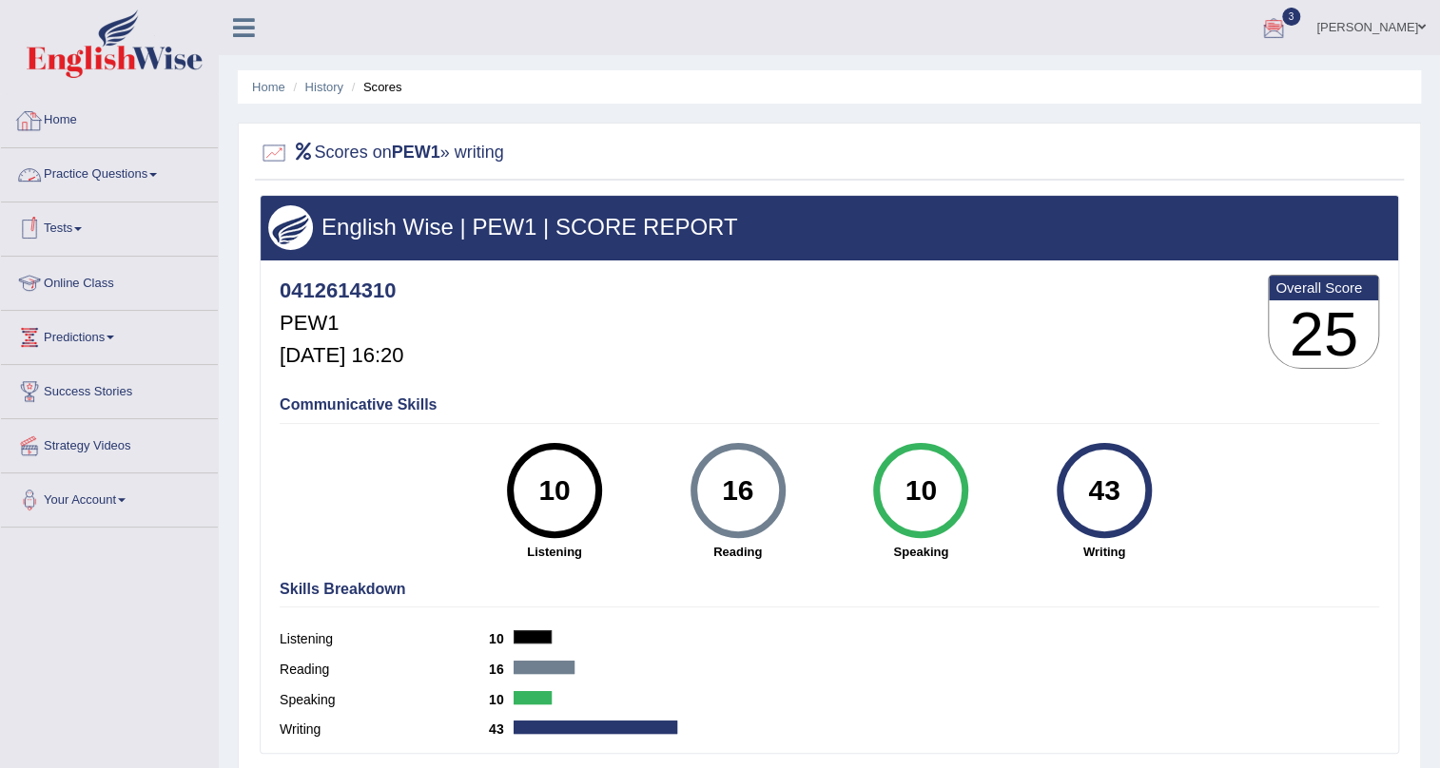
click at [69, 116] on link "Home" at bounding box center [109, 118] width 217 height 48
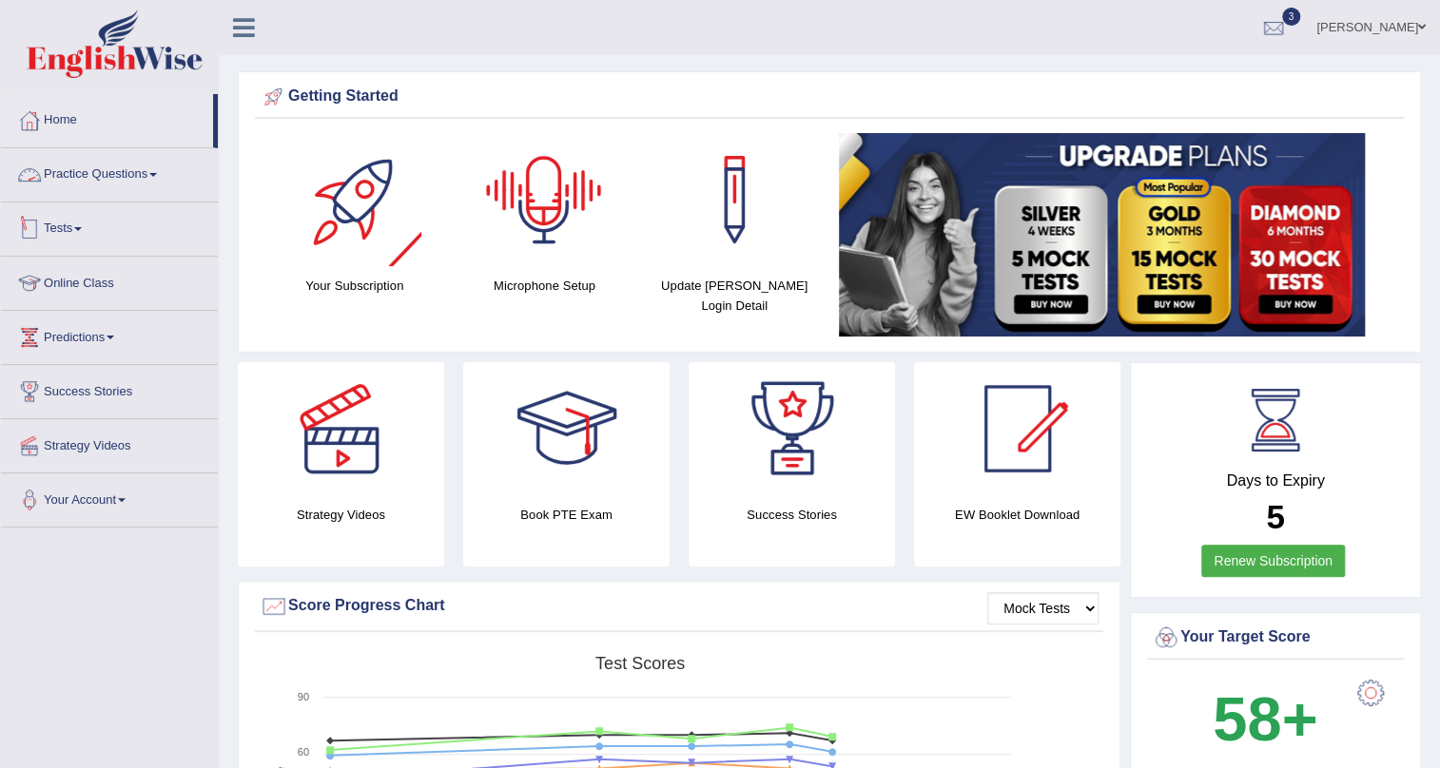
click at [56, 241] on link "Tests" at bounding box center [109, 227] width 217 height 48
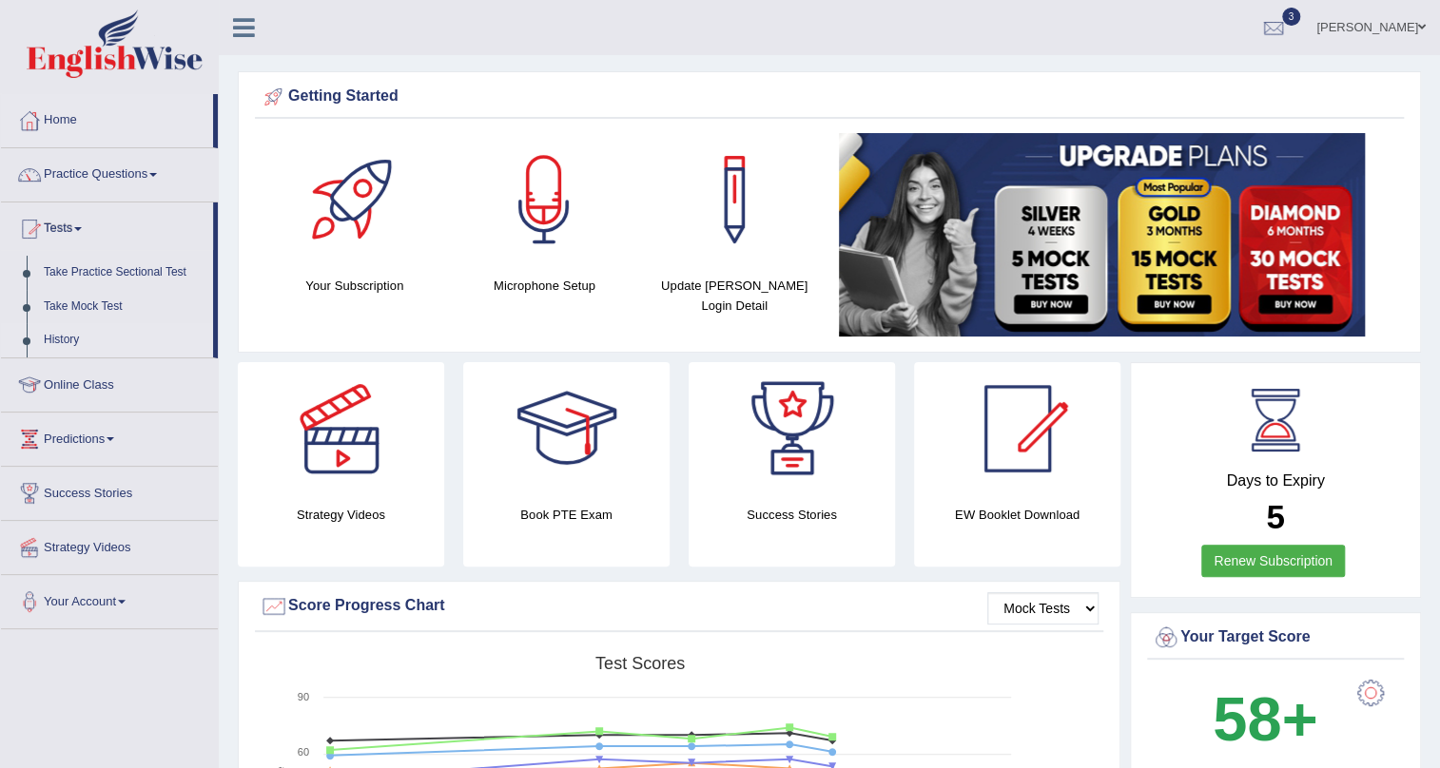
drag, startPoint x: 62, startPoint y: 330, endPoint x: 77, endPoint y: 326, distance: 15.7
click at [63, 331] on link "History" at bounding box center [124, 340] width 178 height 34
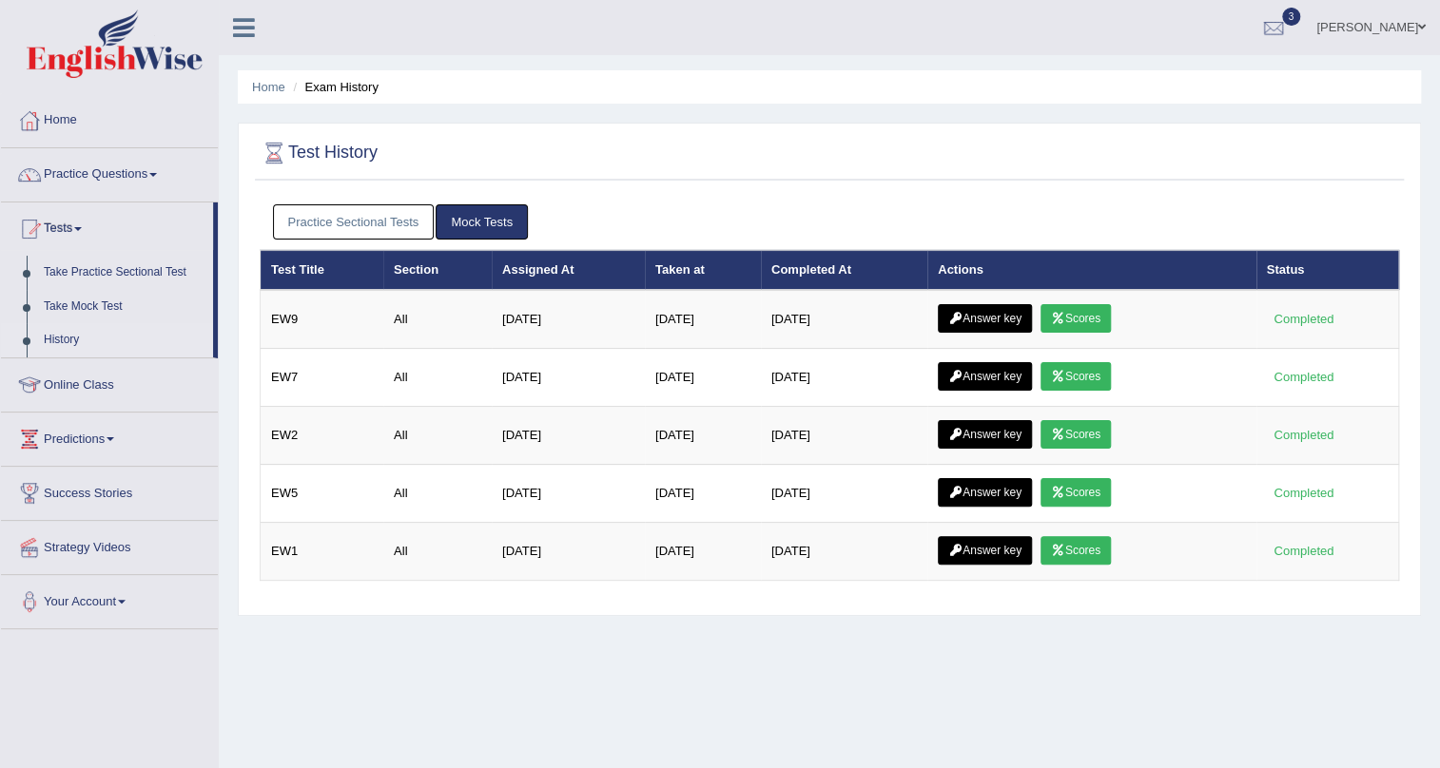
click at [333, 218] on link "Practice Sectional Tests" at bounding box center [354, 221] width 162 height 35
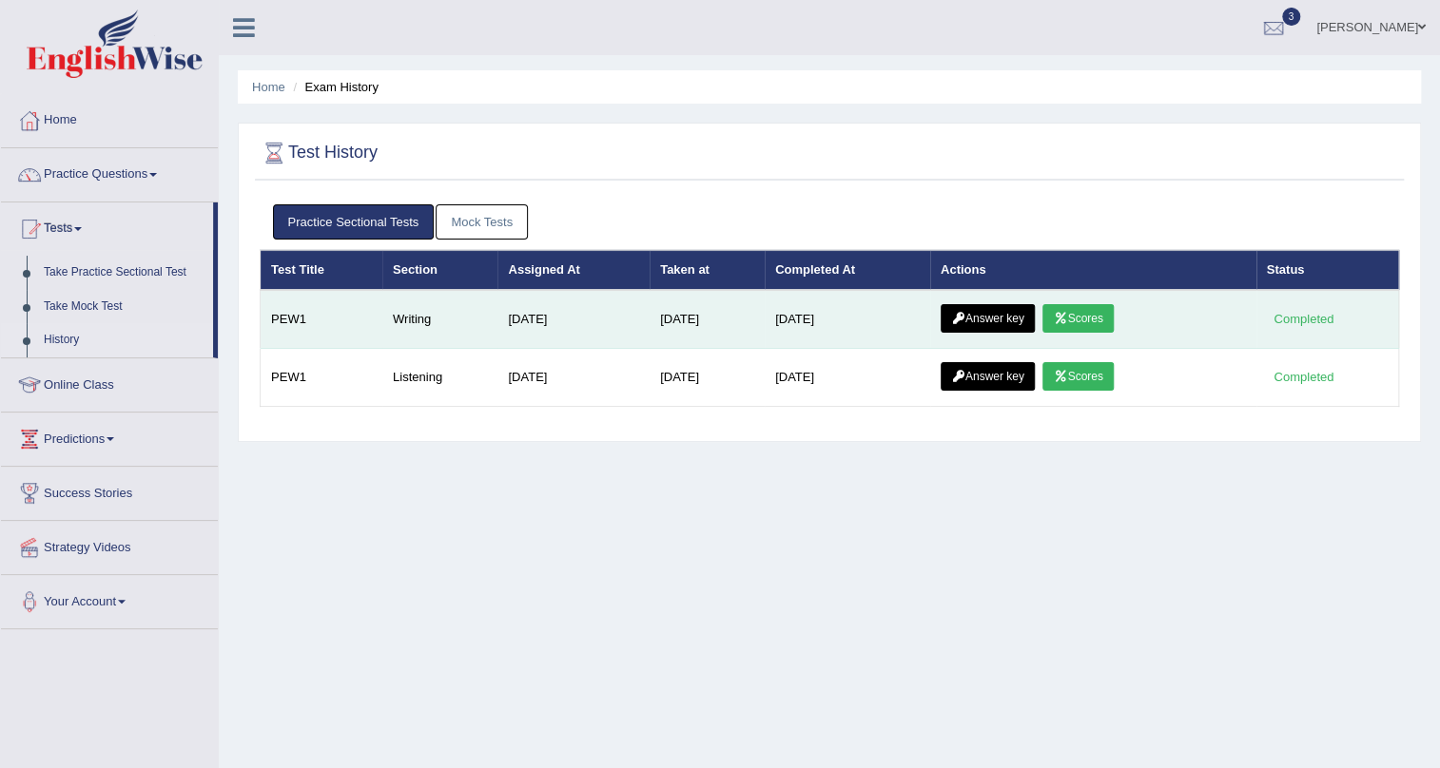
click at [981, 319] on link "Answer key" at bounding box center [988, 318] width 94 height 29
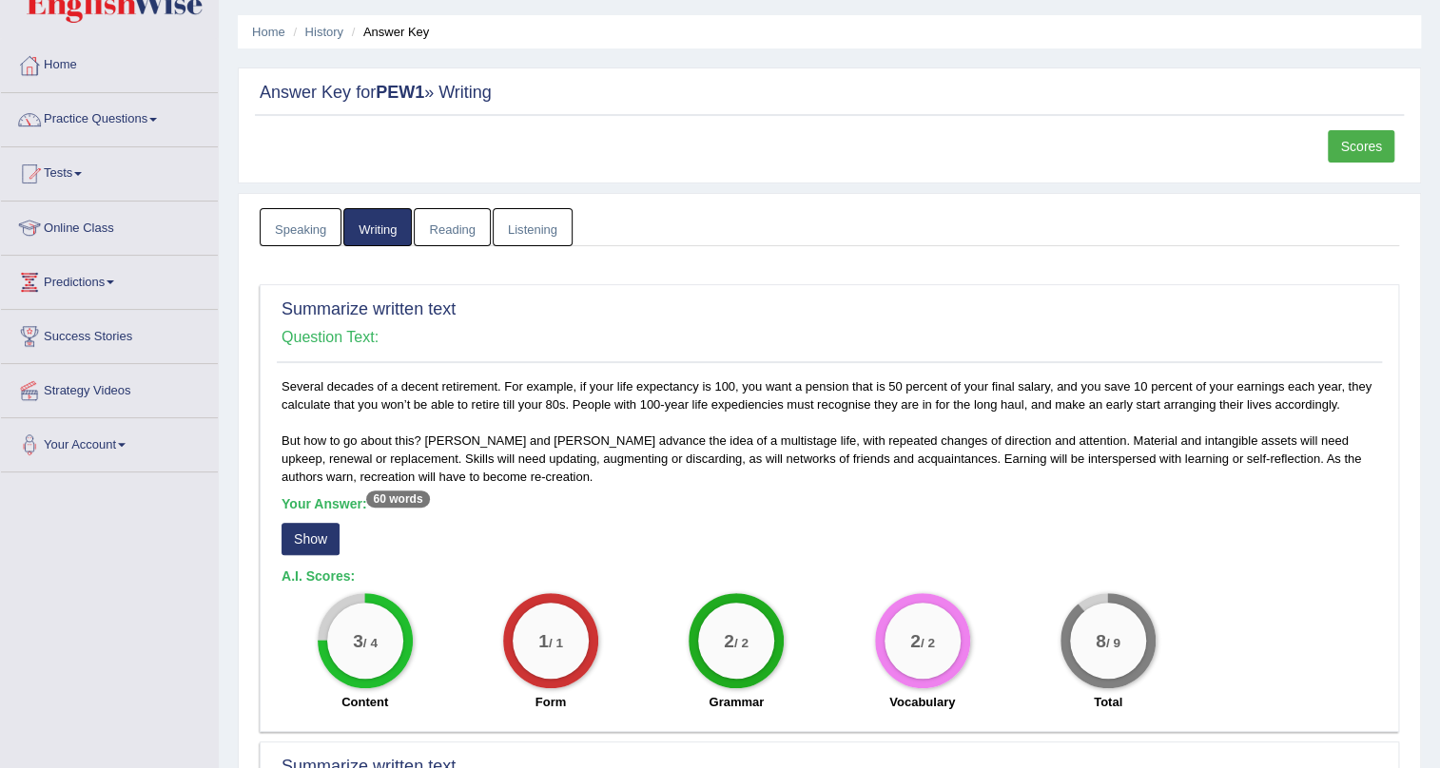
scroll to position [86, 0]
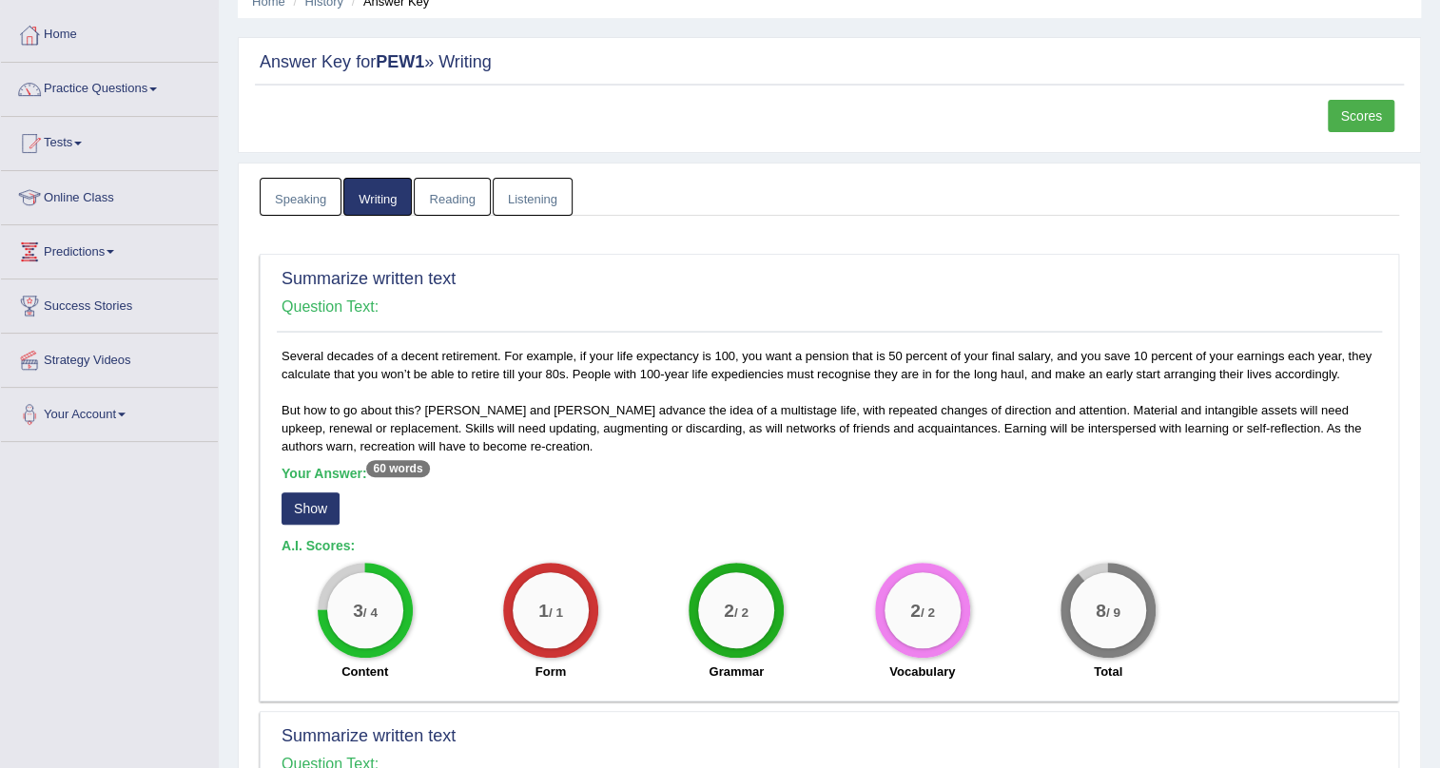
click at [282, 499] on button "Show" at bounding box center [311, 509] width 58 height 32
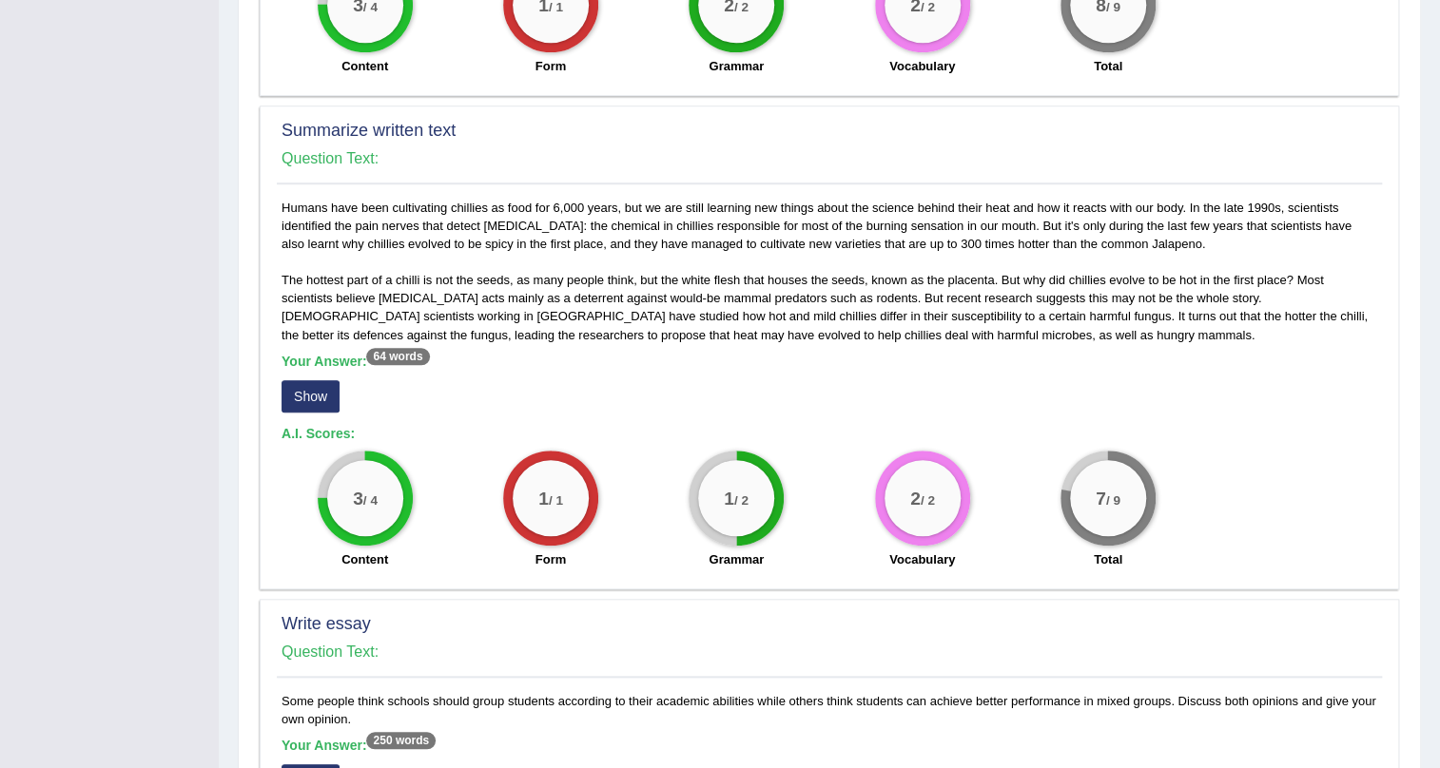
scroll to position [691, 0]
click at [299, 405] on button "Show" at bounding box center [311, 395] width 58 height 32
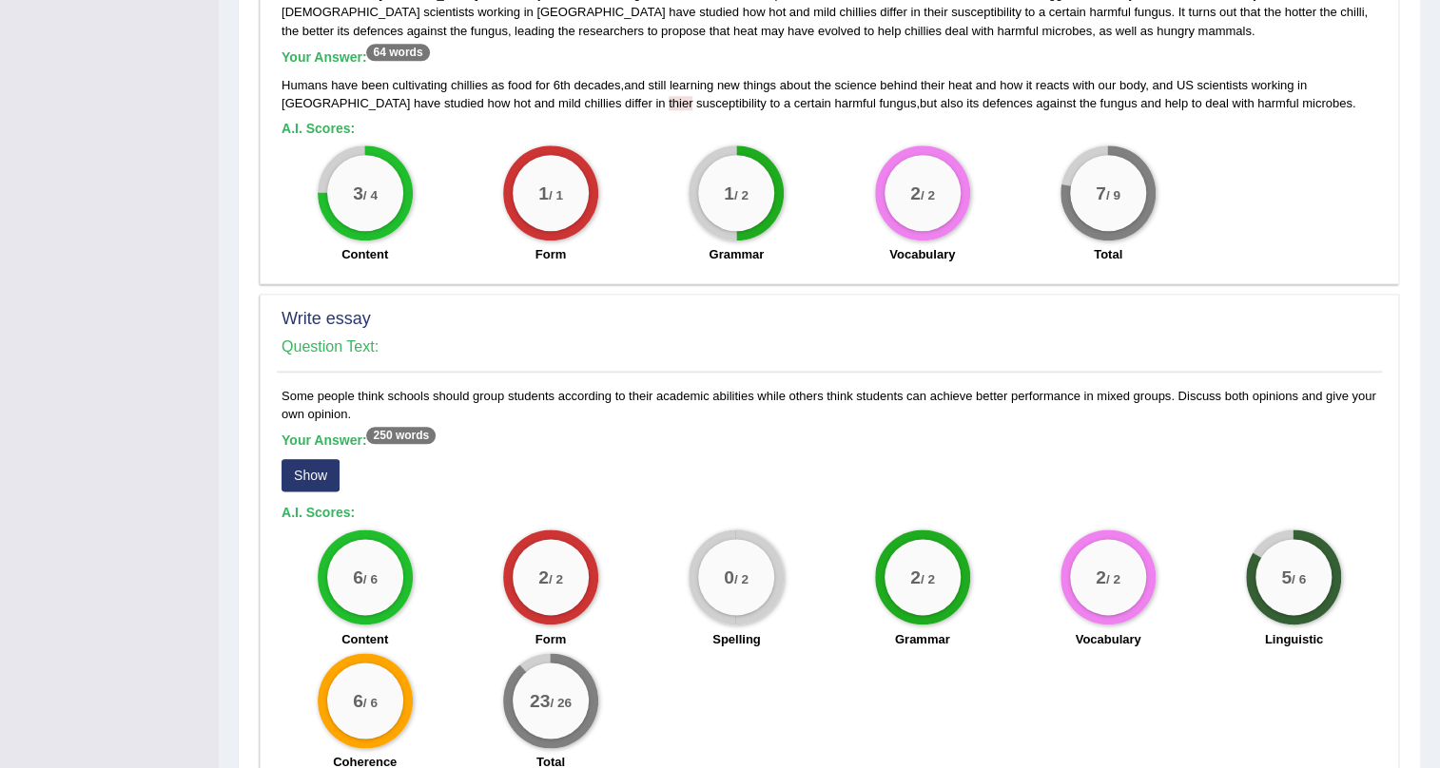
scroll to position [1037, 0]
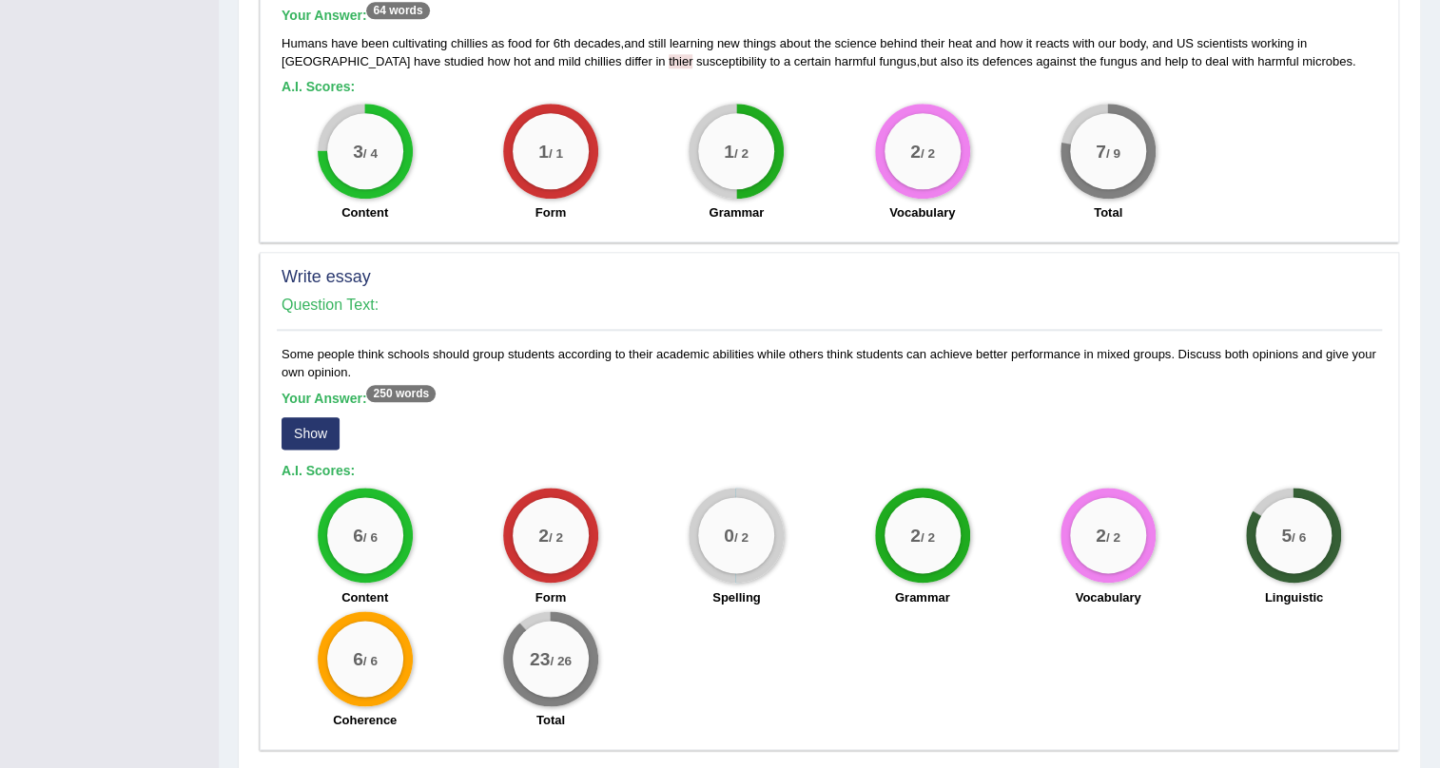
click at [318, 429] on button "Show" at bounding box center [311, 434] width 58 height 32
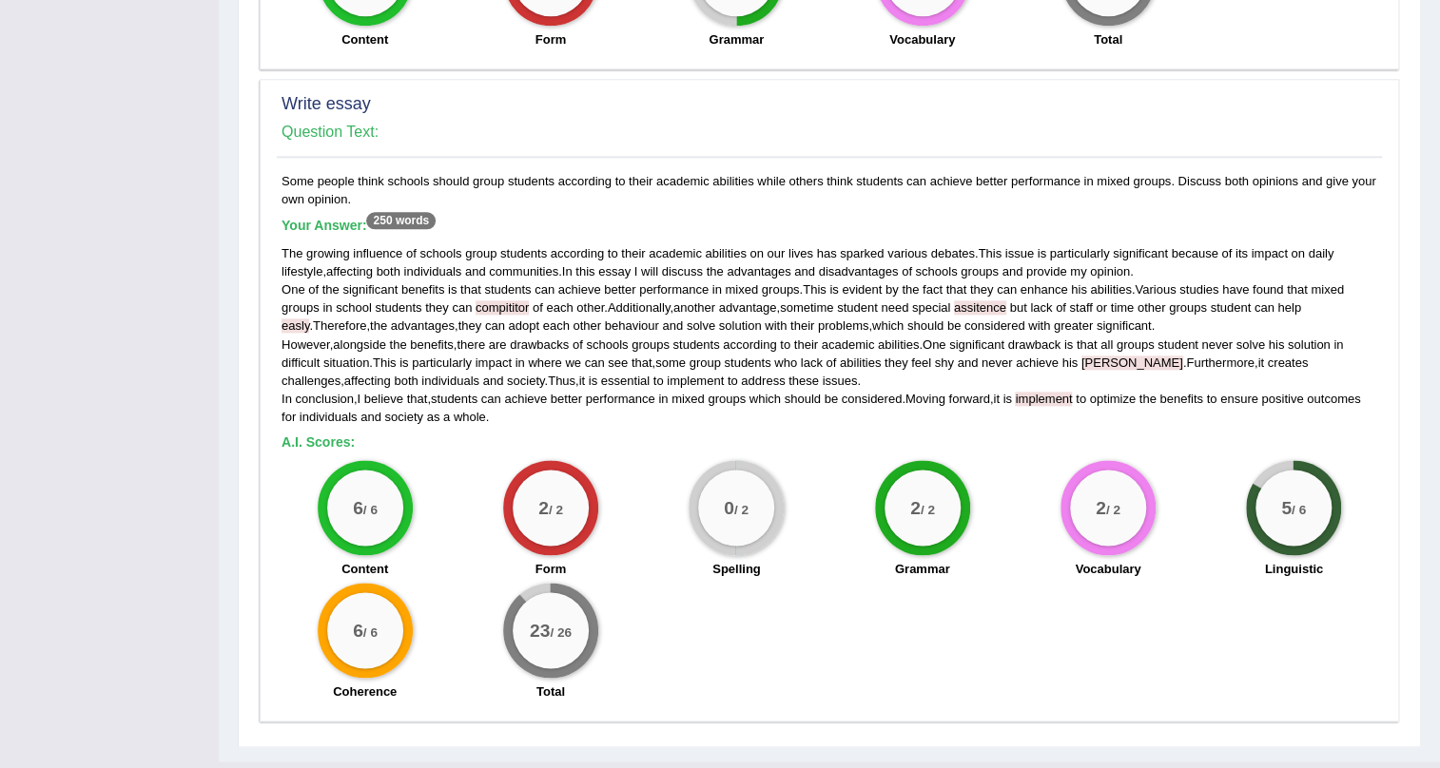
scroll to position [1250, 0]
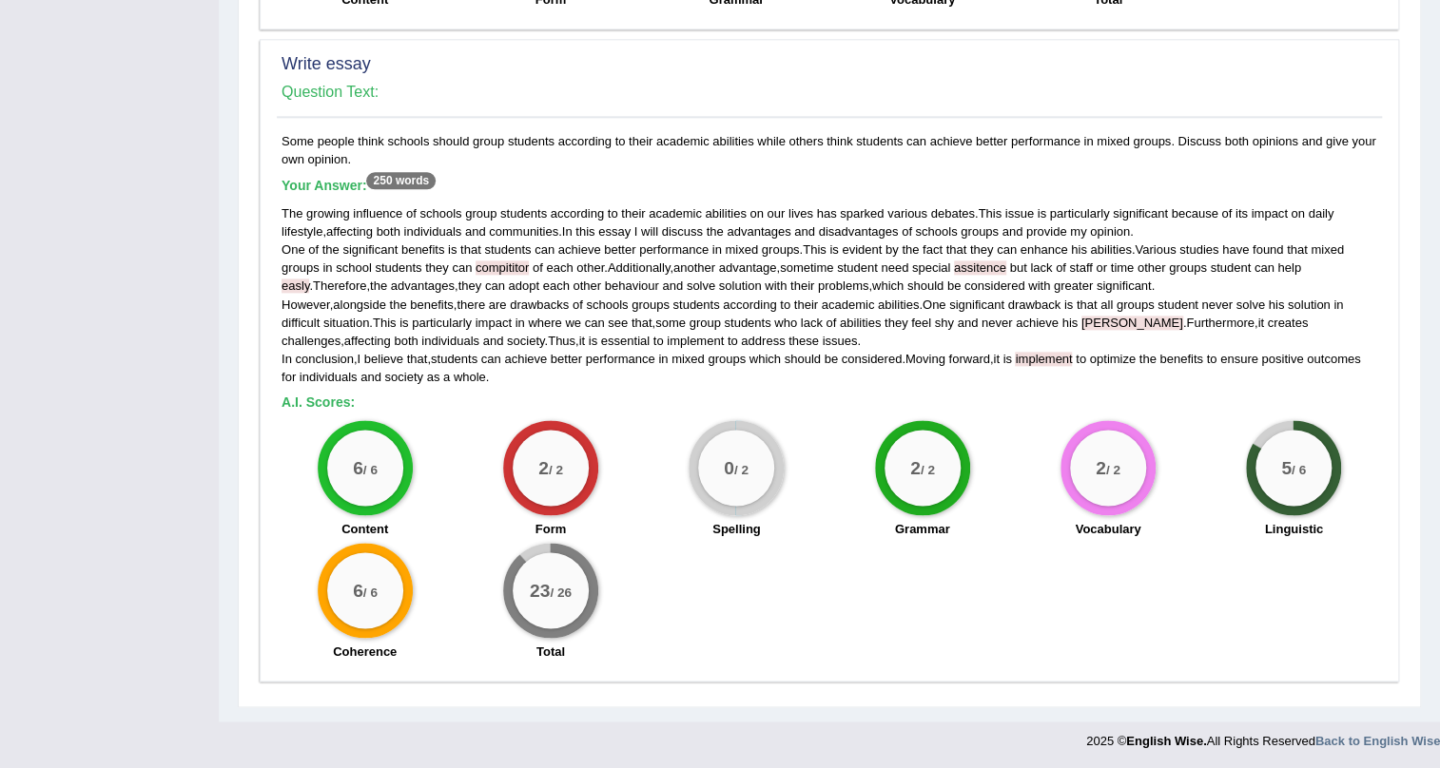
click at [280, 137] on div "Some people think schools should group students according to their academic abi…" at bounding box center [829, 401] width 1105 height 539
drag, startPoint x: 282, startPoint y: 137, endPoint x: 364, endPoint y: 160, distance: 85.8
click at [366, 163] on div "Some people think schools should group students according to their academic abi…" at bounding box center [829, 401] width 1105 height 539
copy div "Some people think schools should group students according to their academic abi…"
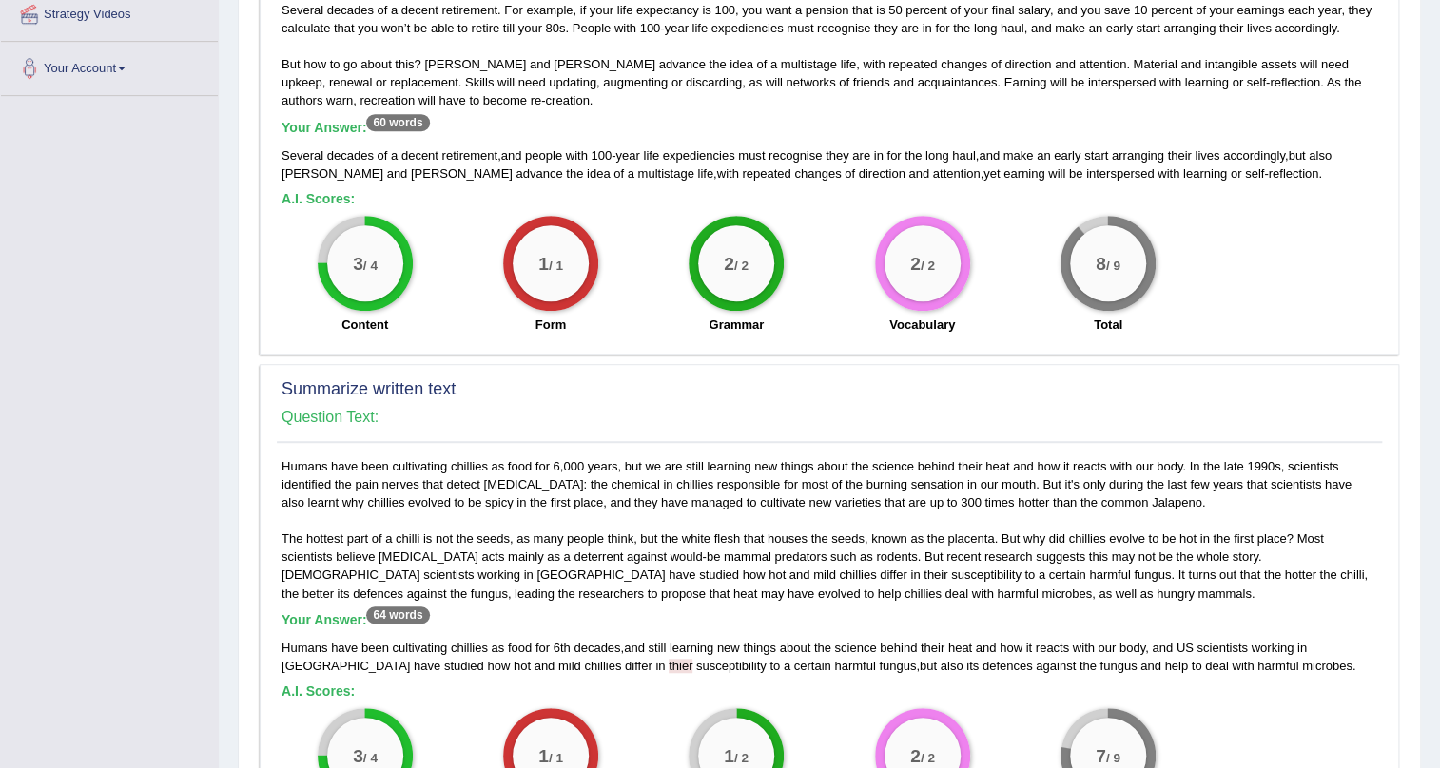
scroll to position [0, 0]
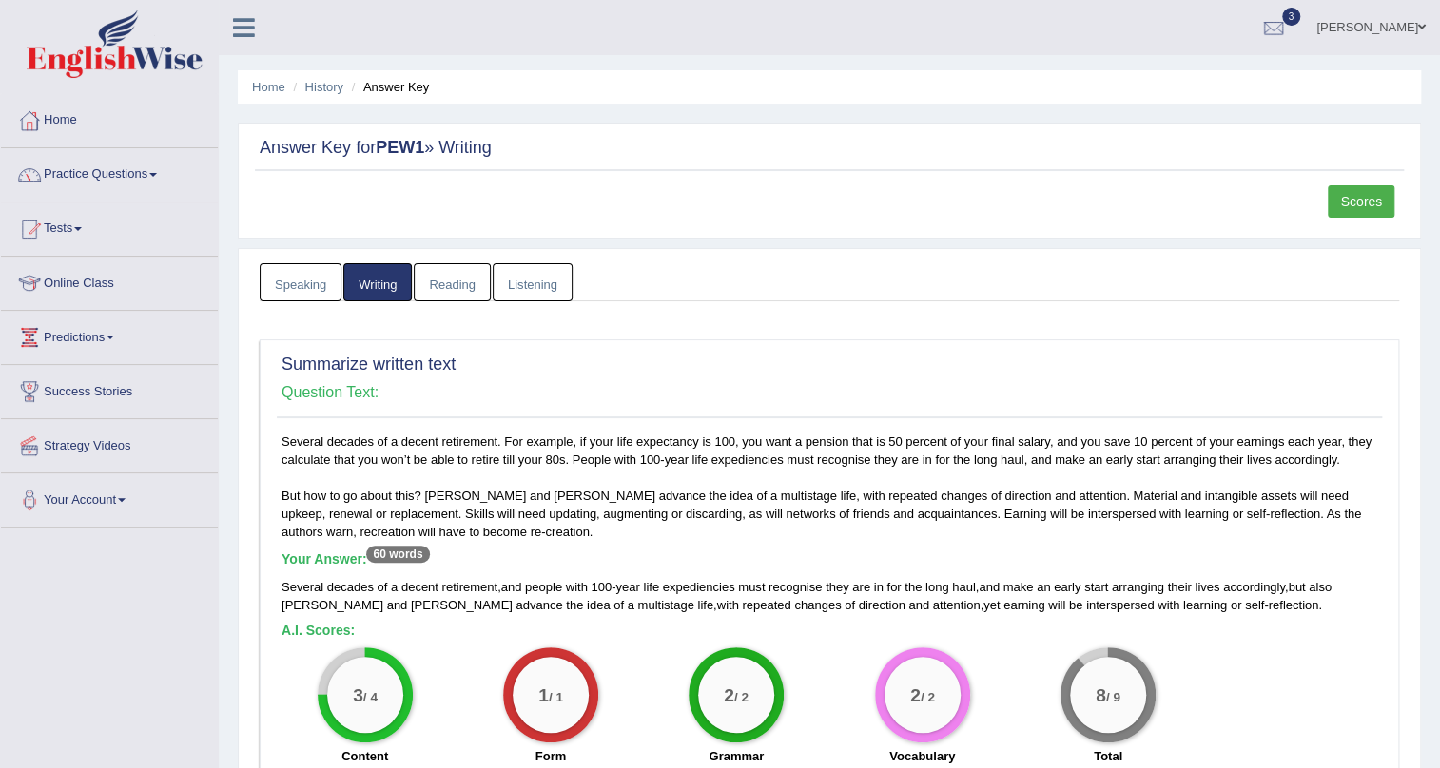
click at [1377, 206] on link "Scores" at bounding box center [1361, 201] width 67 height 32
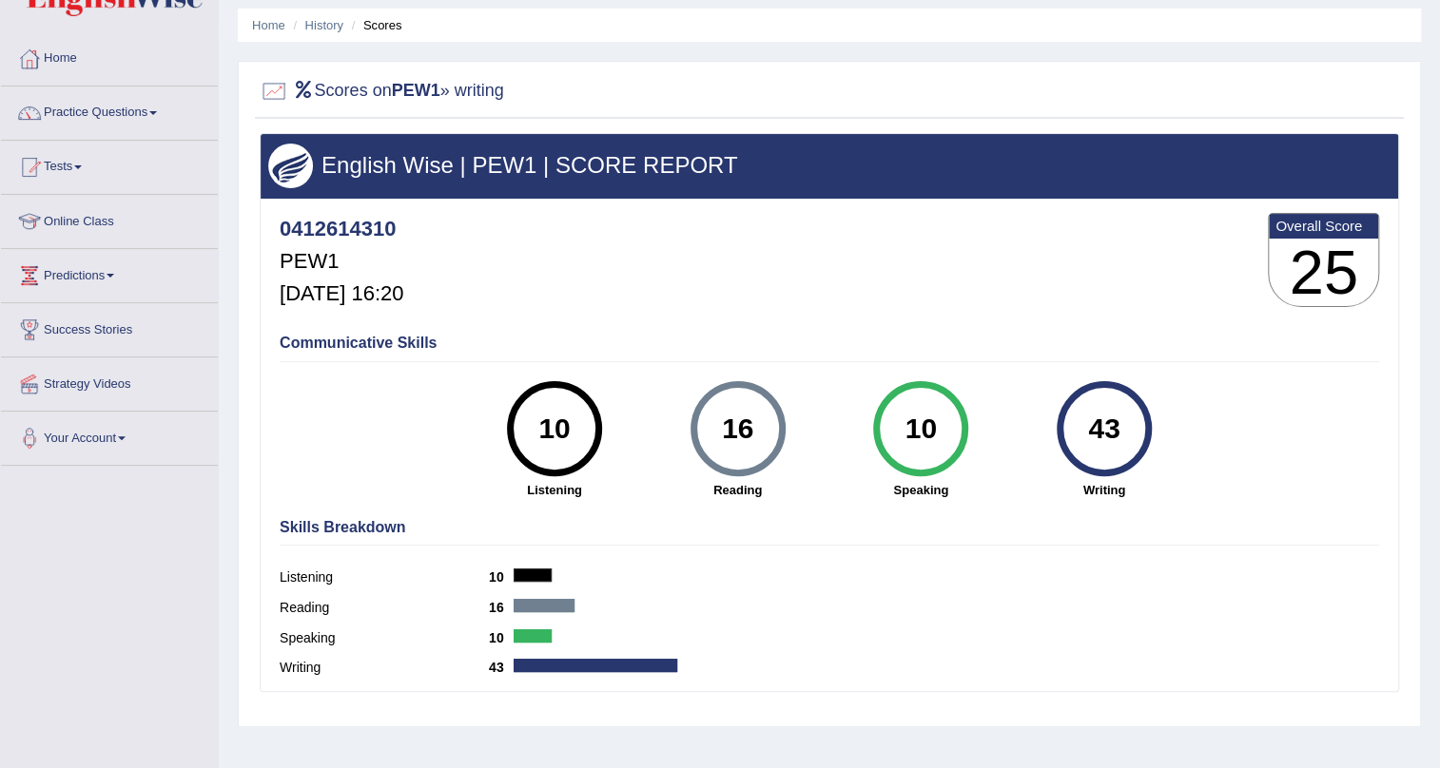
scroll to position [86, 0]
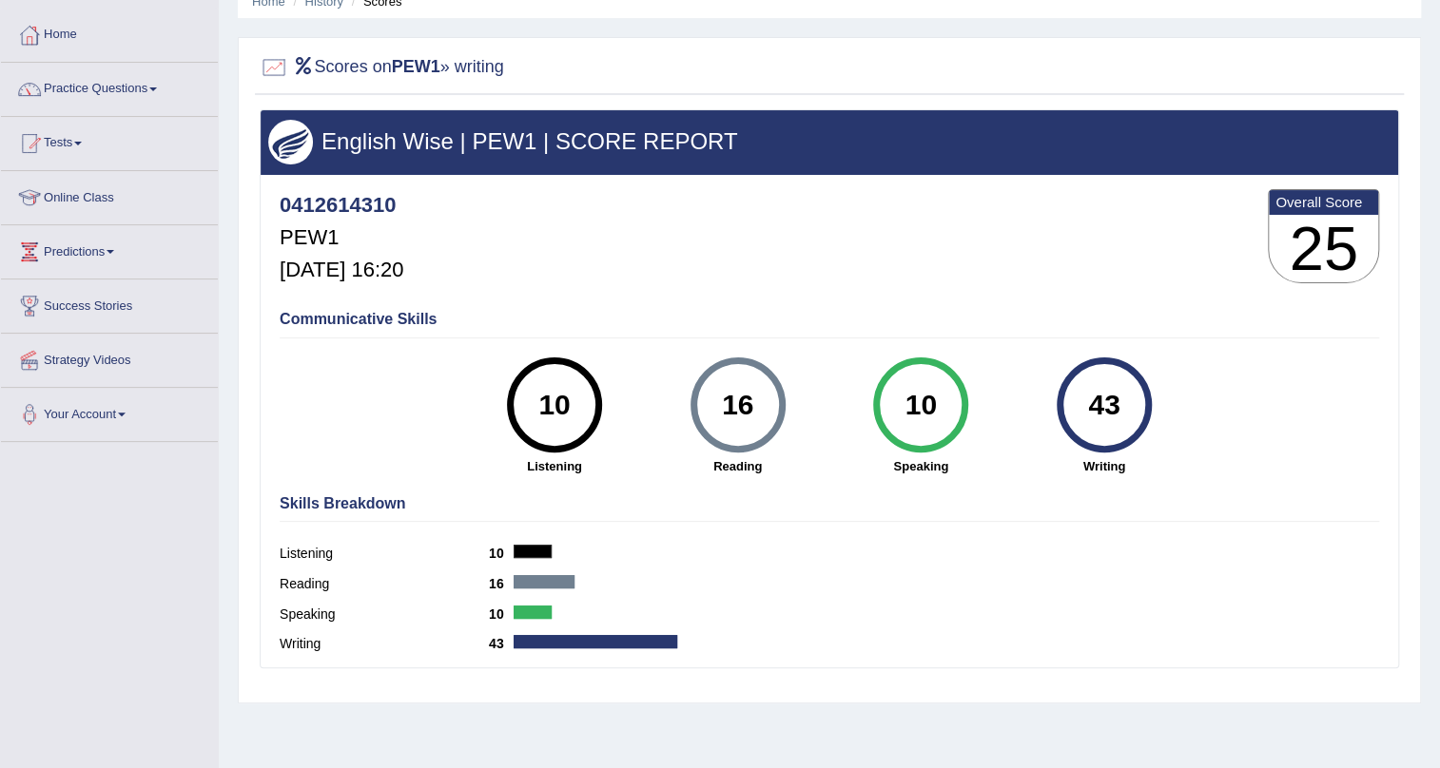
click at [148, 76] on link "Practice Questions" at bounding box center [109, 87] width 217 height 48
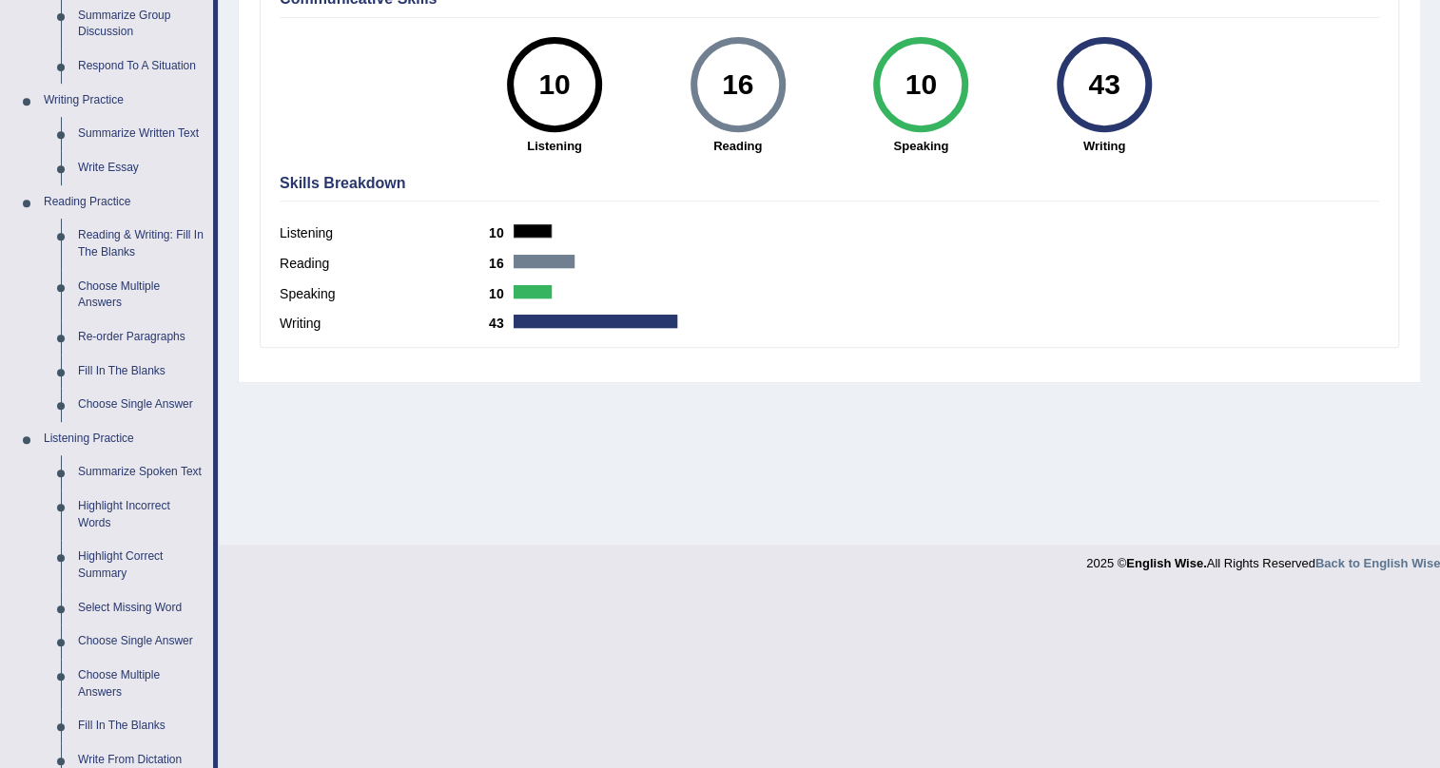
scroll to position [432, 0]
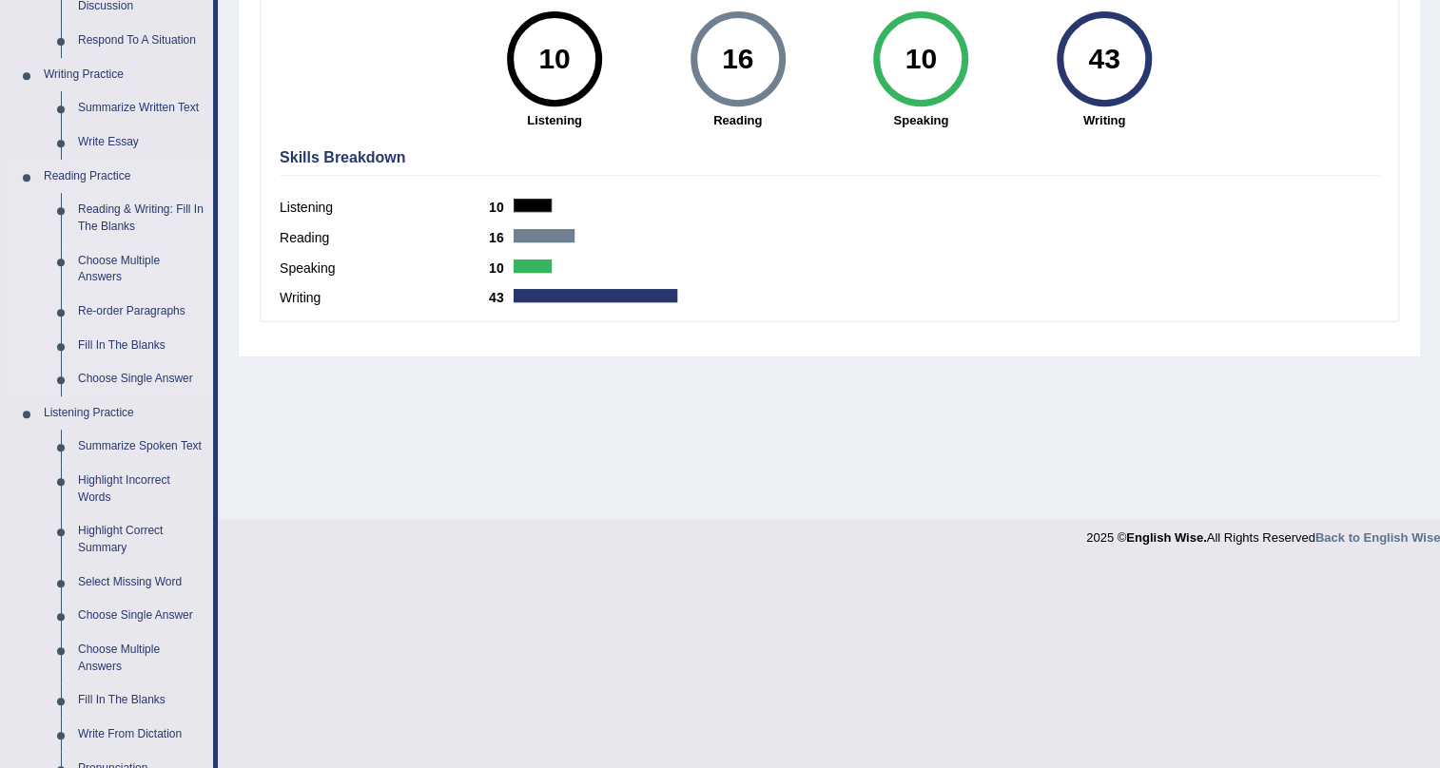
click at [94, 262] on link "Choose Multiple Answers" at bounding box center [141, 269] width 144 height 50
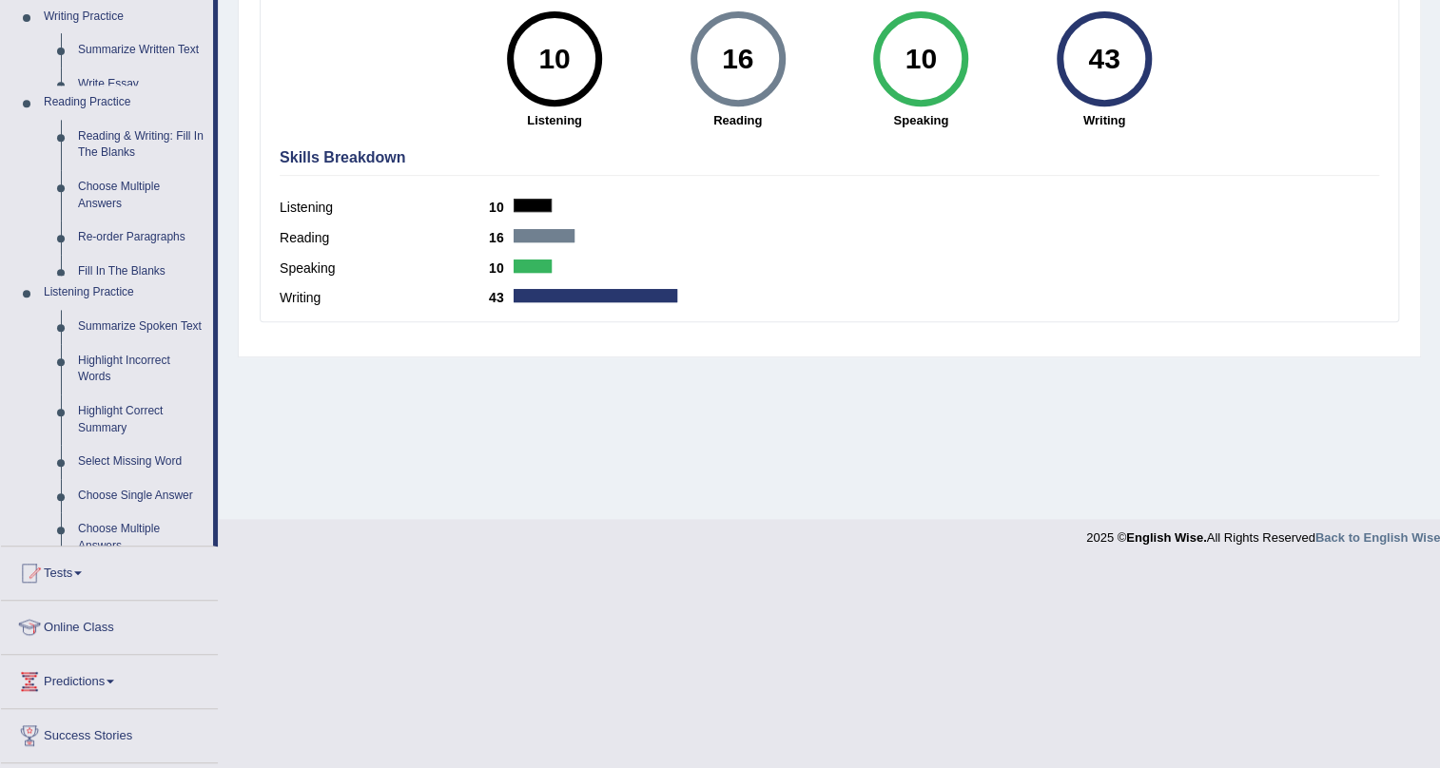
scroll to position [229, 0]
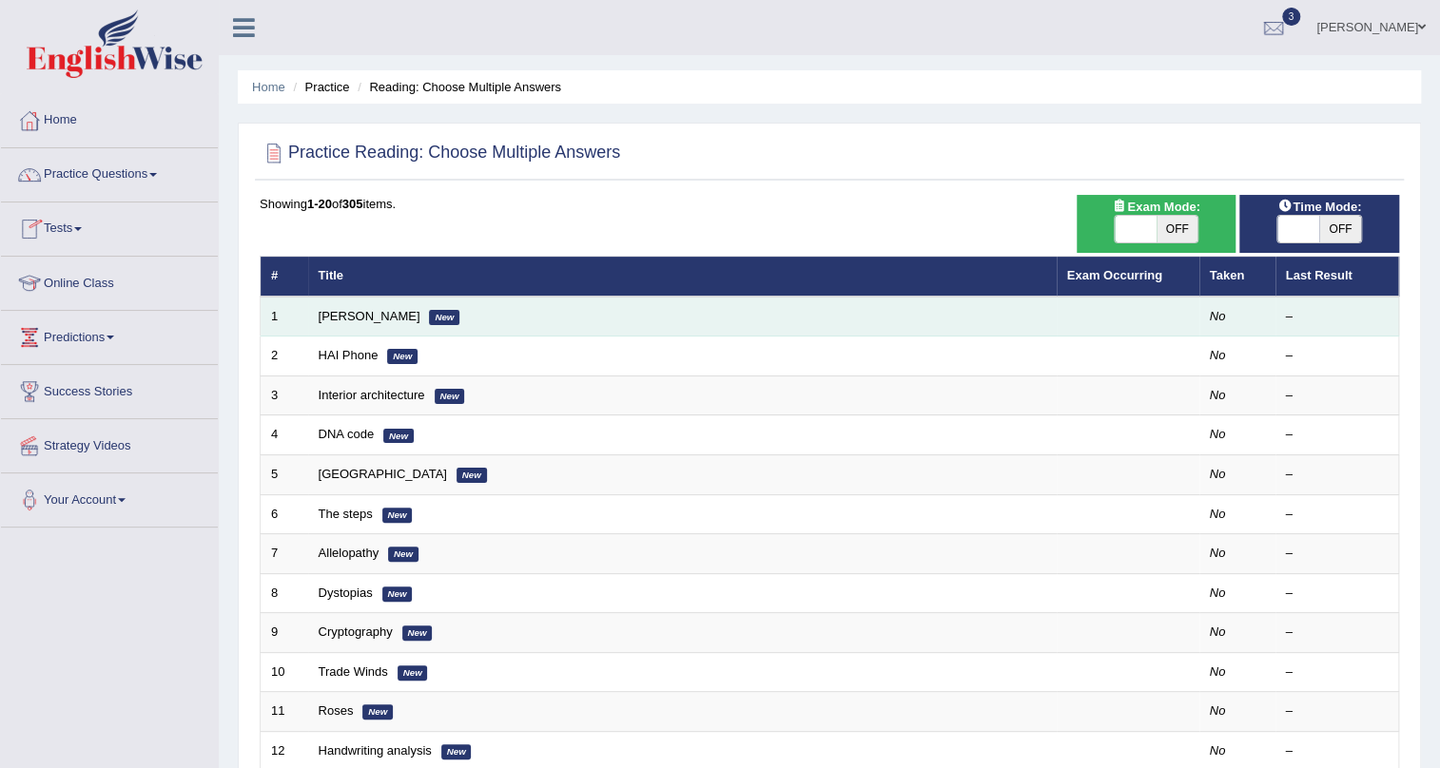
click at [533, 321] on td "[PERSON_NAME] New" at bounding box center [682, 317] width 748 height 40
click at [359, 317] on link "[PERSON_NAME]" at bounding box center [370, 316] width 102 height 14
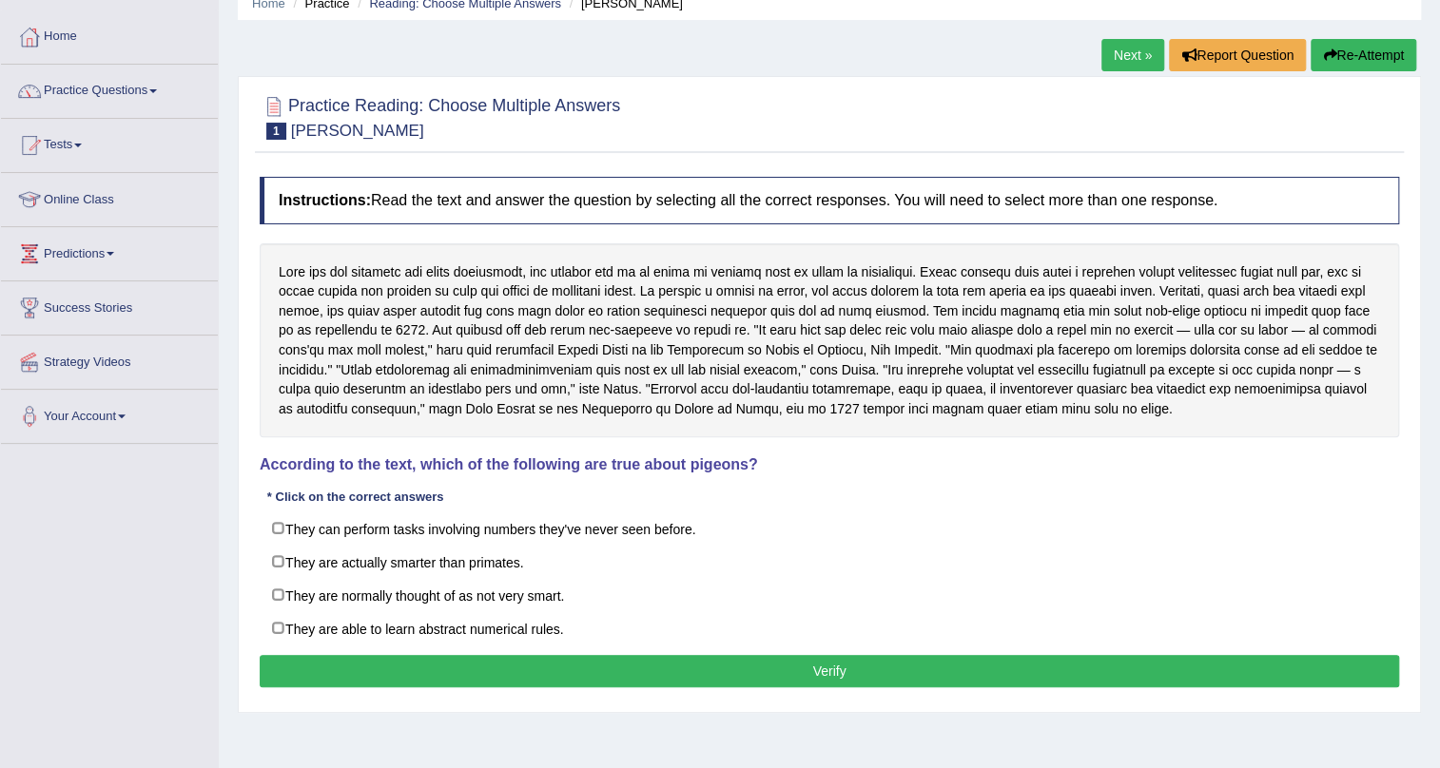
scroll to position [86, 0]
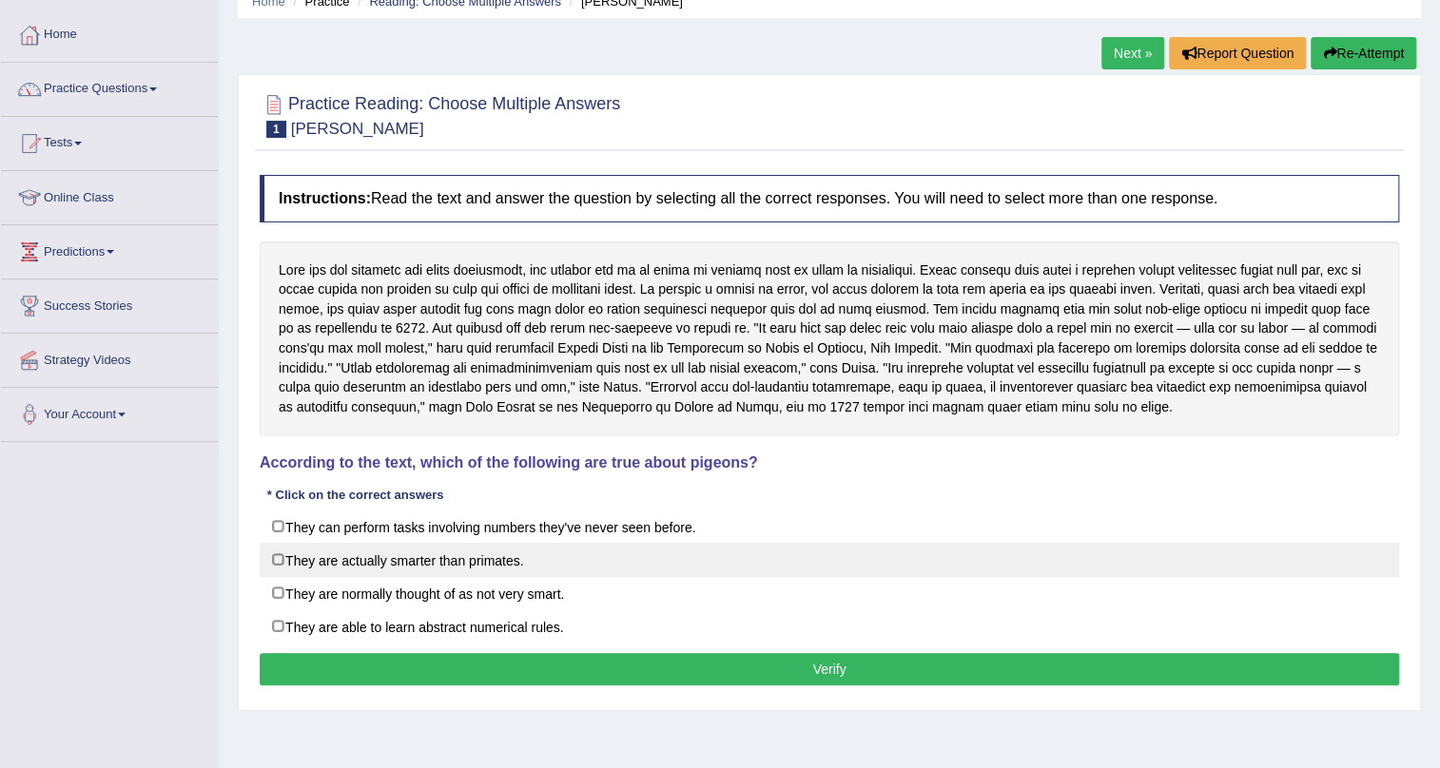
click at [348, 549] on label "They are actually smarter than primates." at bounding box center [829, 560] width 1139 height 34
checkbox input "true"
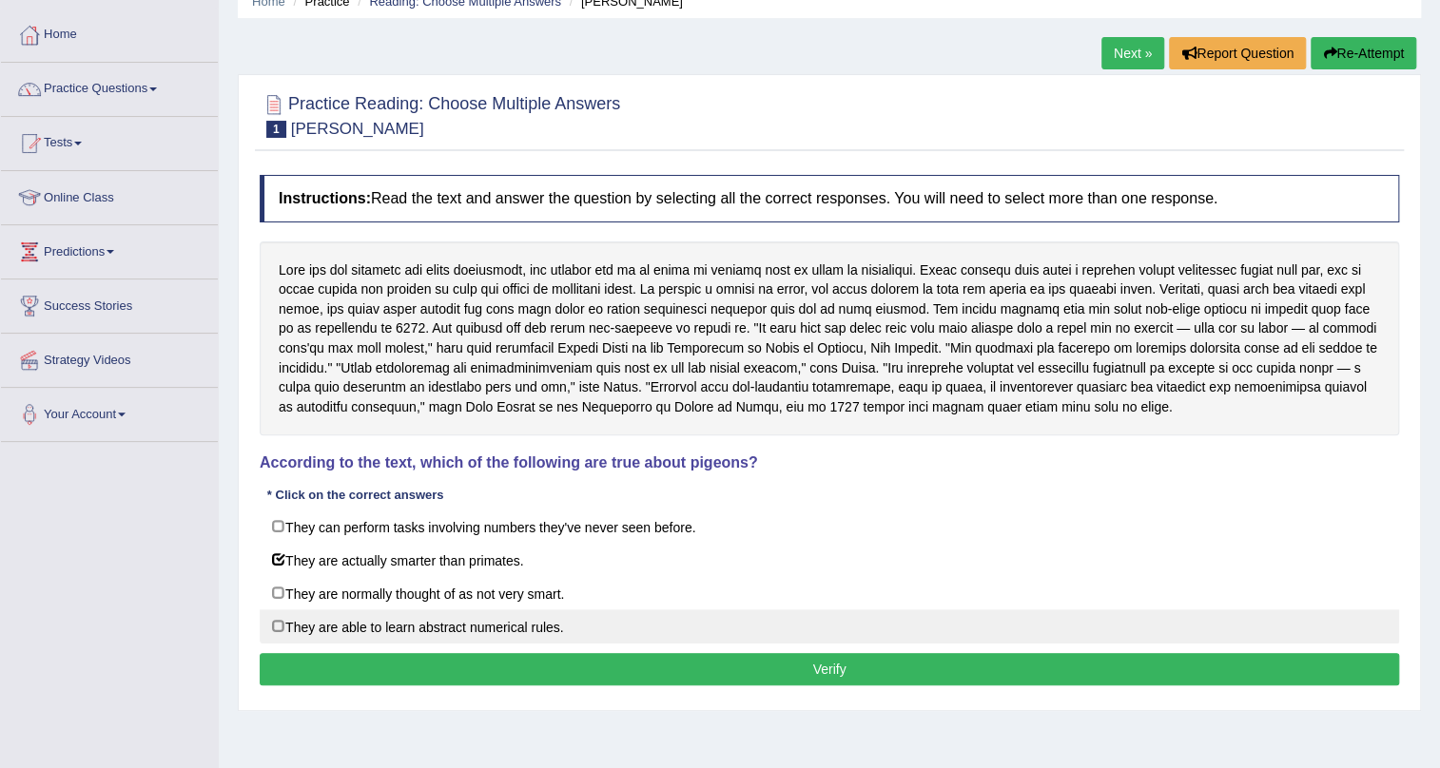
click at [361, 630] on label "They are able to learn abstract numerical rules." at bounding box center [829, 627] width 1139 height 34
checkbox input "true"
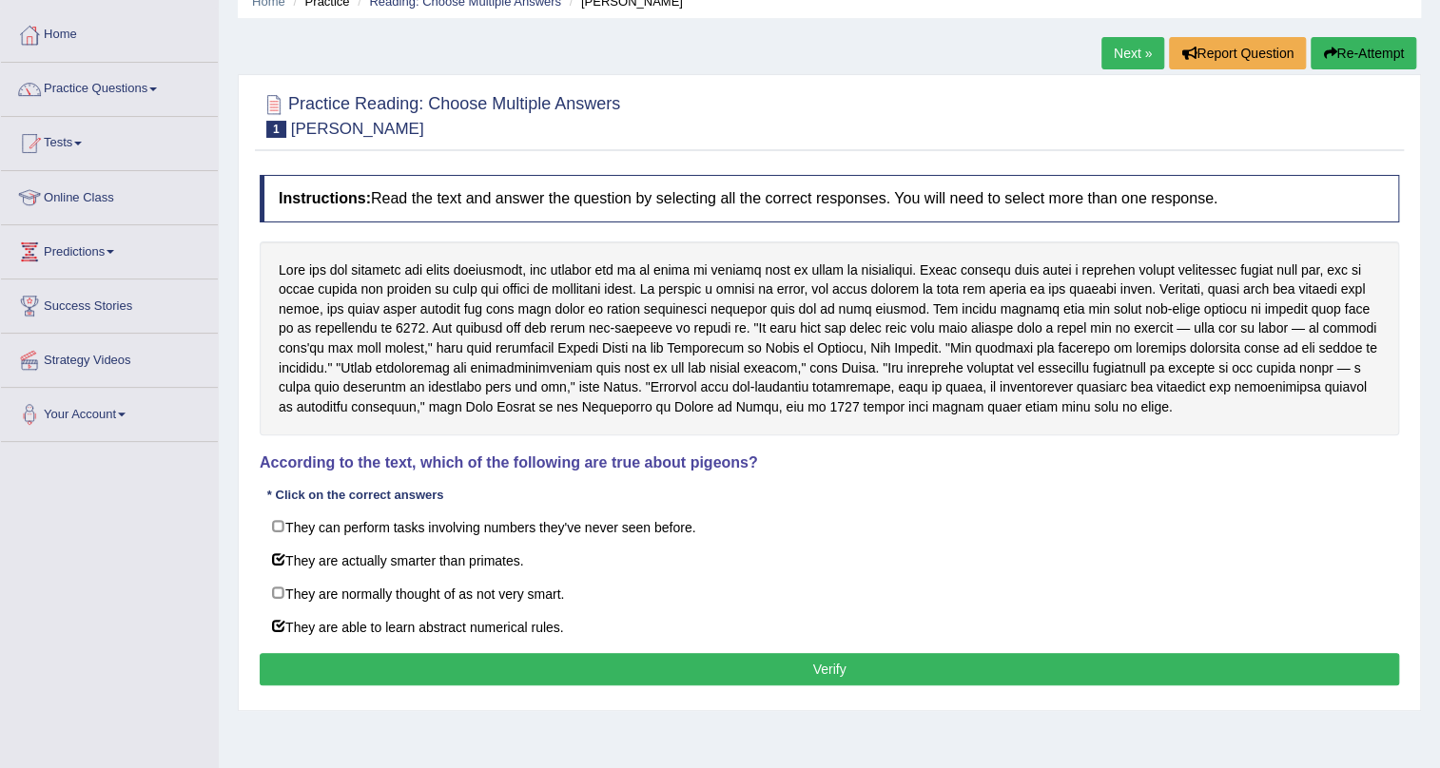
click at [438, 677] on button "Verify" at bounding box center [829, 669] width 1139 height 32
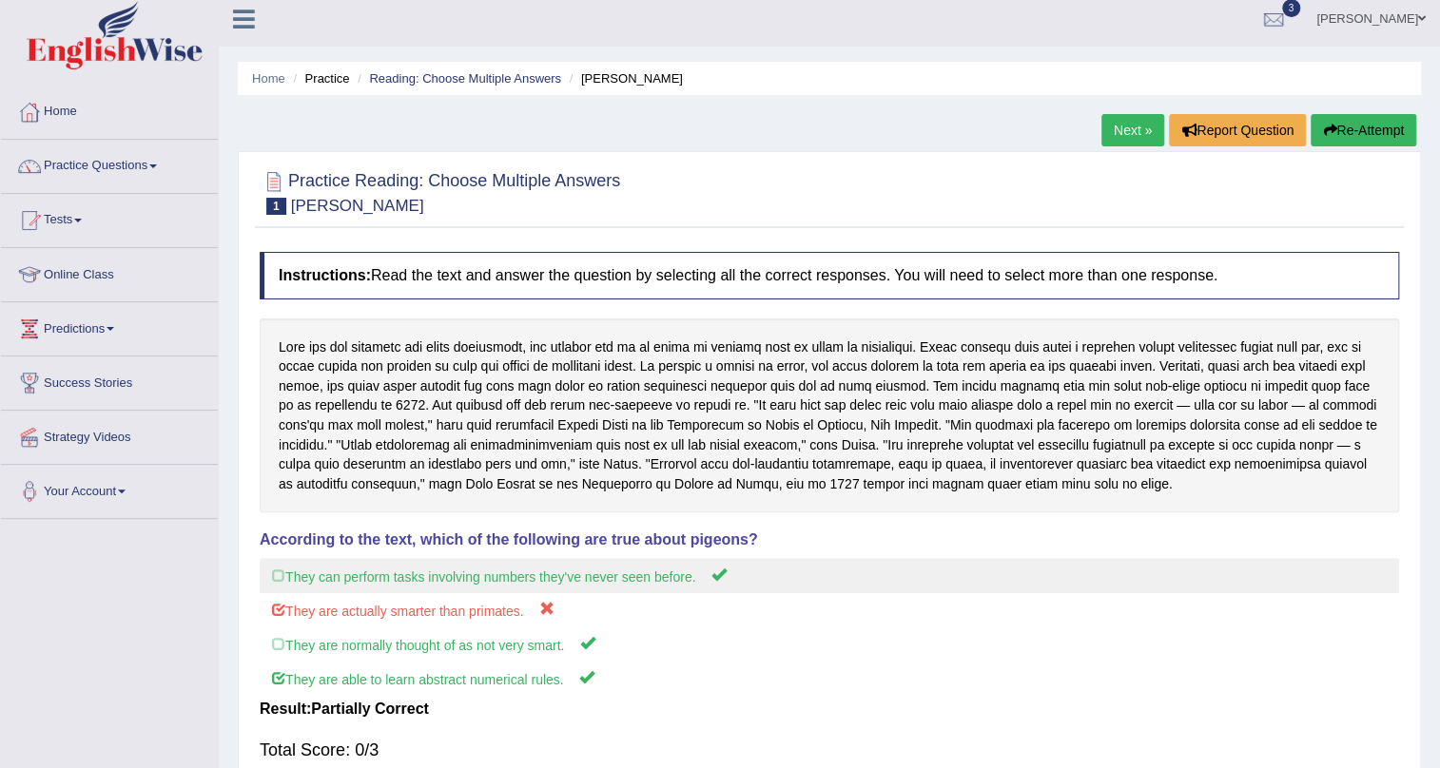
scroll to position [0, 0]
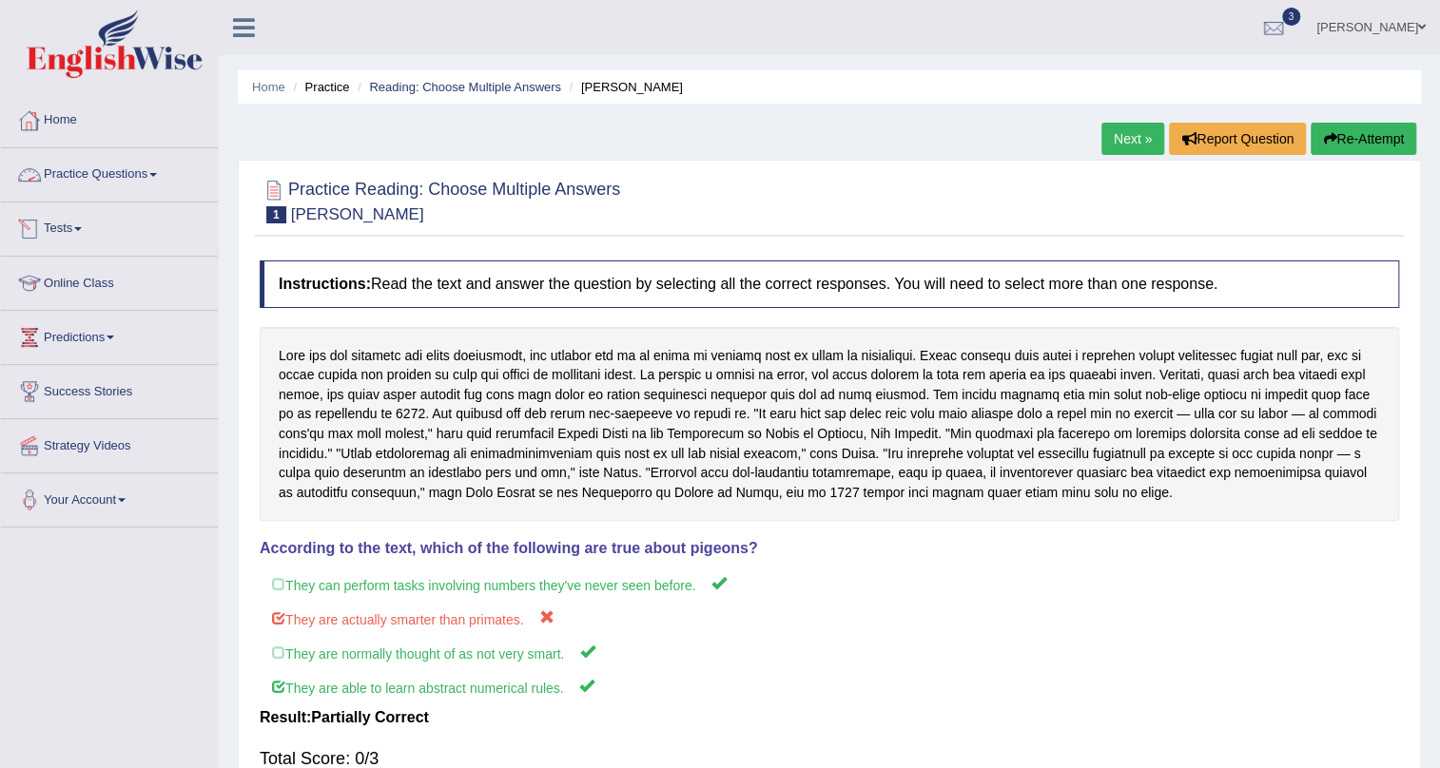
click at [104, 178] on link "Practice Questions" at bounding box center [109, 172] width 217 height 48
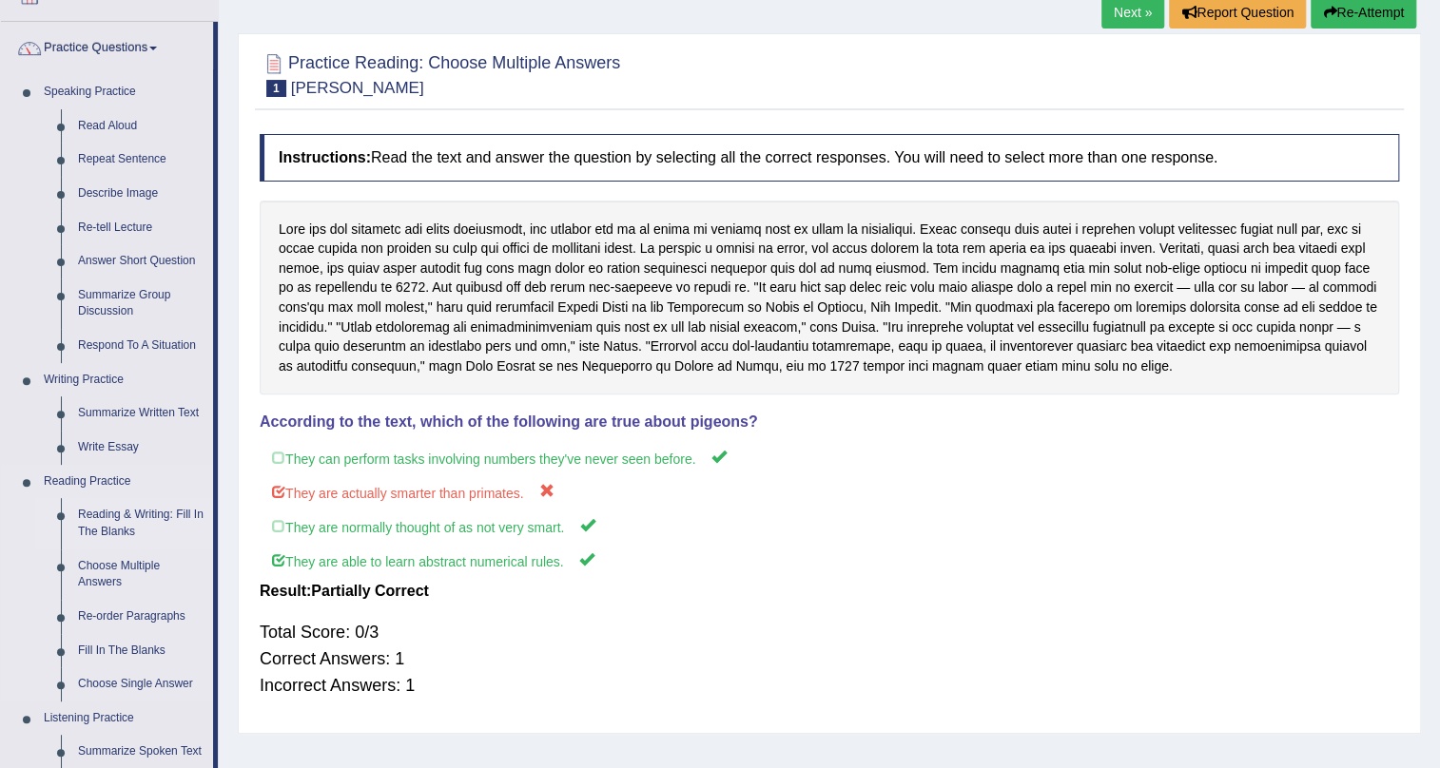
scroll to position [432, 0]
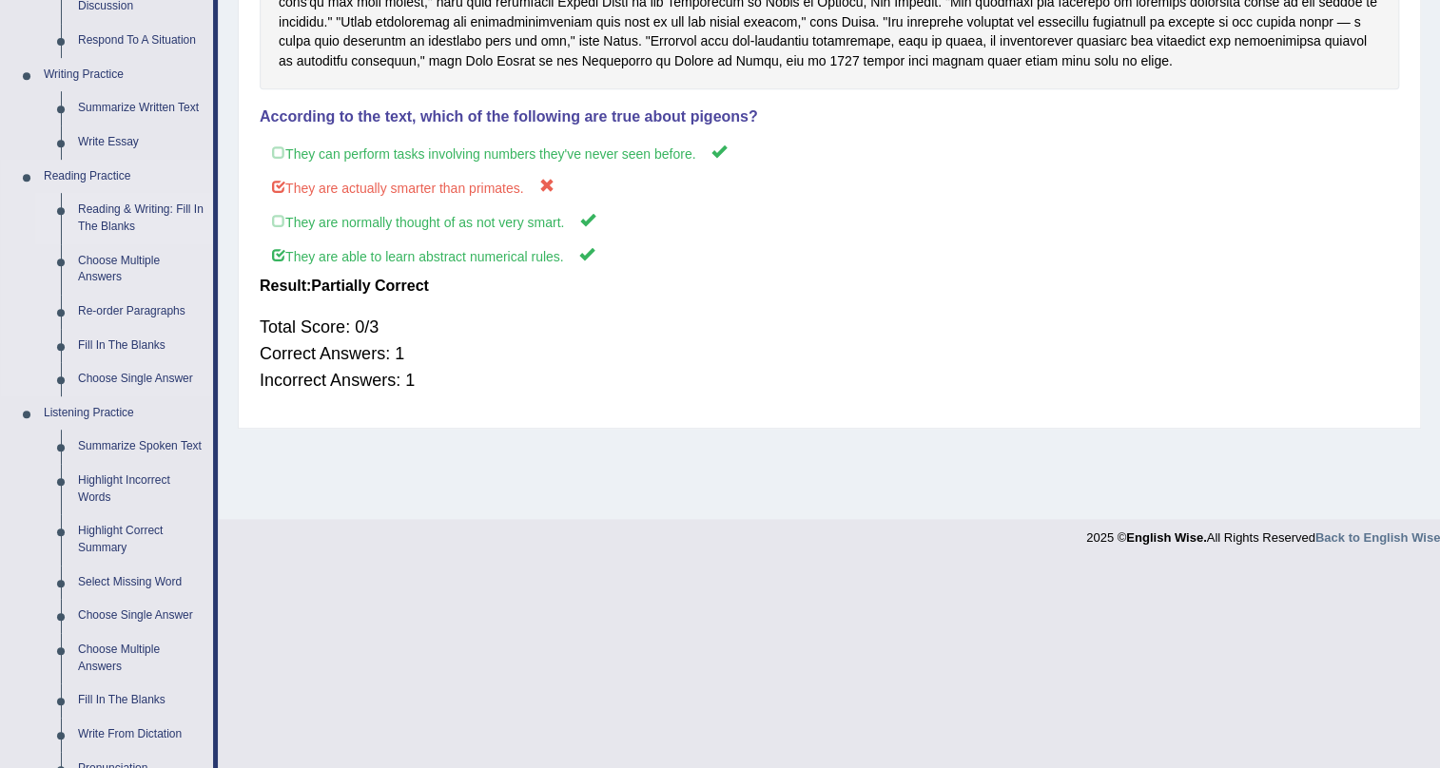
click at [118, 215] on link "Reading & Writing: Fill In The Blanks" at bounding box center [141, 218] width 144 height 50
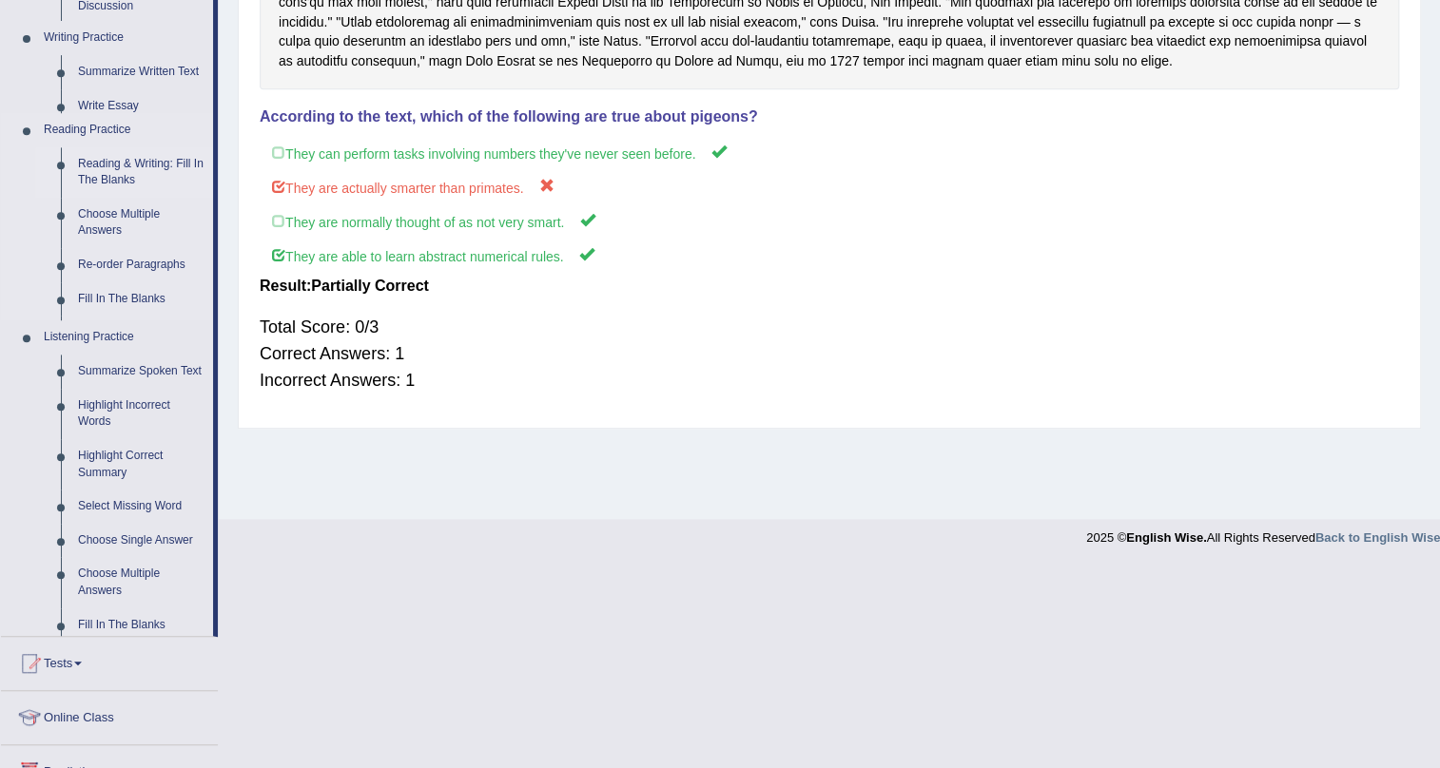
scroll to position [229, 0]
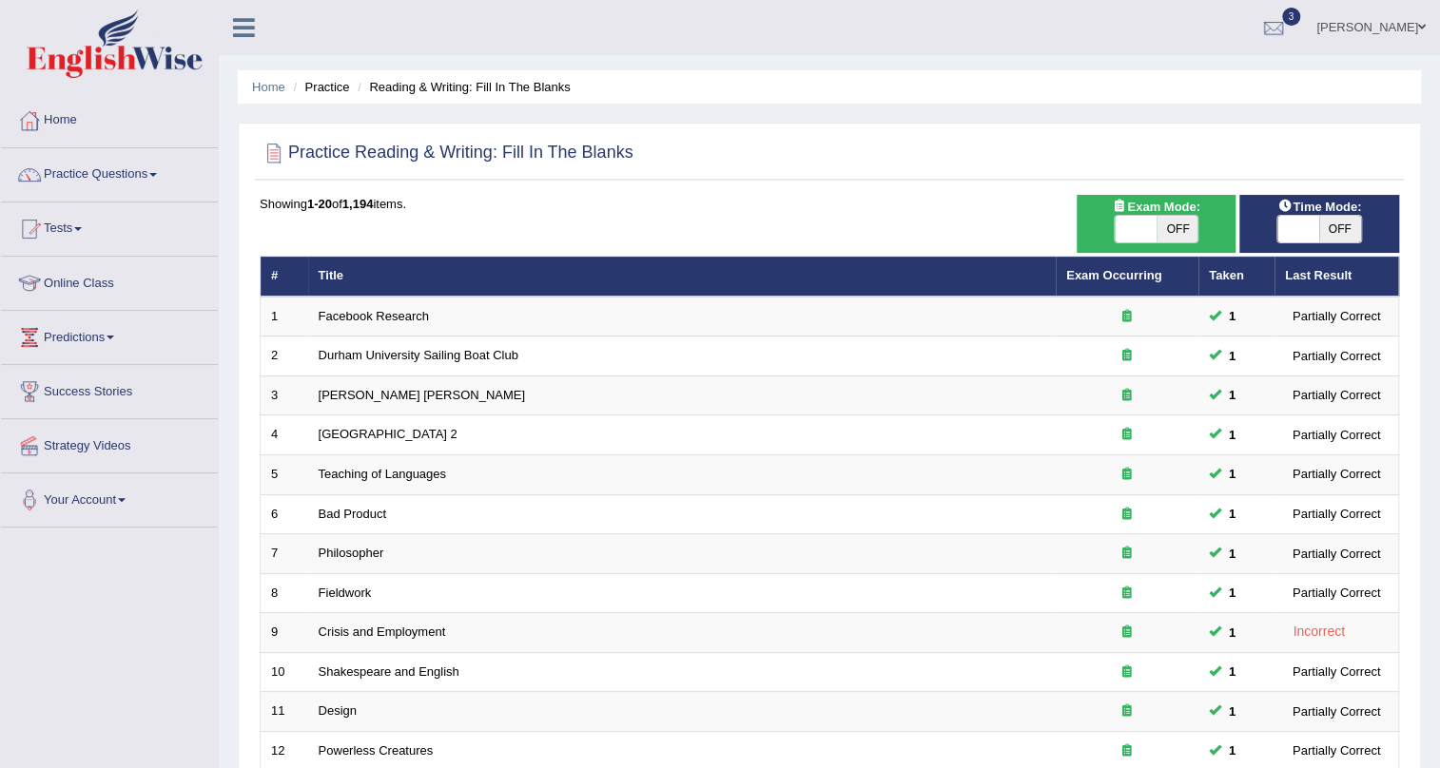
click at [1127, 223] on span at bounding box center [1136, 229] width 42 height 27
checkbox input "true"
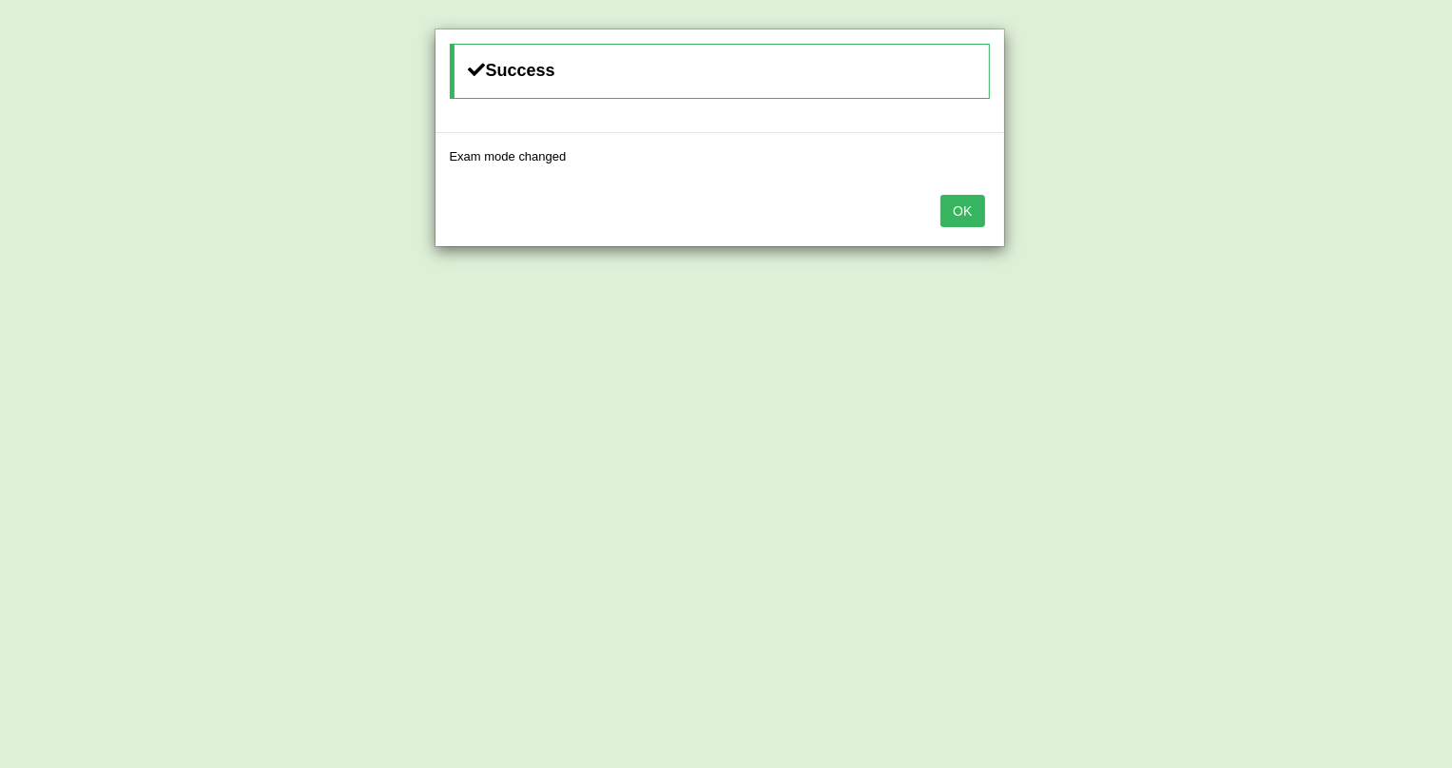
click at [953, 208] on button "OK" at bounding box center [963, 211] width 44 height 32
click at [966, 200] on button "OK" at bounding box center [963, 211] width 44 height 32
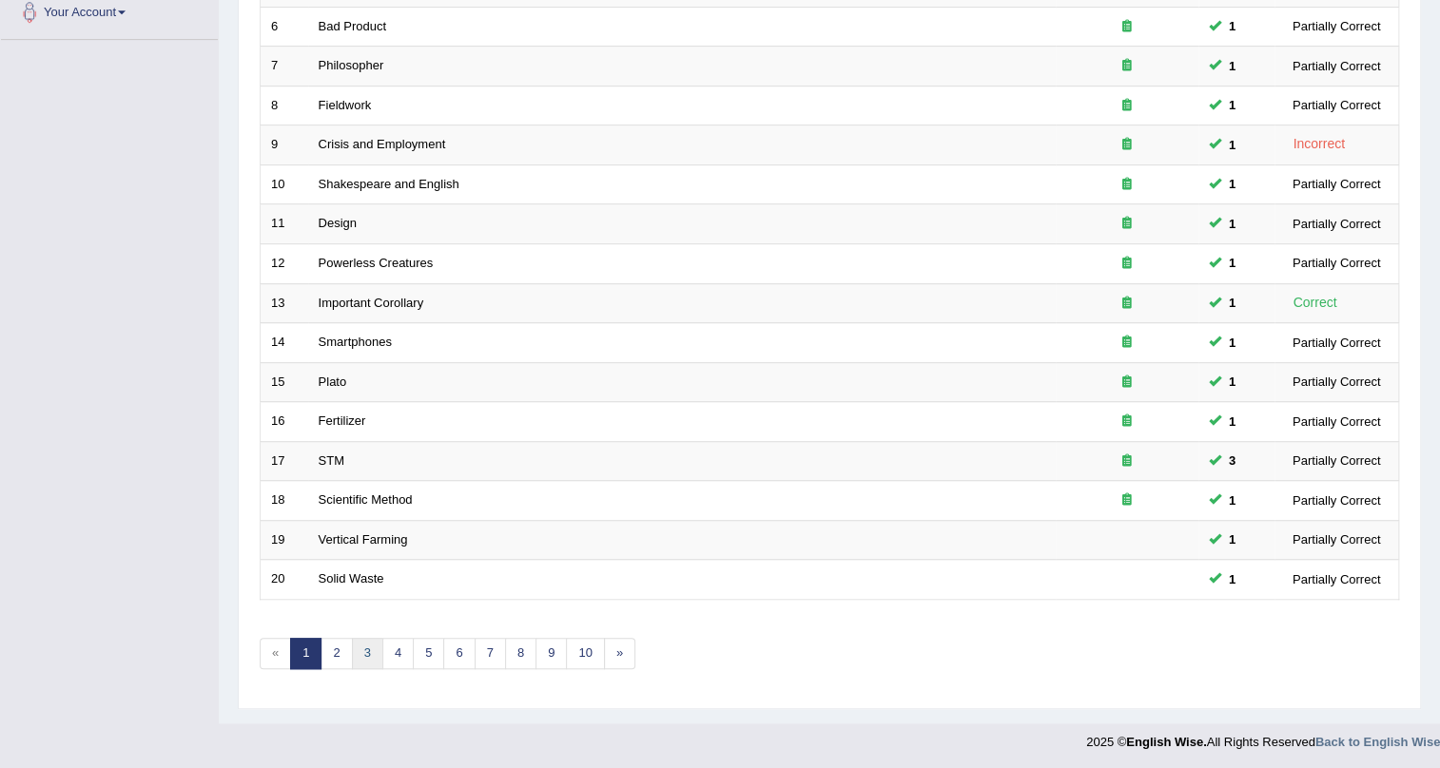
click at [364, 654] on link "3" at bounding box center [367, 653] width 31 height 31
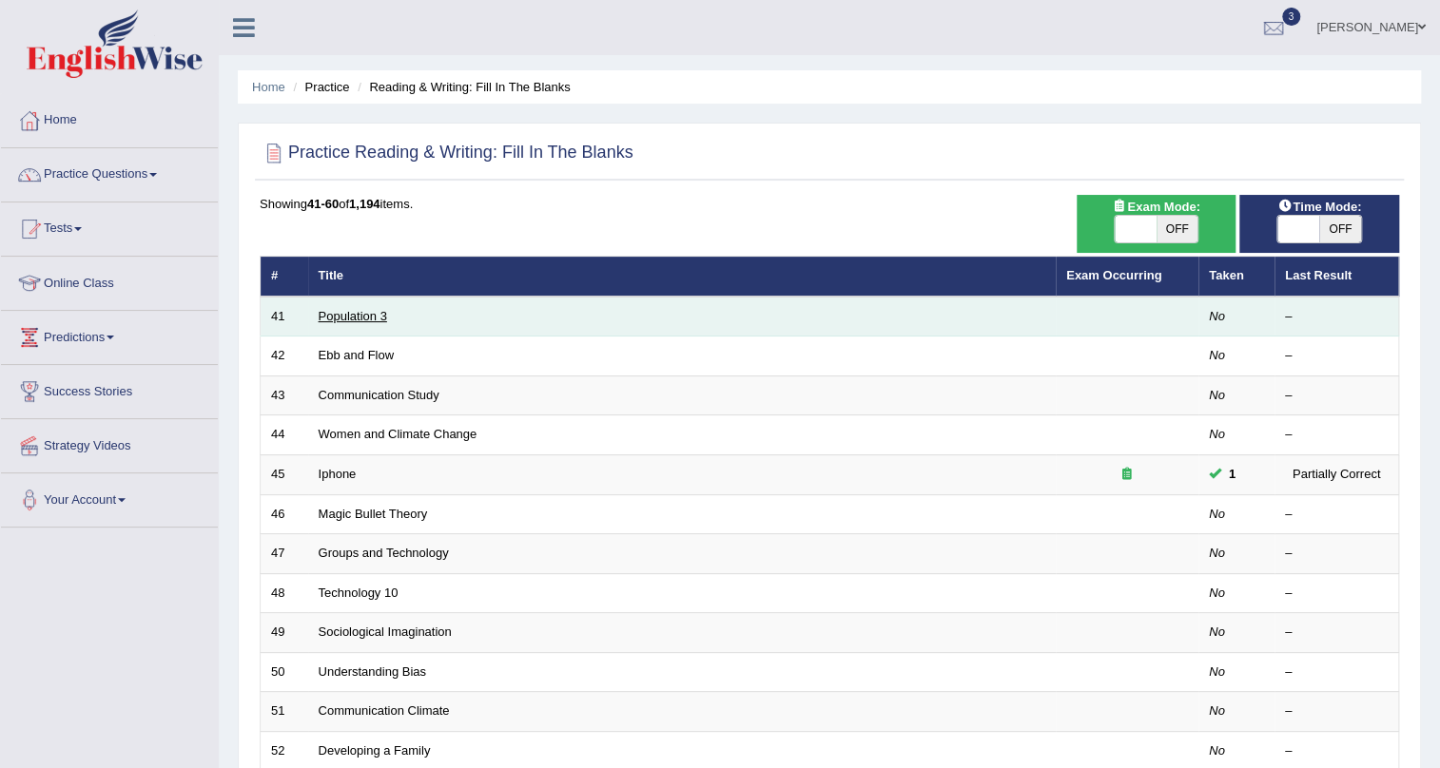
click at [342, 309] on link "Population 3" at bounding box center [353, 316] width 68 height 14
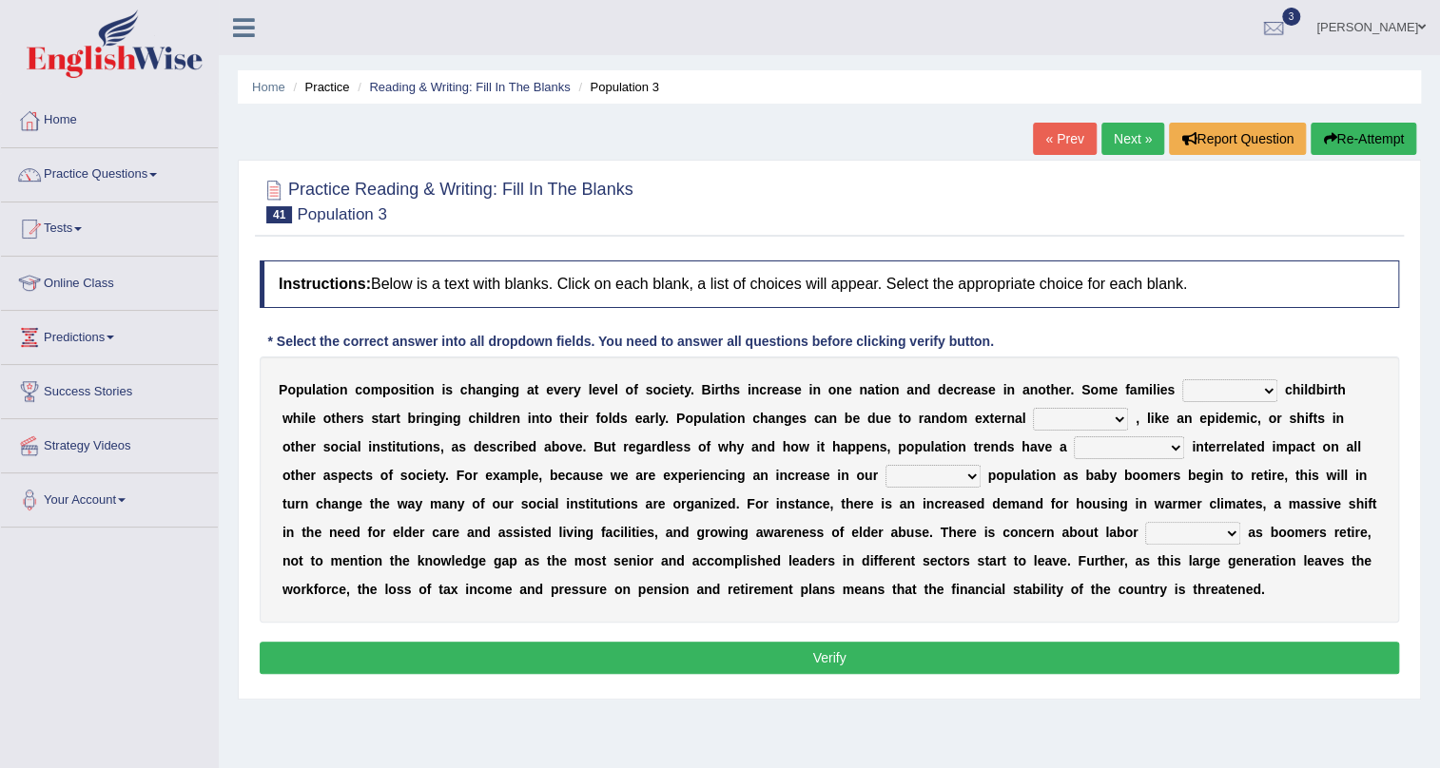
click at [1232, 396] on select "demand default deliver delay" at bounding box center [1229, 390] width 95 height 23
select select "deliver"
click at [1182, 379] on select "demand default deliver delay" at bounding box center [1229, 390] width 95 height 23
click at [1043, 418] on select "variations fortune formation forces" at bounding box center [1080, 419] width 95 height 23
click at [1033, 408] on select "variations fortune formation forces" at bounding box center [1080, 419] width 95 height 23
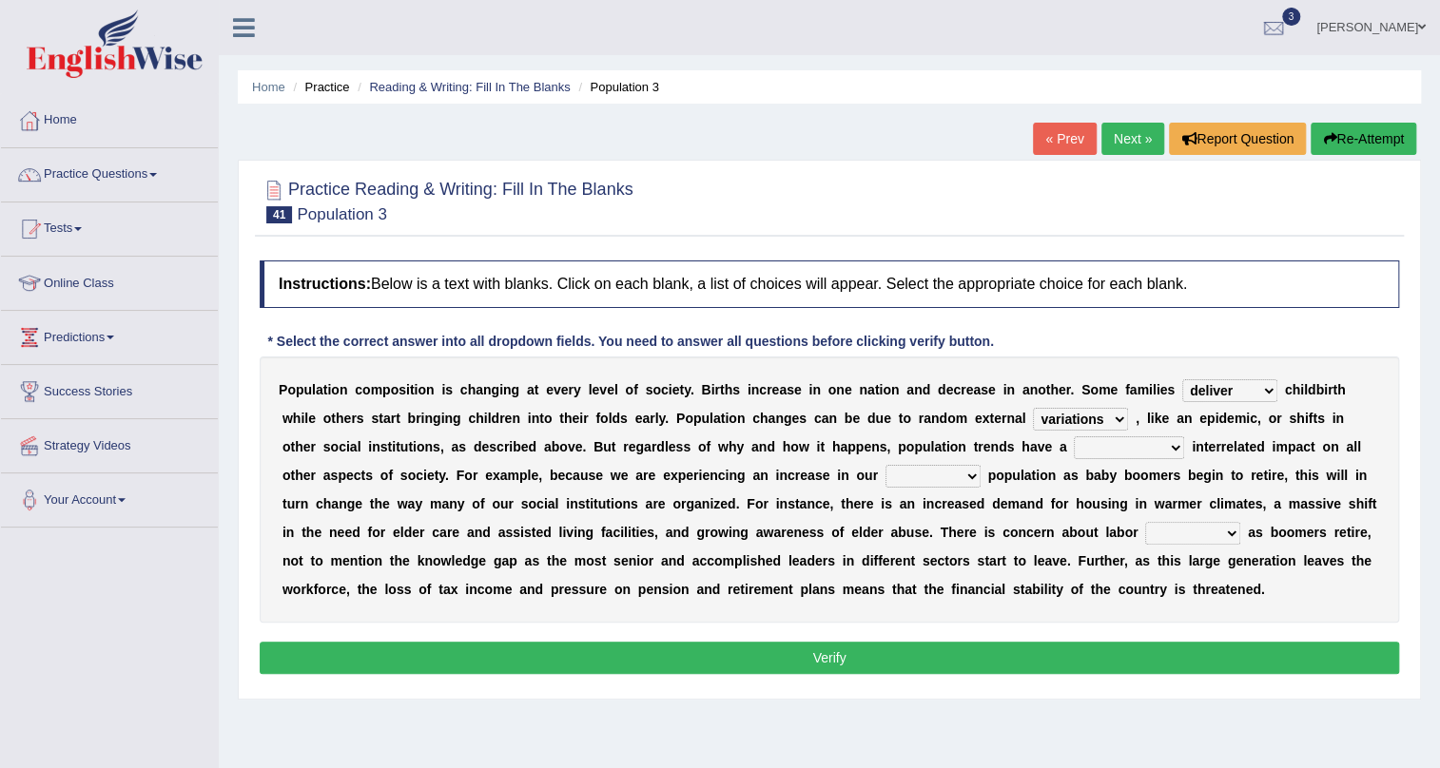
click at [1064, 418] on select "variations fortune formation forces" at bounding box center [1080, 419] width 95 height 23
select select "forces"
click at [1033, 408] on select "variations fortune formation forces" at bounding box center [1080, 419] width 95 height 23
click at [1108, 453] on select "tremendous tenuous tremulous spontaneous" at bounding box center [1129, 448] width 110 height 23
click at [1074, 437] on select "tremendous tenuous tremulous spontaneous" at bounding box center [1129, 448] width 110 height 23
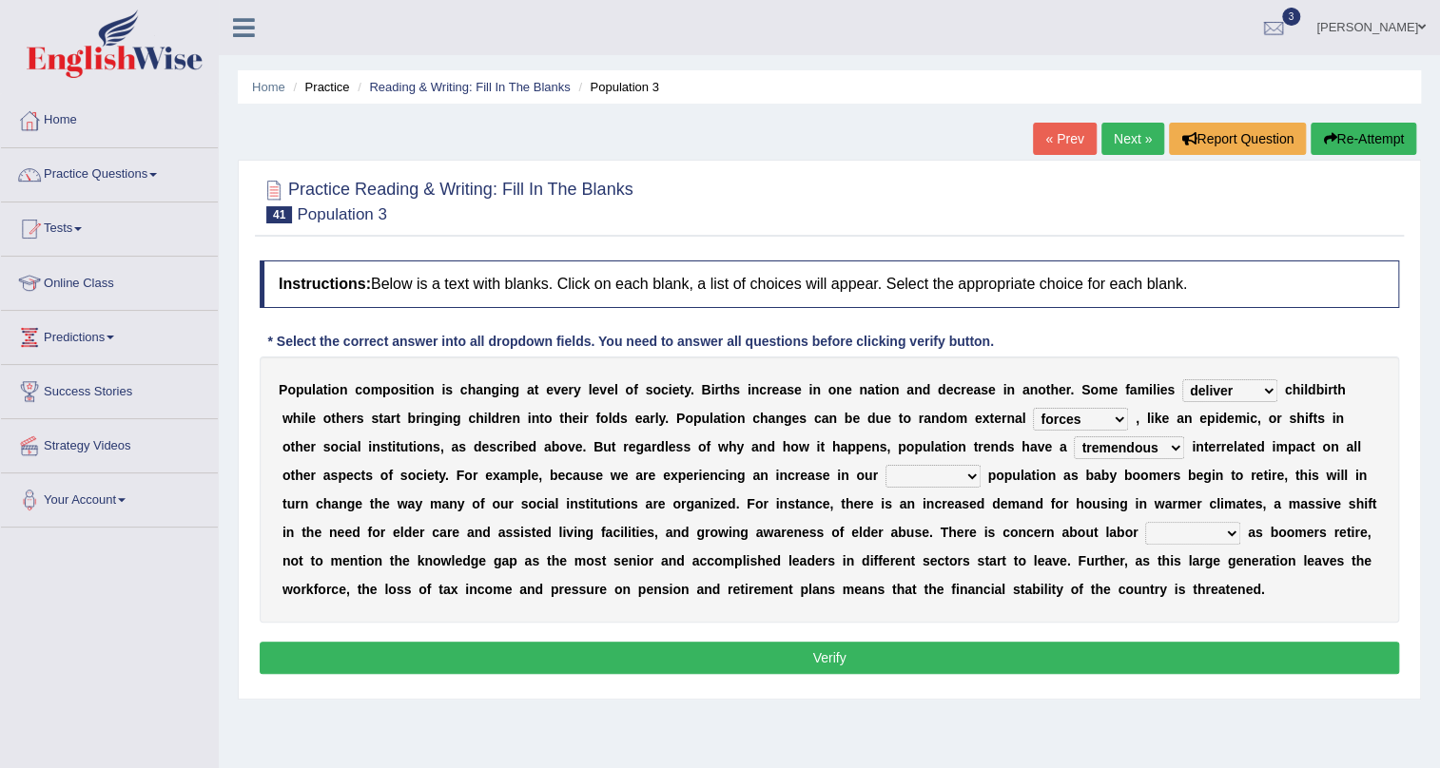
click at [1138, 444] on select "tremendous tenuous tremulous spontaneous" at bounding box center [1129, 448] width 110 height 23
select select "spontaneous"
click at [1074, 437] on select "tremendous tenuous tremulous spontaneous" at bounding box center [1129, 448] width 110 height 23
click at [931, 476] on select "tertiary senior junior primary" at bounding box center [932, 476] width 95 height 23
click at [885, 465] on select "tertiary senior junior primary" at bounding box center [932, 476] width 95 height 23
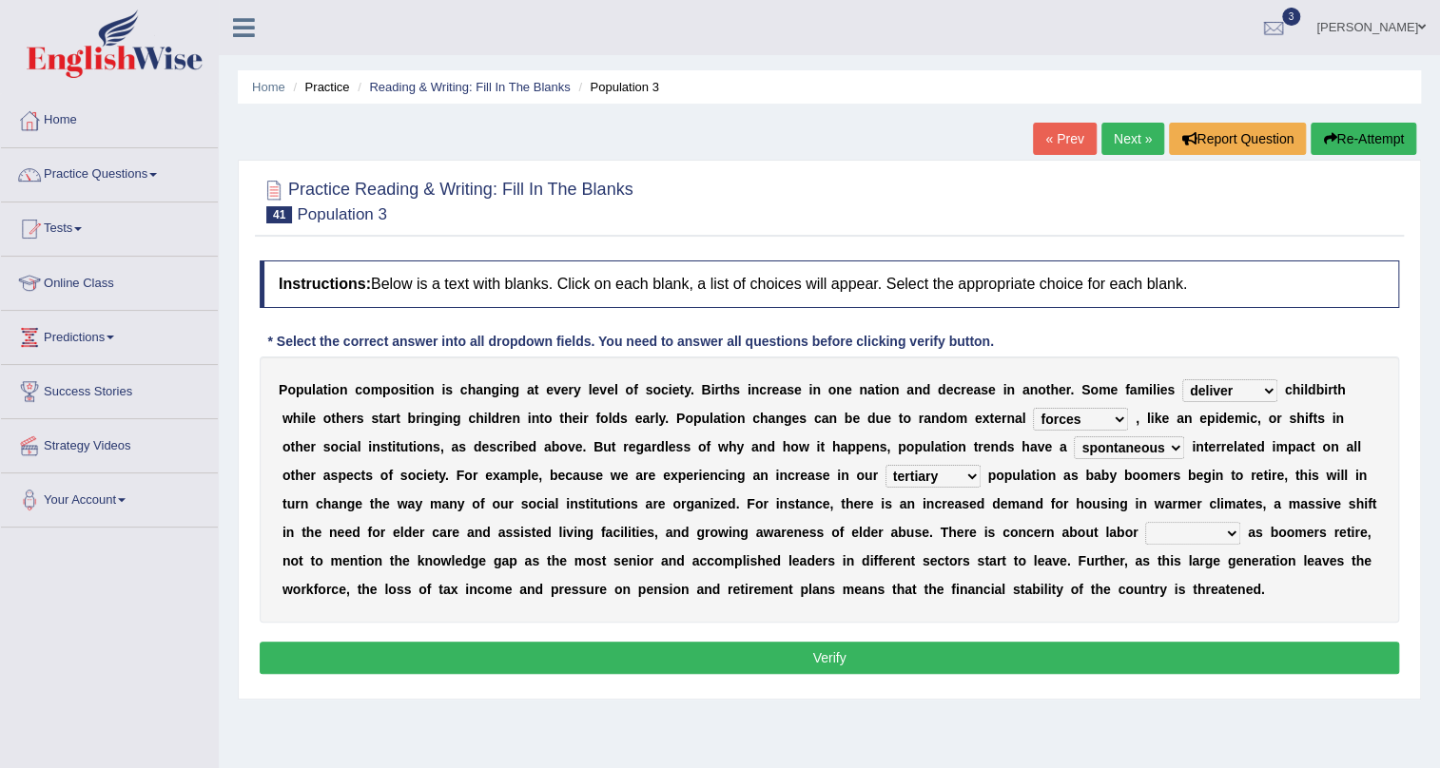
click at [966, 473] on select "tertiary senior junior primary" at bounding box center [932, 476] width 95 height 23
select select "primary"
click at [885, 465] on select "tertiary senior junior primary" at bounding box center [932, 476] width 95 height 23
click at [1172, 528] on select "shortcuts shortfalls shortages shorthand" at bounding box center [1192, 533] width 95 height 23
select select "shortages"
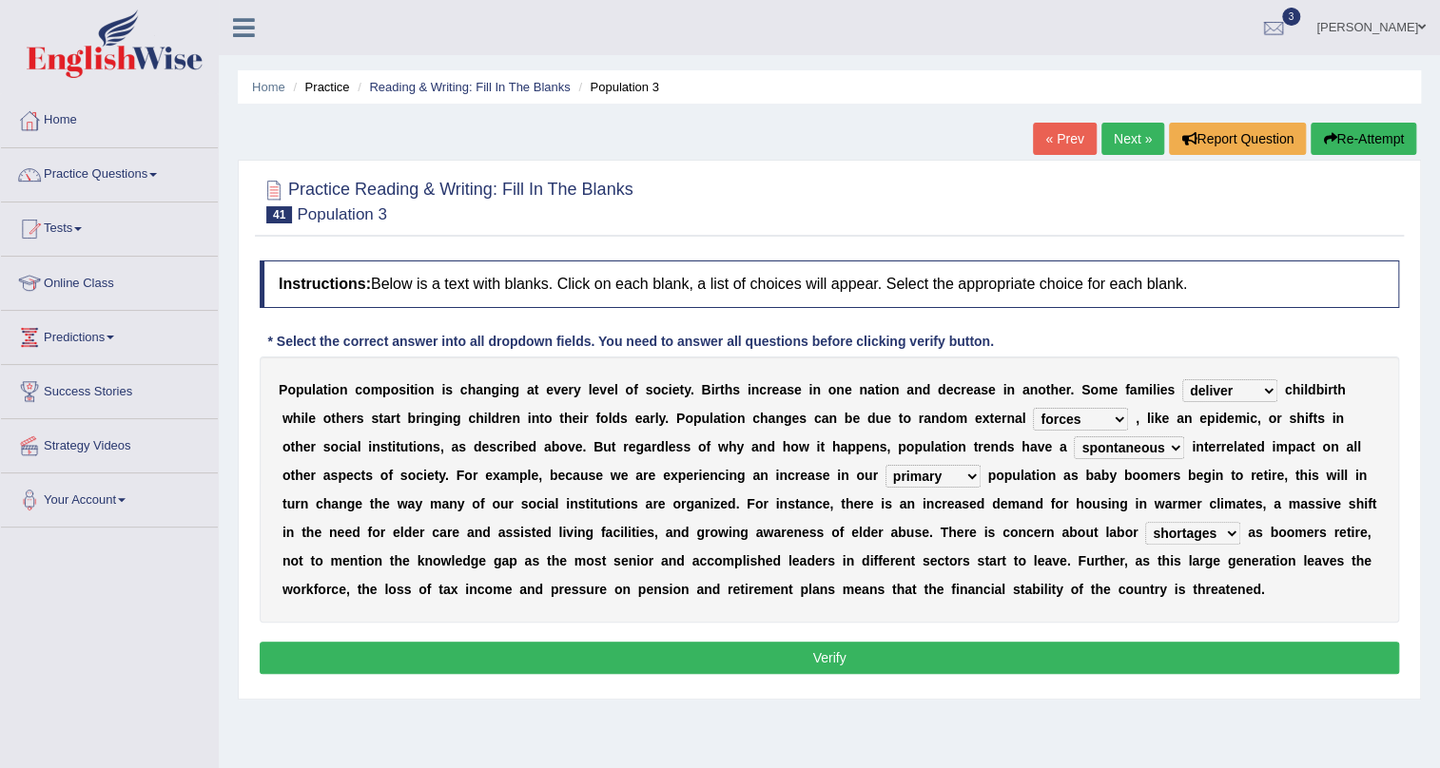
click at [1145, 522] on select "shortcuts shortfalls shortages shorthand" at bounding box center [1192, 533] width 95 height 23
click at [877, 655] on button "Verify" at bounding box center [829, 658] width 1139 height 32
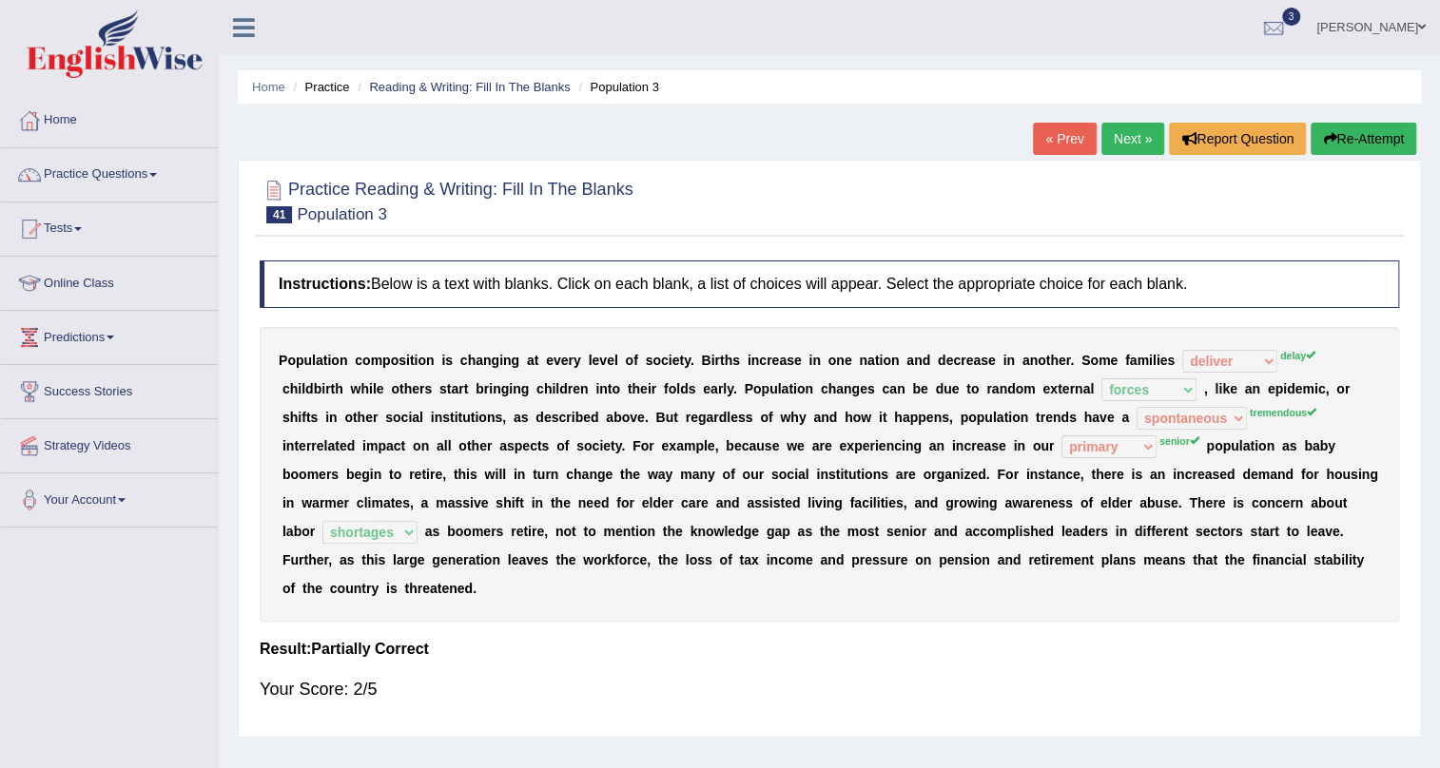
click at [1132, 136] on link "Next »" at bounding box center [1132, 139] width 63 height 32
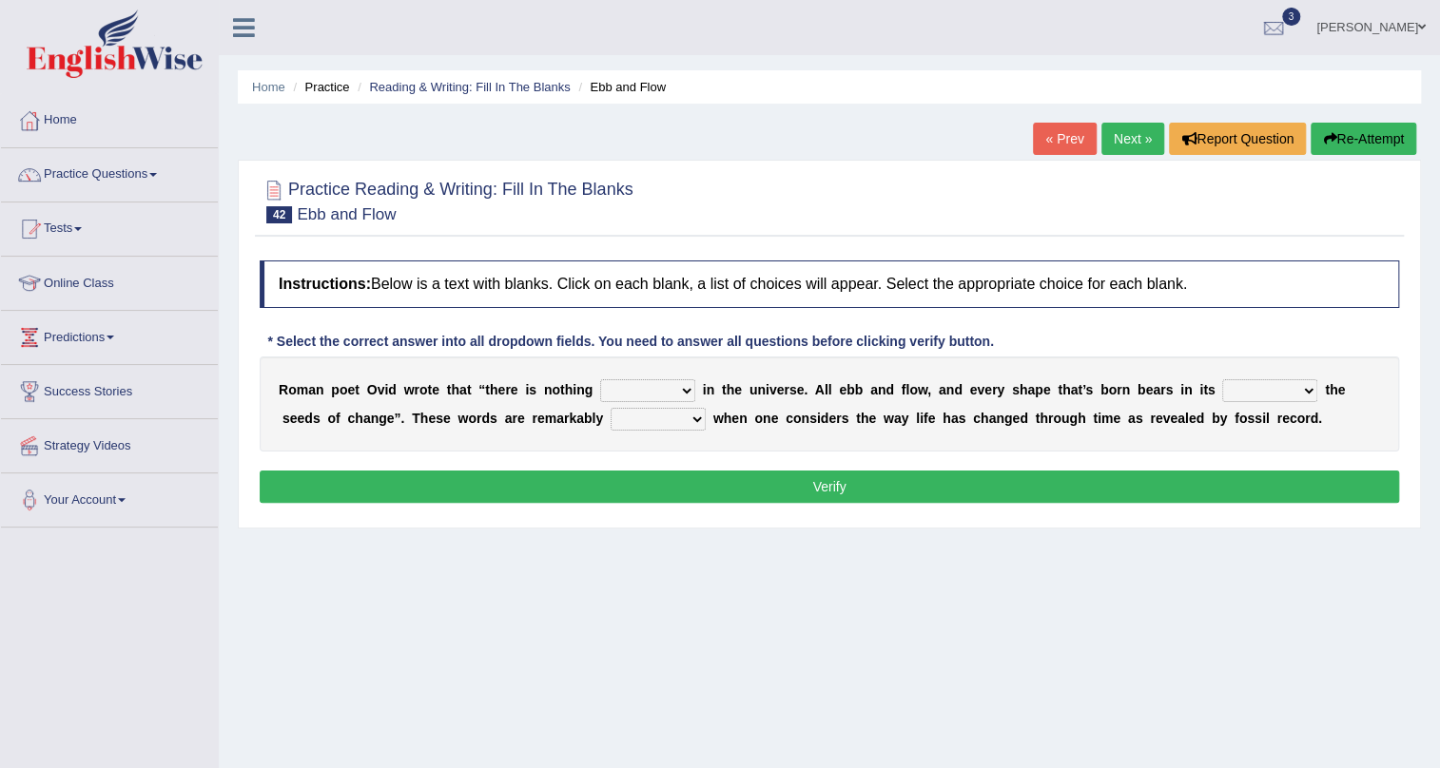
click at [667, 398] on select "orthodox volatile constant cheap" at bounding box center [647, 390] width 95 height 23
select select "orthodox"
click at [600, 379] on select "orthodox volatile constant cheap" at bounding box center [647, 390] width 95 height 23
click at [1273, 391] on select "heart limb womb brain" at bounding box center [1269, 390] width 95 height 23
select select "brain"
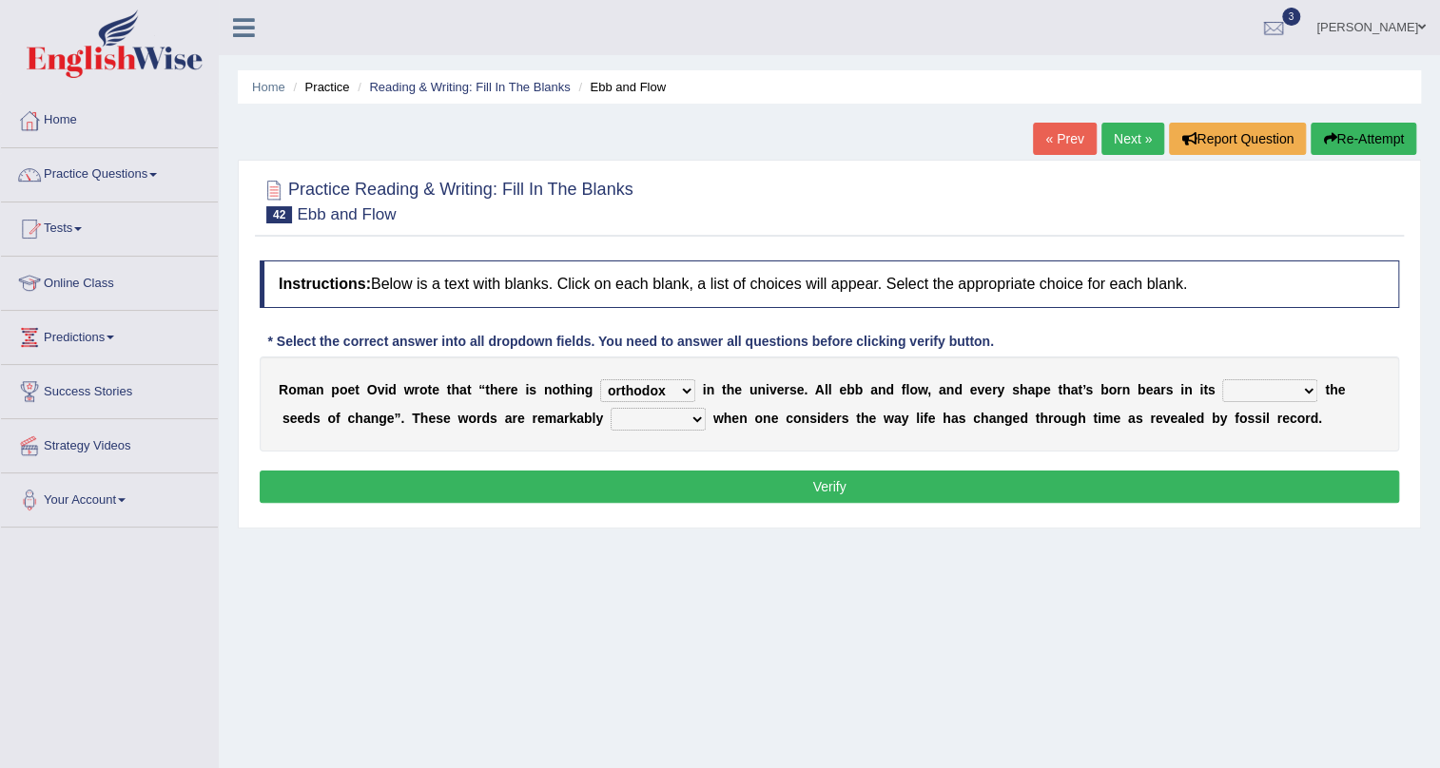
click at [1222, 379] on select "heart limb womb brain" at bounding box center [1269, 390] width 95 height 23
click at [674, 415] on select "prevalent detached relevant dominant" at bounding box center [658, 419] width 95 height 23
select select "relevant"
click at [611, 408] on select "prevalent detached relevant dominant" at bounding box center [658, 419] width 95 height 23
click at [640, 486] on button "Verify" at bounding box center [829, 487] width 1139 height 32
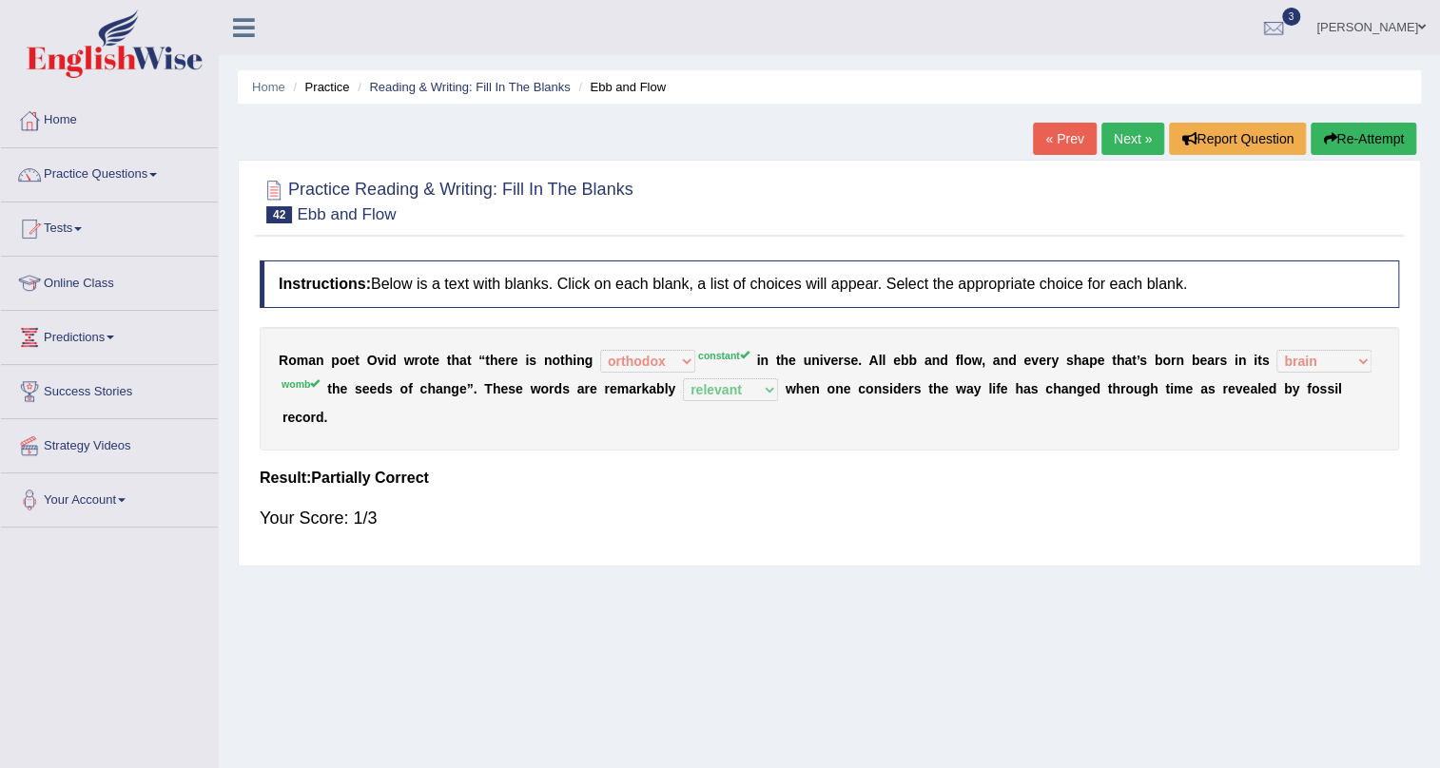
click at [1131, 135] on link "Next »" at bounding box center [1132, 139] width 63 height 32
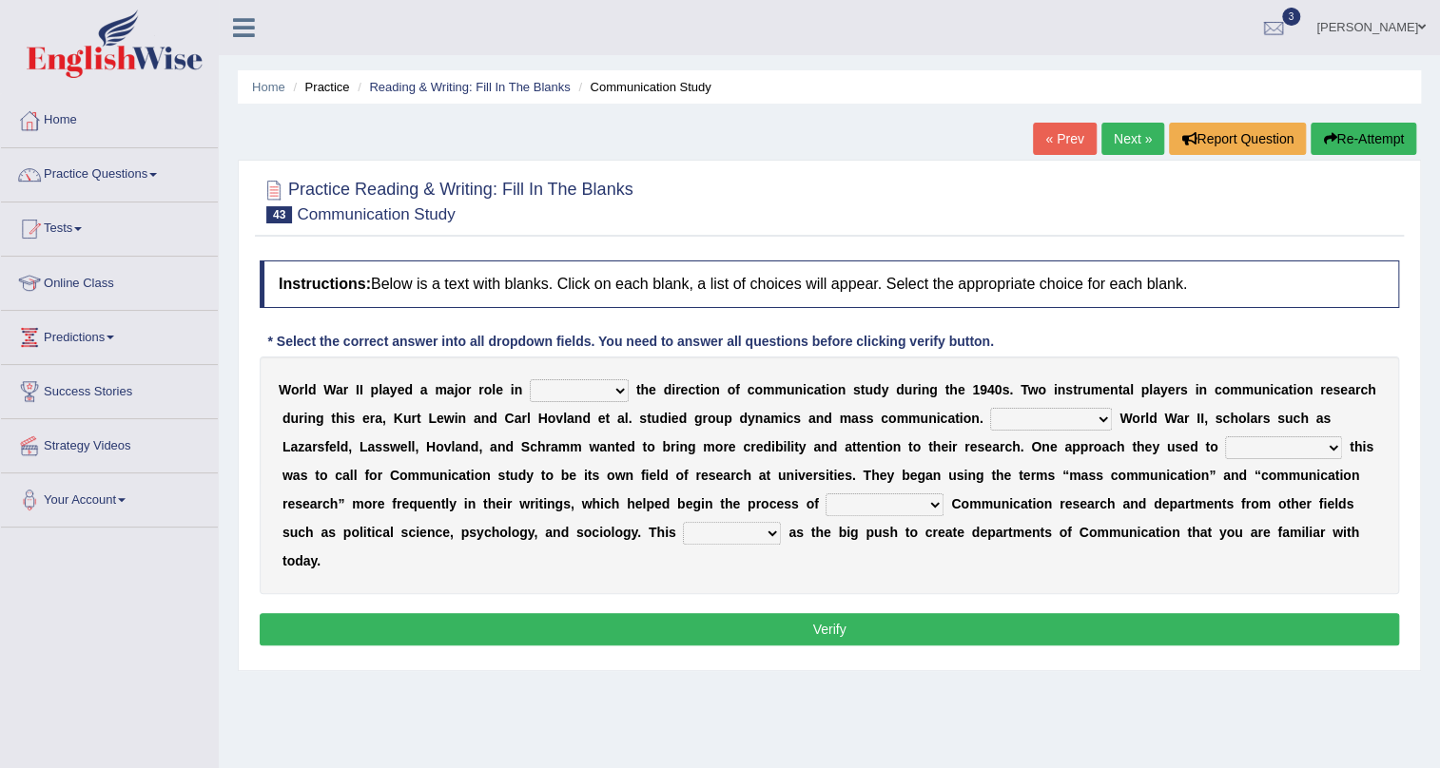
click at [614, 386] on select "shaping sharpening shunning shivering" at bounding box center [579, 390] width 99 height 23
select select "shaping"
click at [530, 379] on select "shaping sharpening shunning shivering" at bounding box center [579, 390] width 99 height 23
click at [1026, 413] on select "Being followed To be followed Following Followed" at bounding box center [1051, 419] width 122 height 23
select select "Followed"
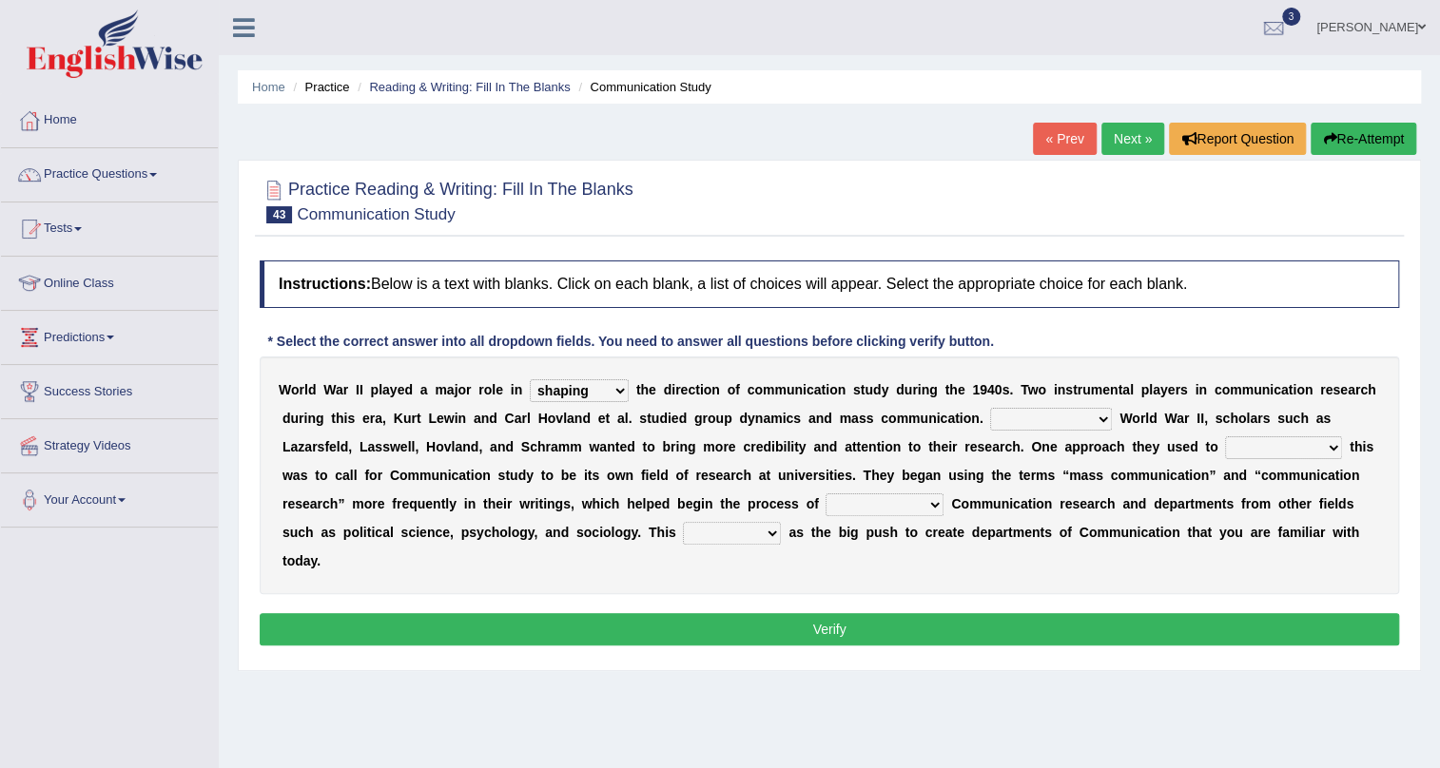
click at [990, 408] on select "Being followed To be followed Following Followed" at bounding box center [1051, 419] width 122 height 23
click at [1234, 447] on select "accompany accomplish acknowledge accommodate" at bounding box center [1283, 448] width 117 height 23
select select "accommodate"
click at [1225, 437] on select "accompany accomplish acknowledge accommodate" at bounding box center [1283, 448] width 117 height 23
click at [1261, 443] on select "accompany accomplish acknowledge accommodate" at bounding box center [1283, 448] width 117 height 23
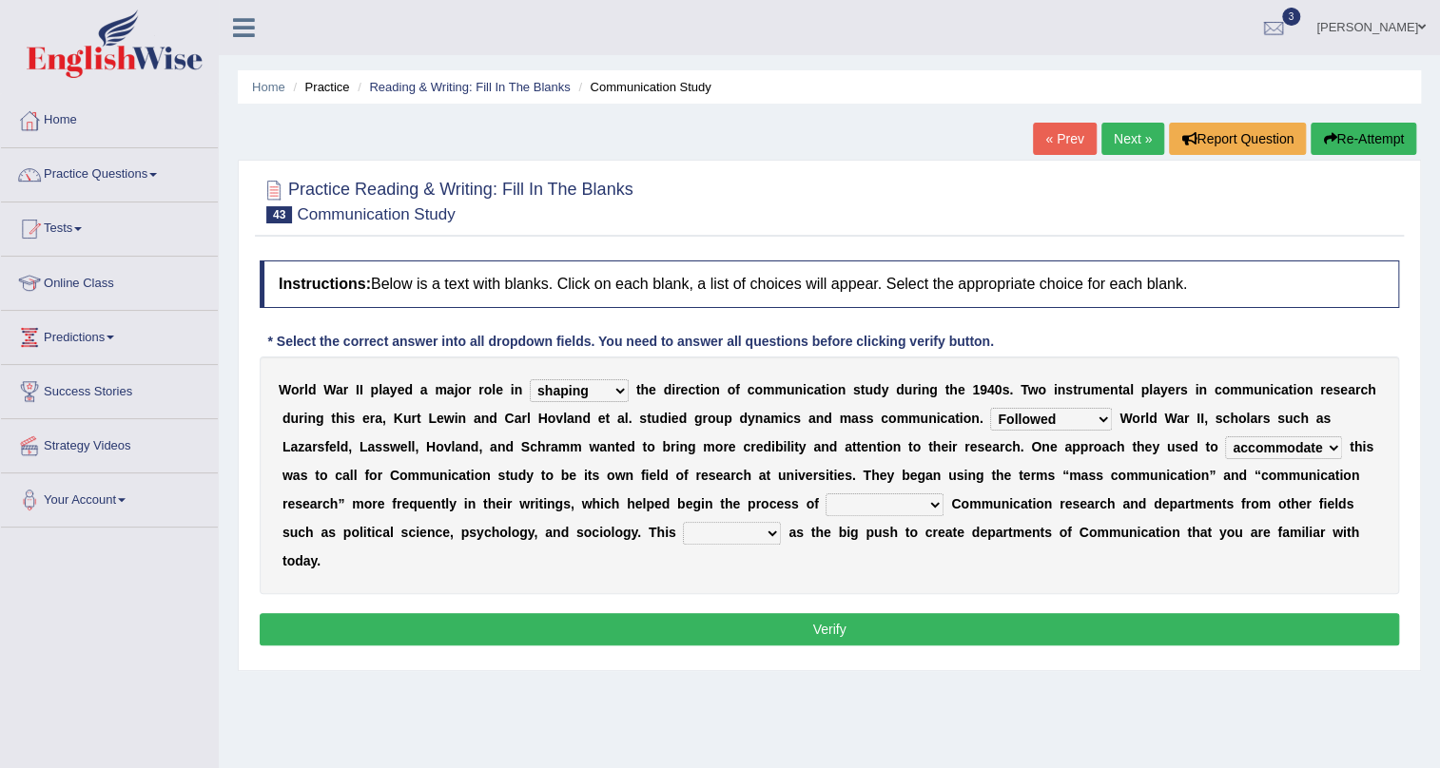
click at [1261, 443] on select "accompany accomplish acknowledge accommodate" at bounding box center [1283, 448] width 117 height 23
click at [898, 507] on select "discharging distinguishing disputing displaying" at bounding box center [885, 505] width 118 height 23
select select "displaying"
click at [826, 494] on select "discharging distinguishing disputing displaying" at bounding box center [885, 505] width 118 height 23
click at [703, 535] on select "served considered regarded provided" at bounding box center [732, 533] width 98 height 23
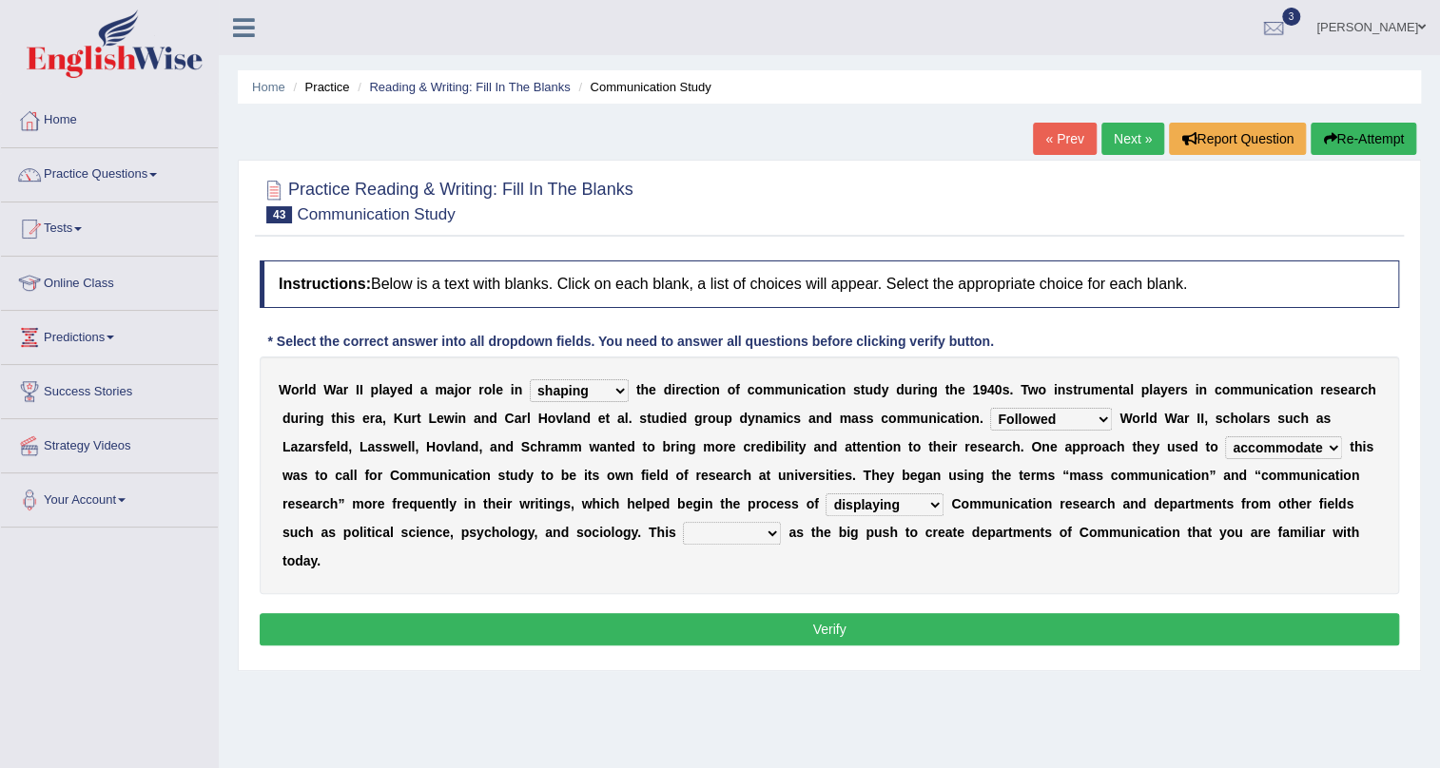
select select "considered"
click at [683, 522] on select "served considered regarded provided" at bounding box center [732, 533] width 98 height 23
click at [716, 617] on button "Verify" at bounding box center [829, 629] width 1139 height 32
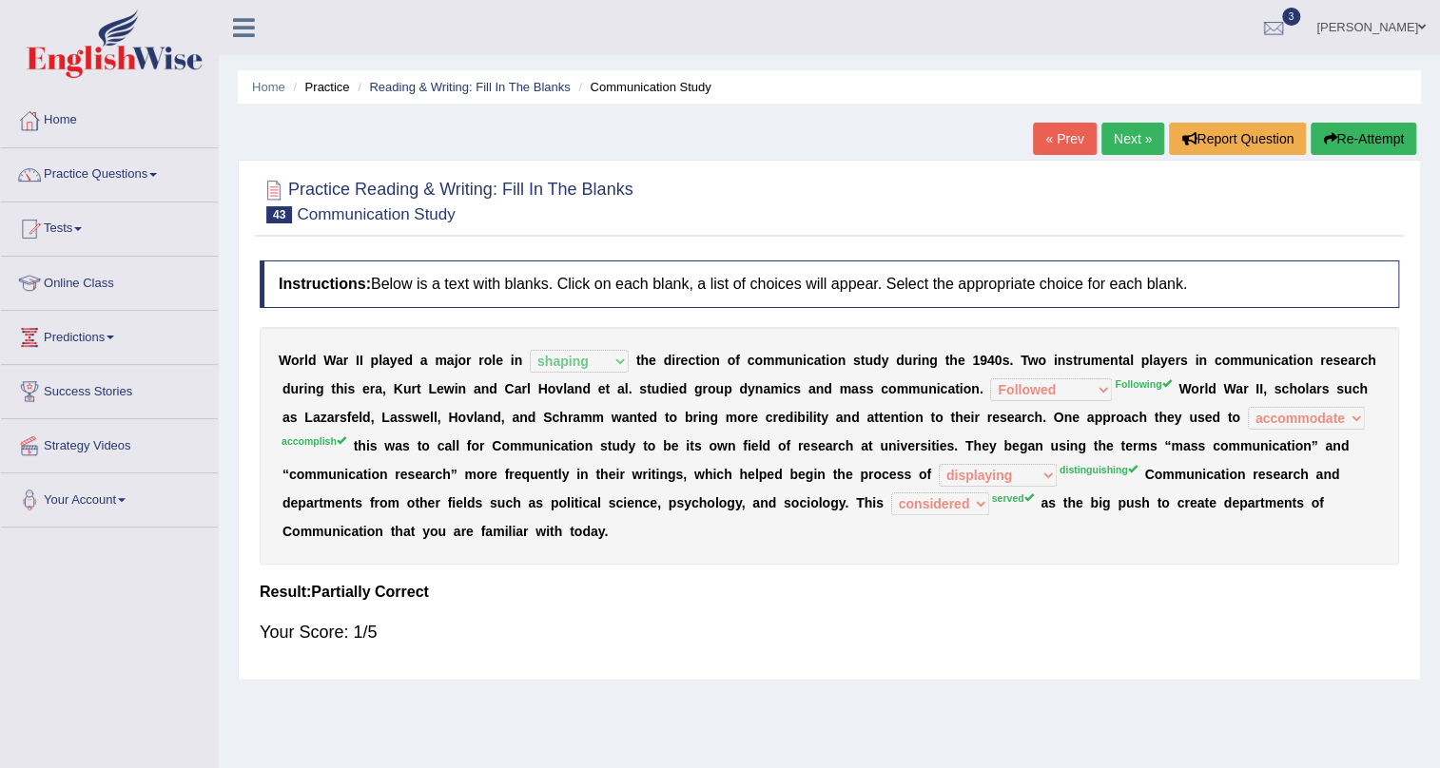
click at [1141, 135] on link "Next »" at bounding box center [1132, 139] width 63 height 32
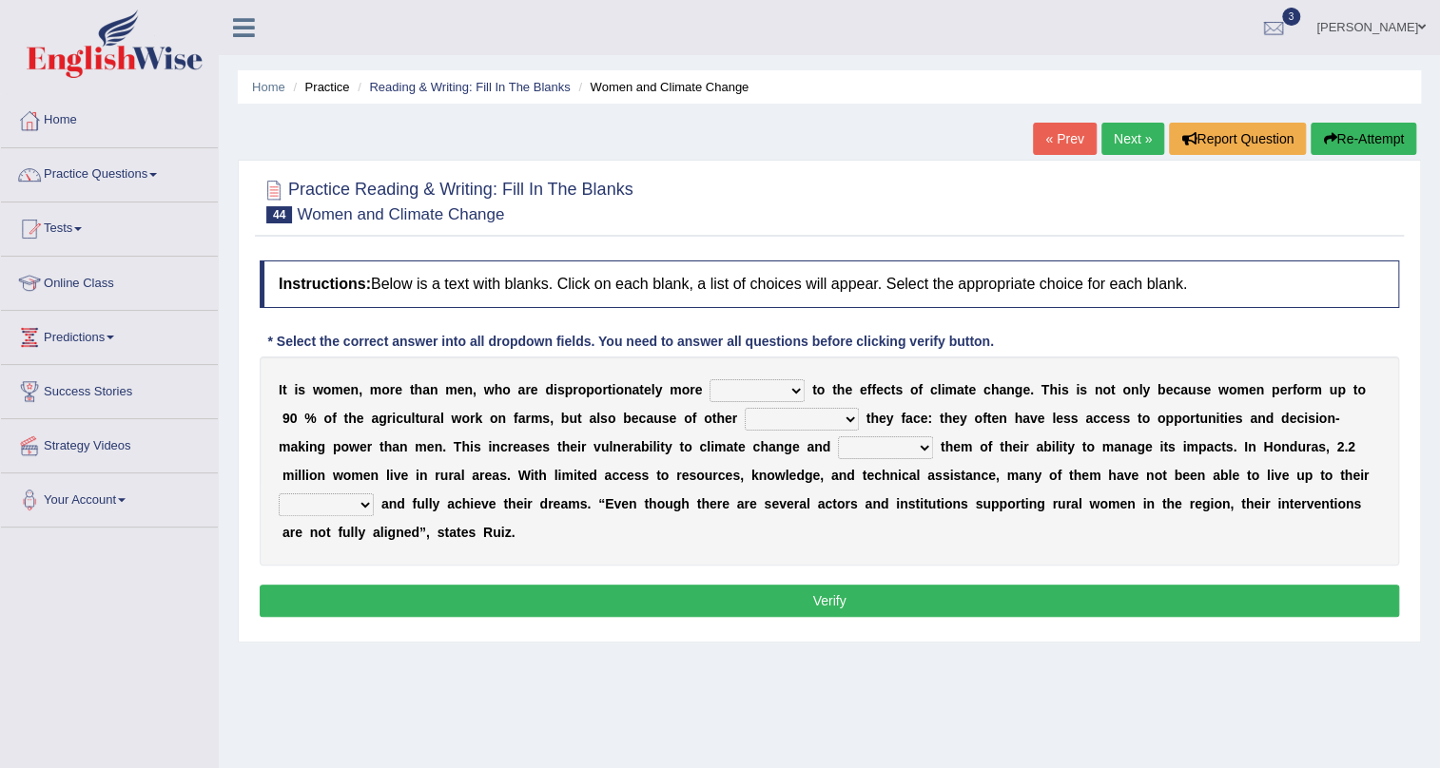
click at [1418, 28] on span at bounding box center [1422, 27] width 8 height 12
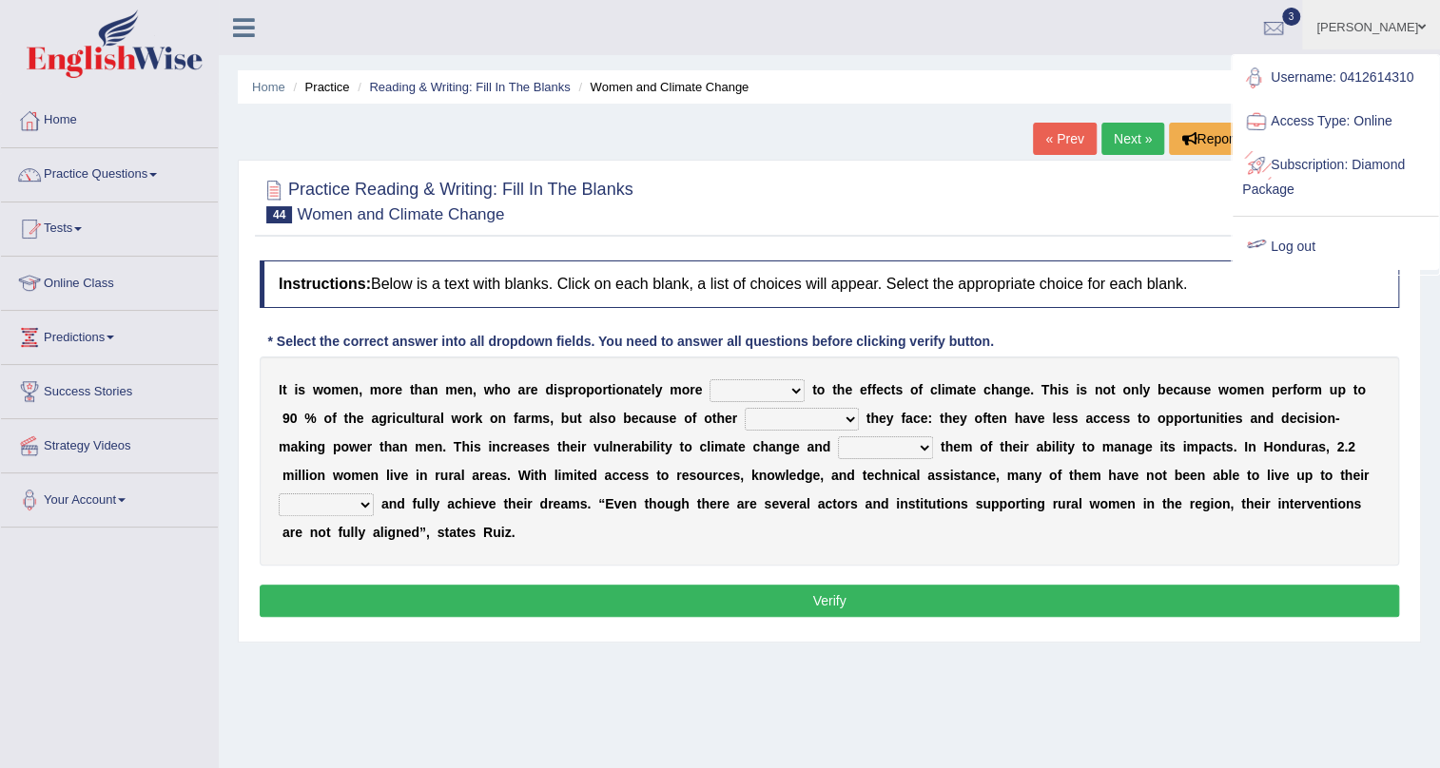
click at [1306, 245] on link "Log out" at bounding box center [1335, 247] width 205 height 44
